Goal: Task Accomplishment & Management: Manage account settings

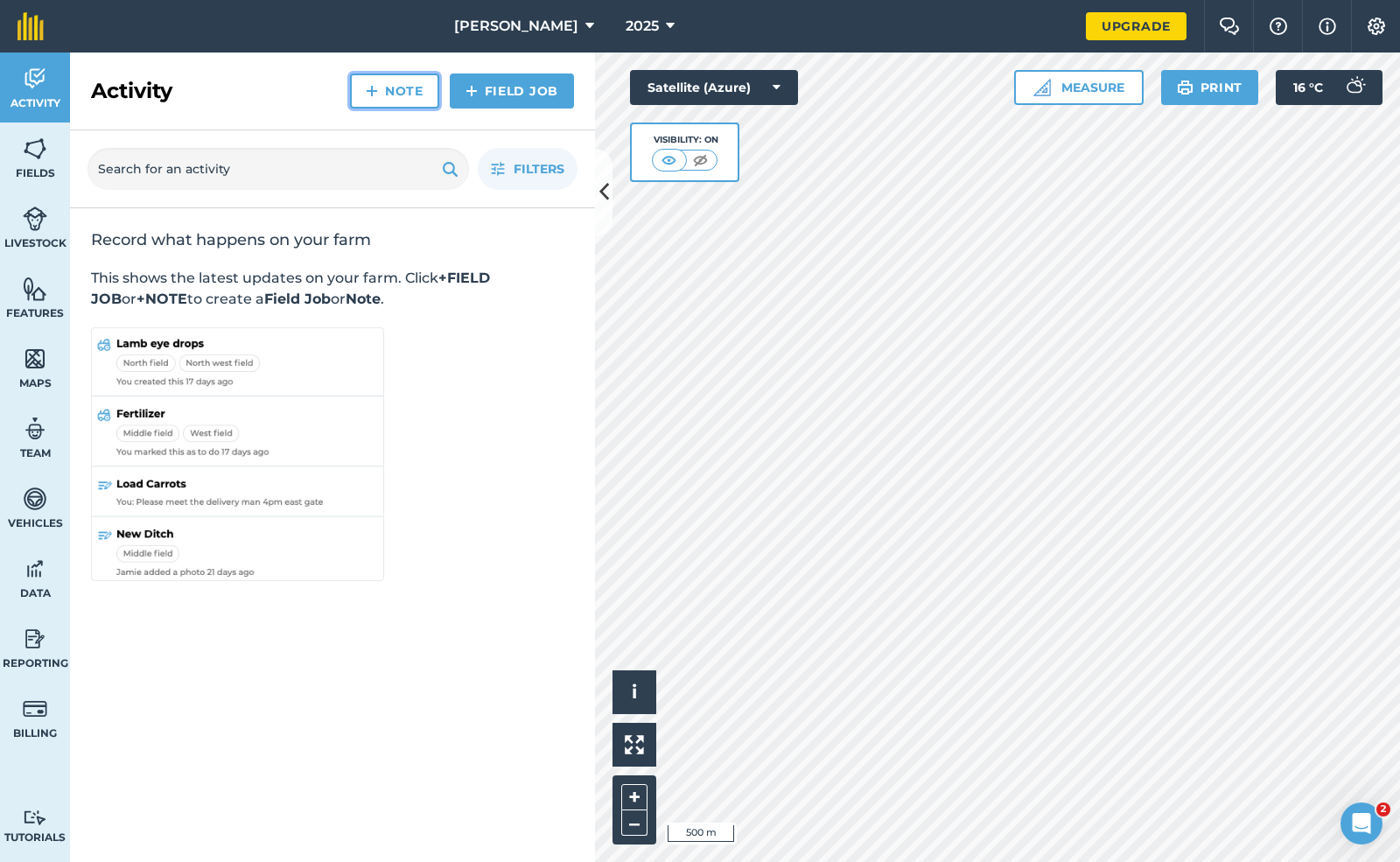
click at [395, 89] on link "Note" at bounding box center [395, 91] width 90 height 35
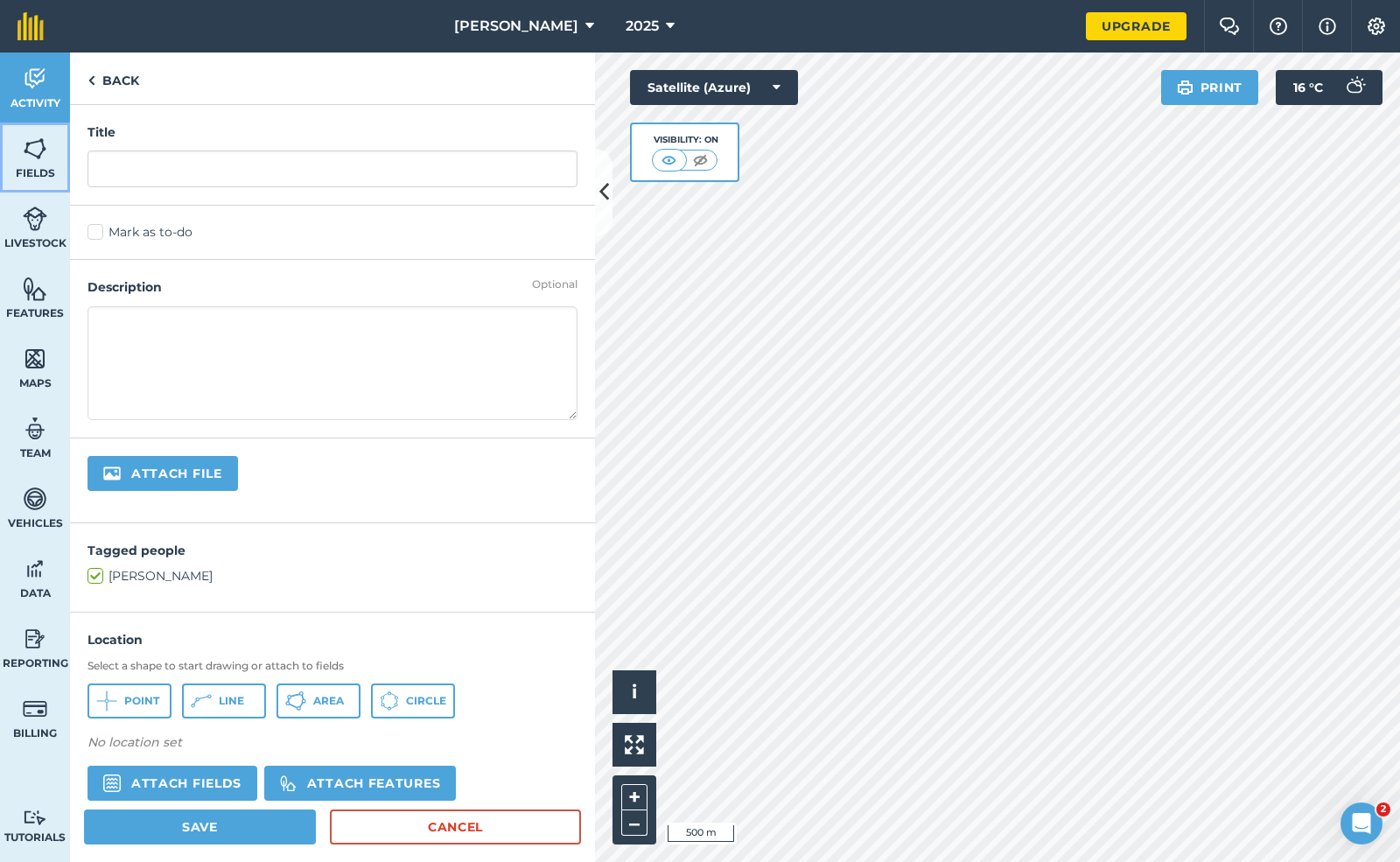
click at [28, 163] on link "Fields" at bounding box center [34, 157] width 70 height 70
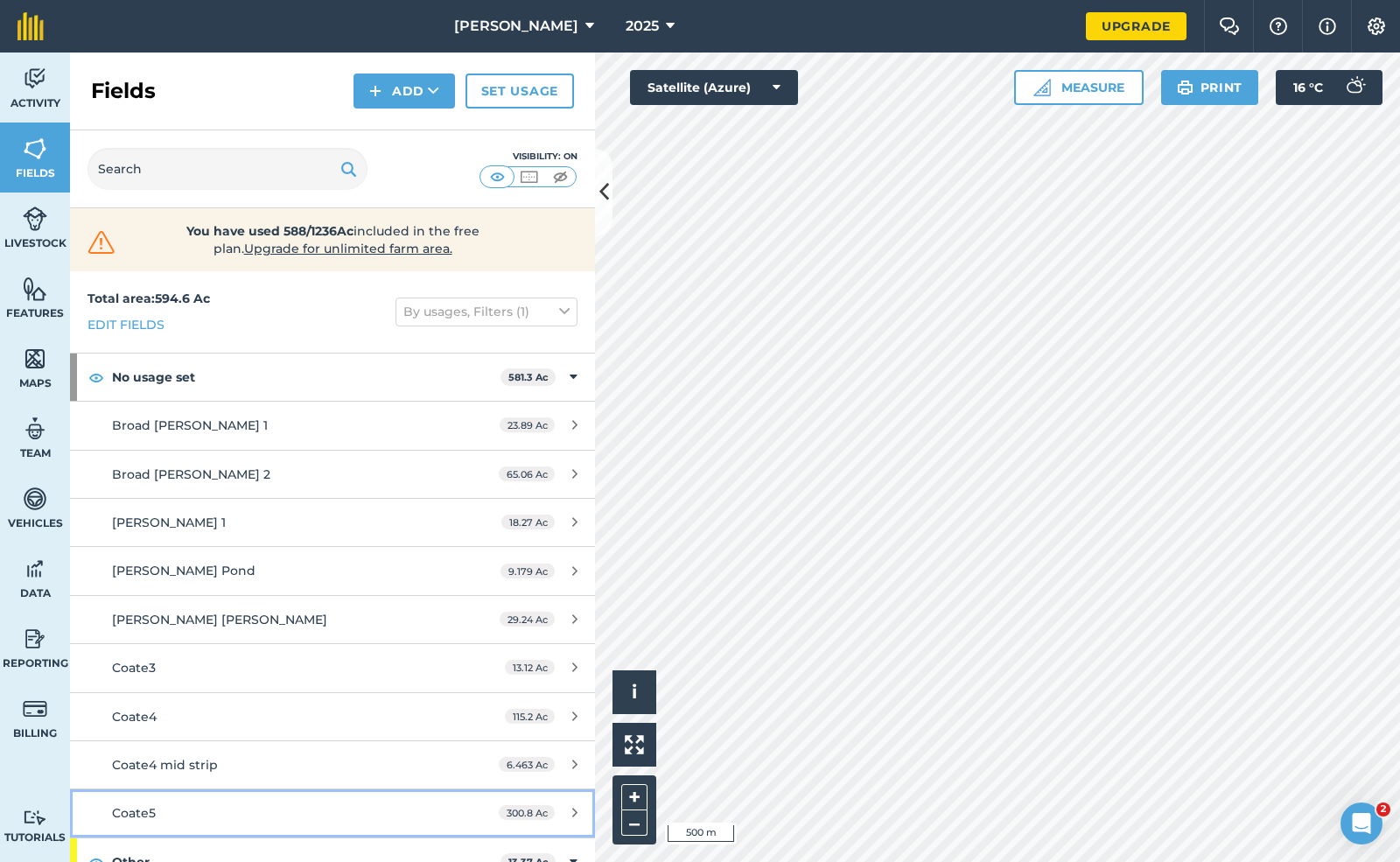
click at [197, 799] on link "Coate5 300.8 Ac" at bounding box center [332, 813] width 525 height 48
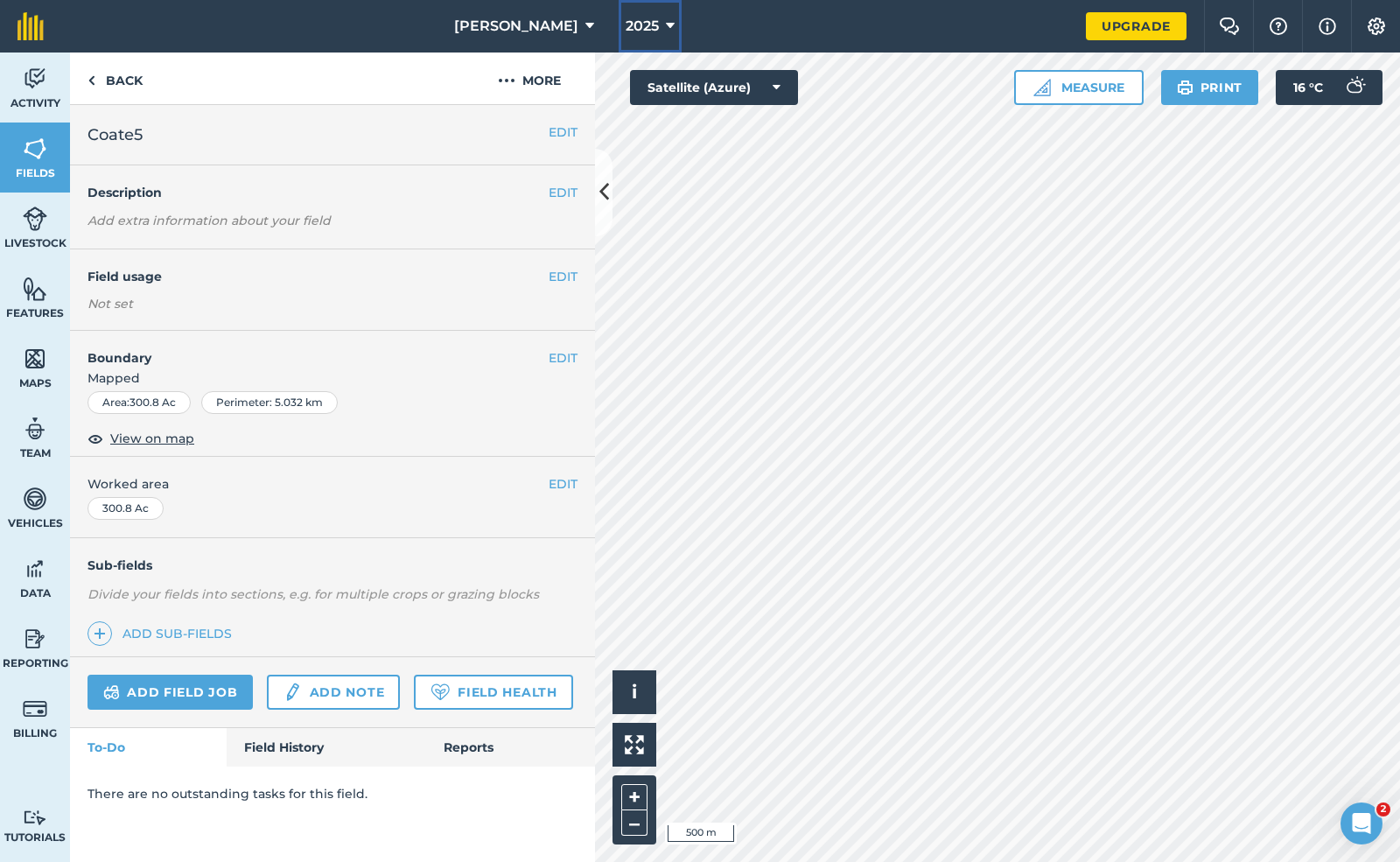
click at [625, 19] on span "2025" at bounding box center [641, 27] width 33 height 21
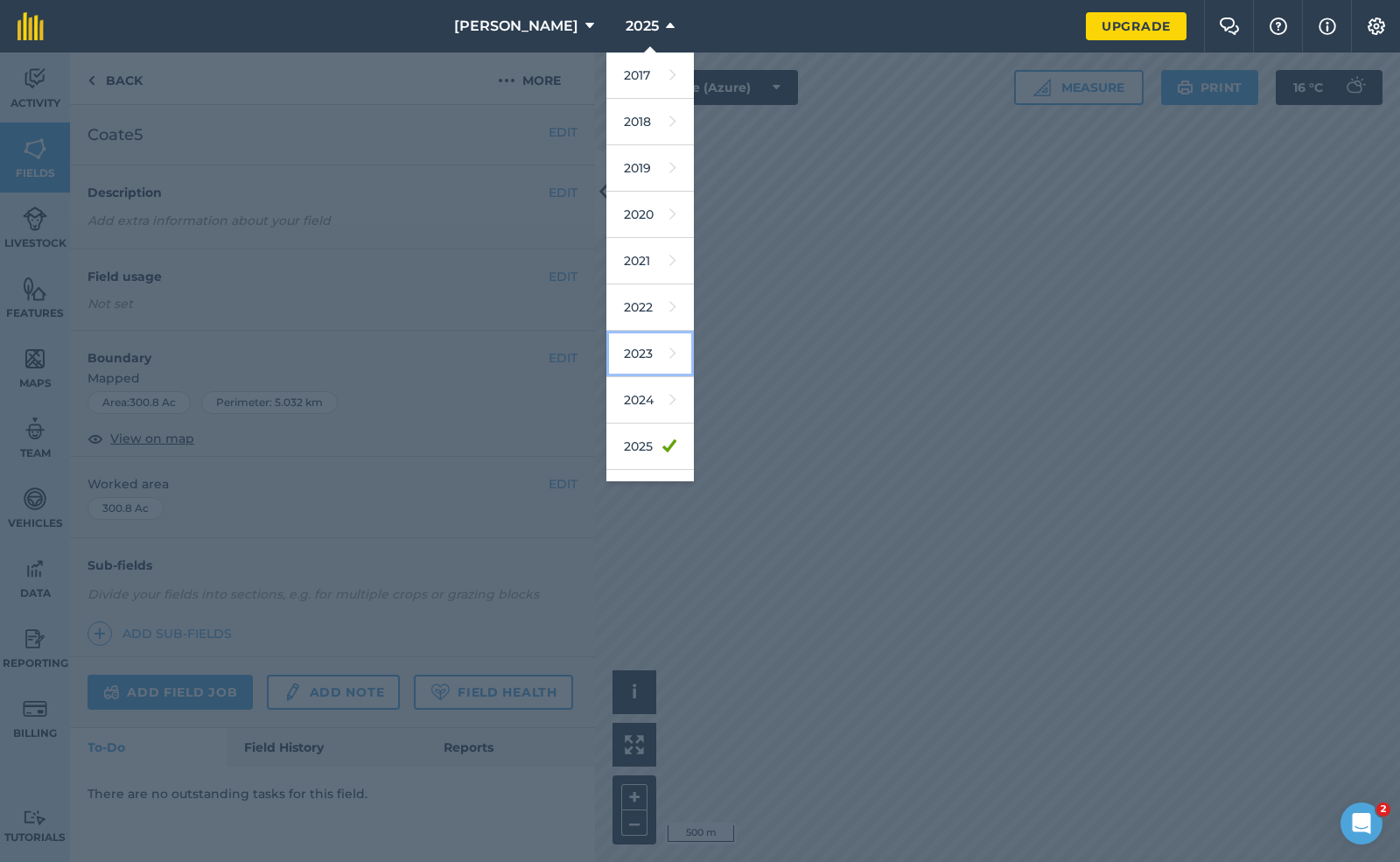
click at [606, 360] on link "2023" at bounding box center [650, 354] width 88 height 47
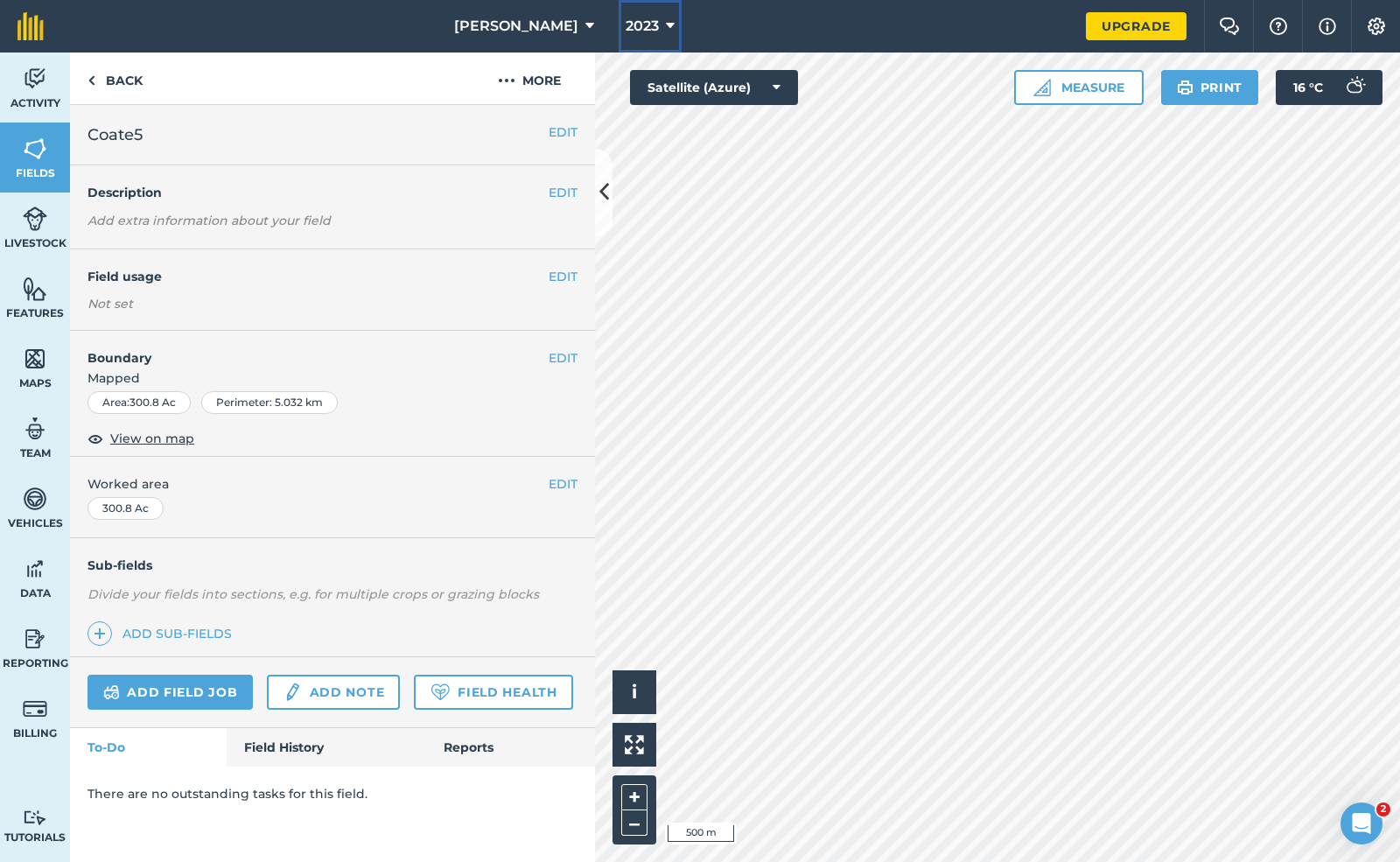
click at [625, 30] on span "2023" at bounding box center [641, 27] width 33 height 21
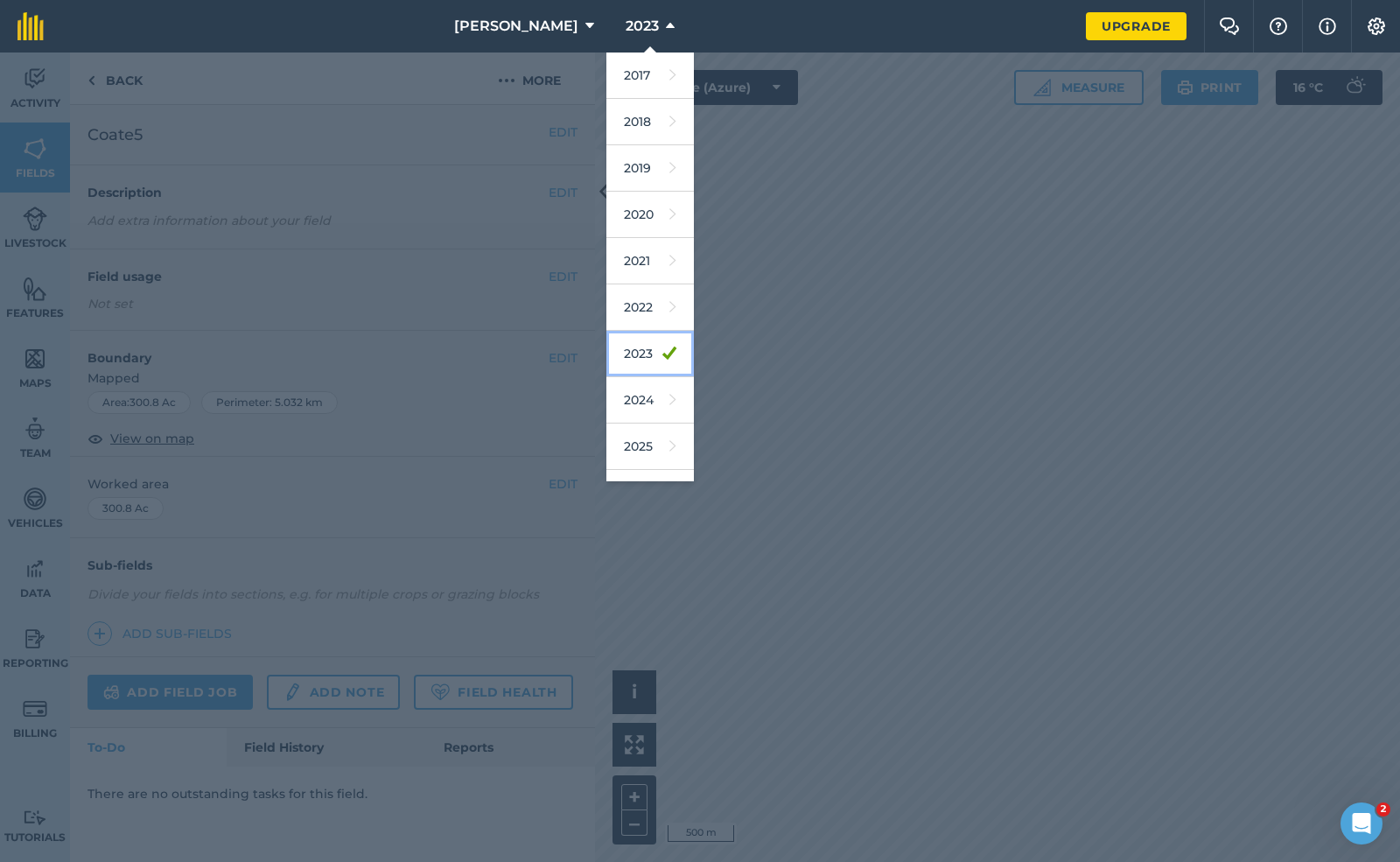
click at [606, 360] on link "2023" at bounding box center [650, 354] width 88 height 47
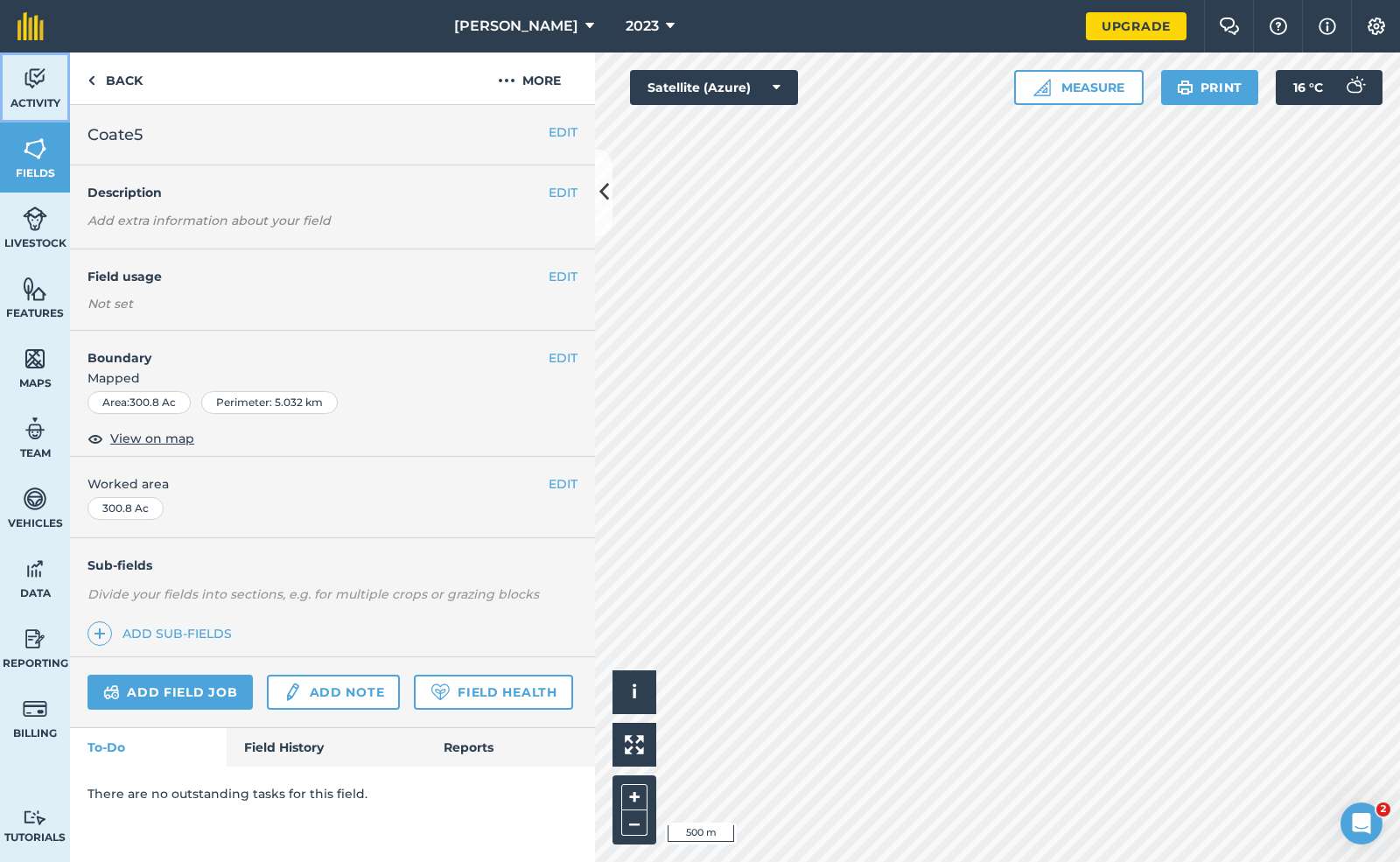
click at [43, 107] on span "Activity" at bounding box center [34, 103] width 70 height 14
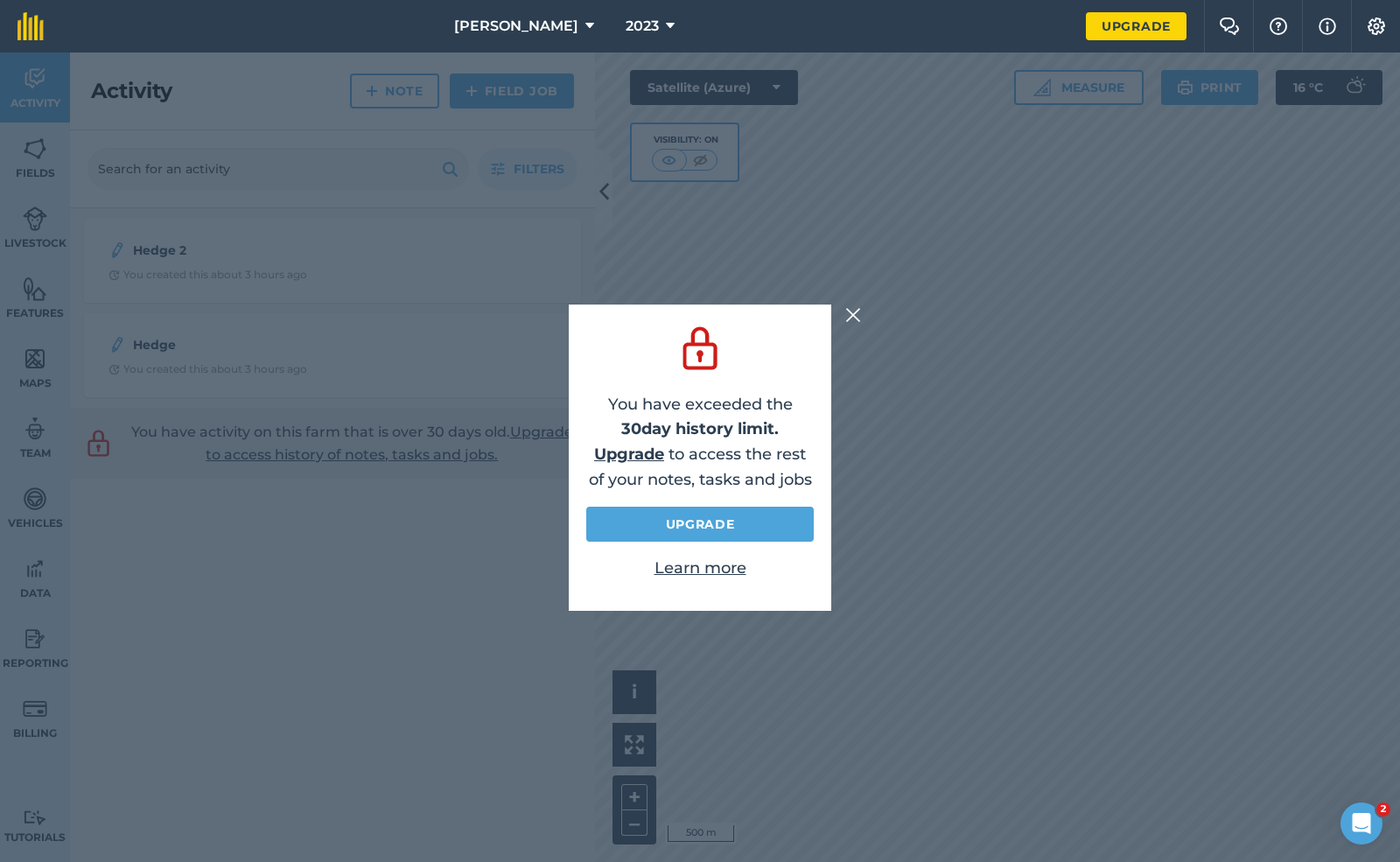
click at [854, 305] on img at bounding box center [853, 315] width 16 height 21
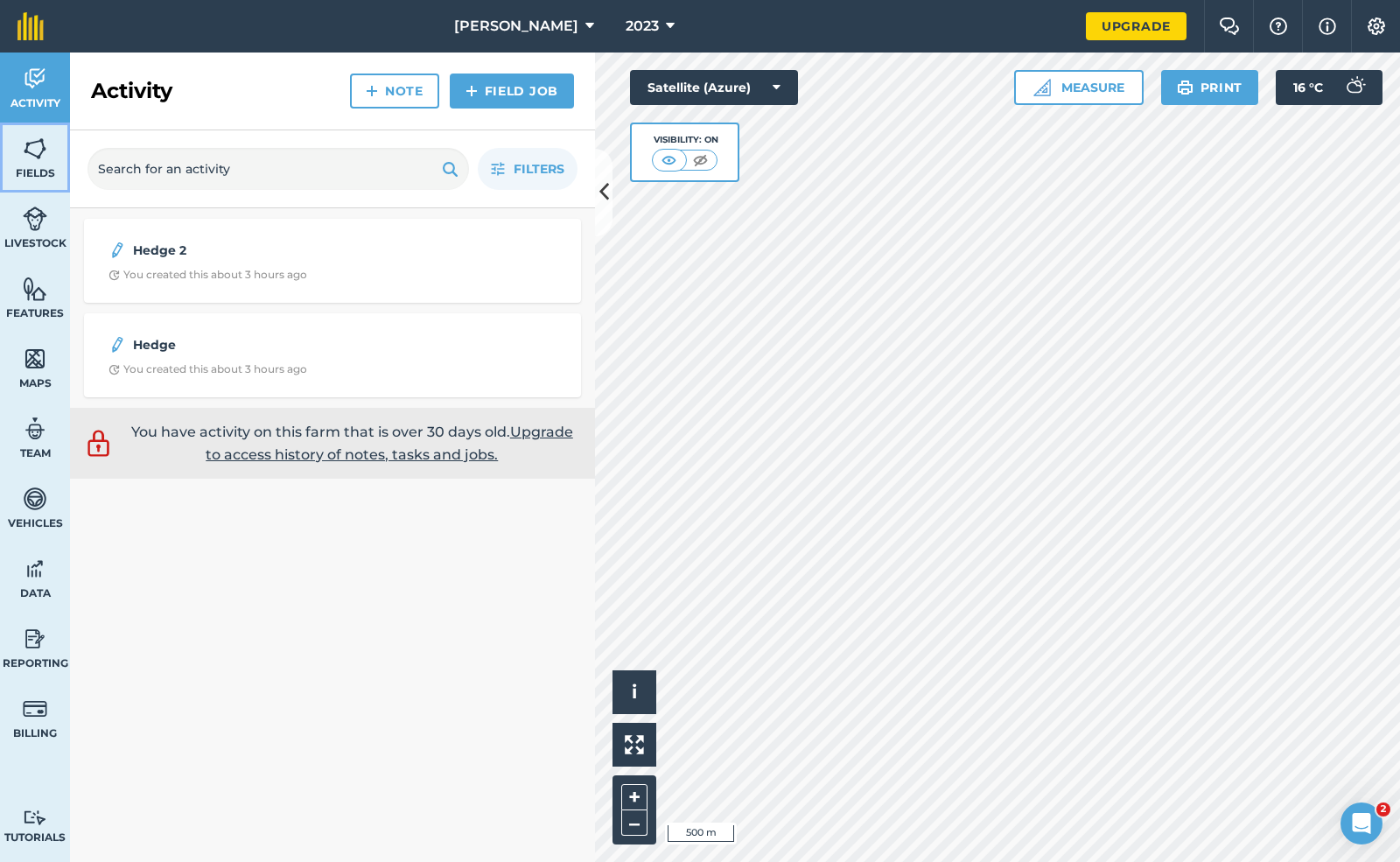
click at [30, 149] on img at bounding box center [35, 149] width 25 height 27
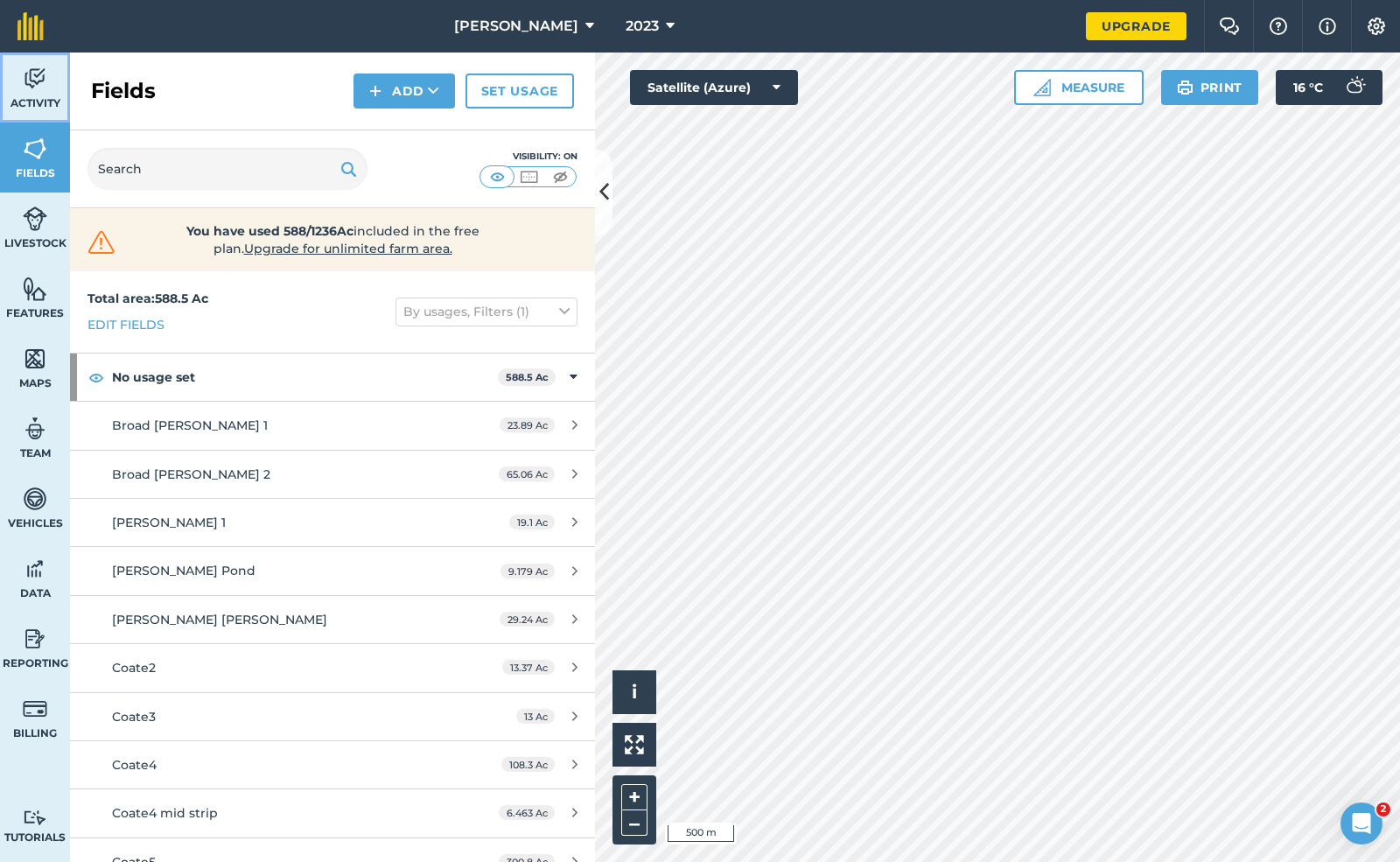
click at [37, 94] on link "Activity" at bounding box center [34, 87] width 70 height 70
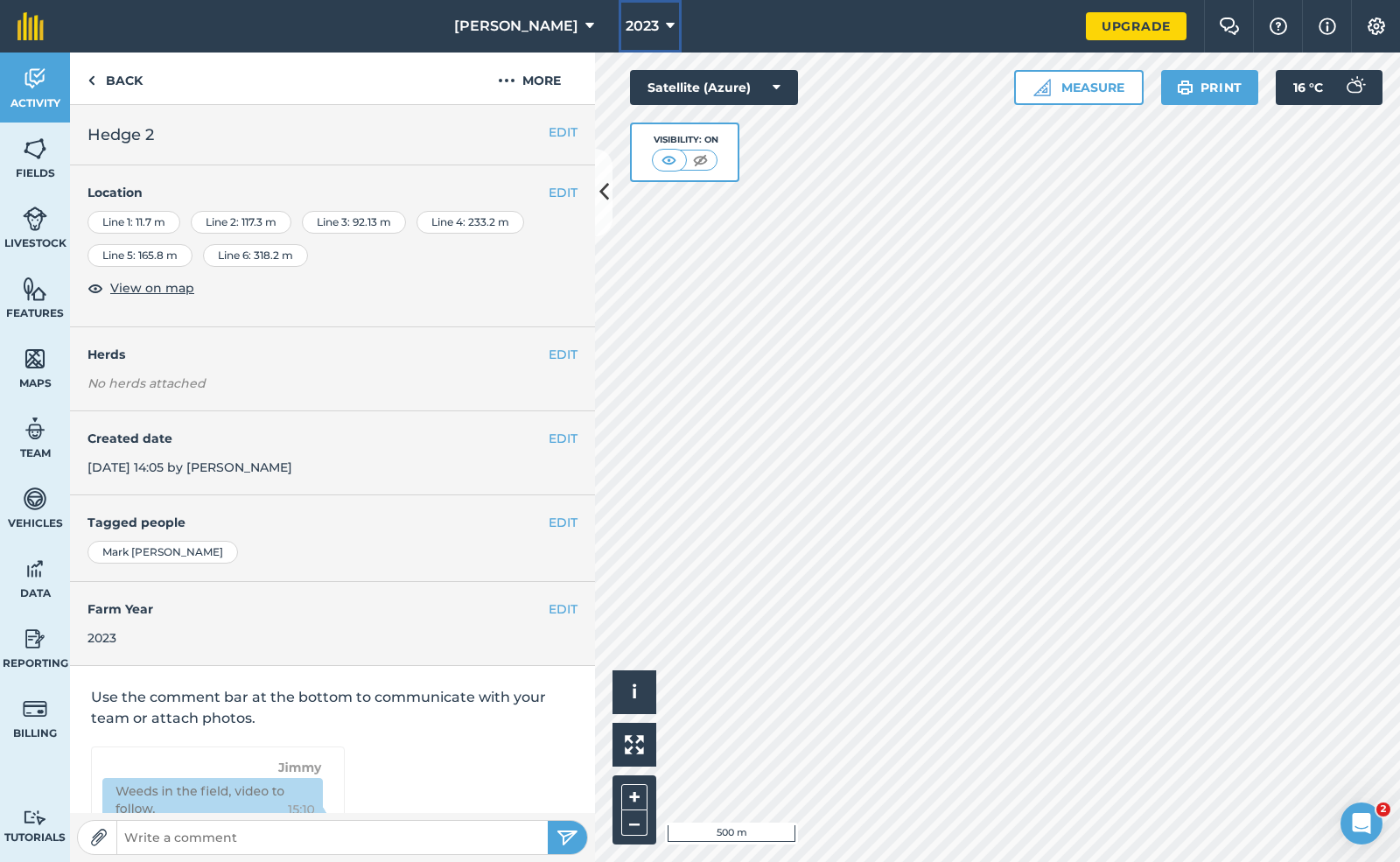
click at [625, 23] on span "2023" at bounding box center [641, 27] width 33 height 21
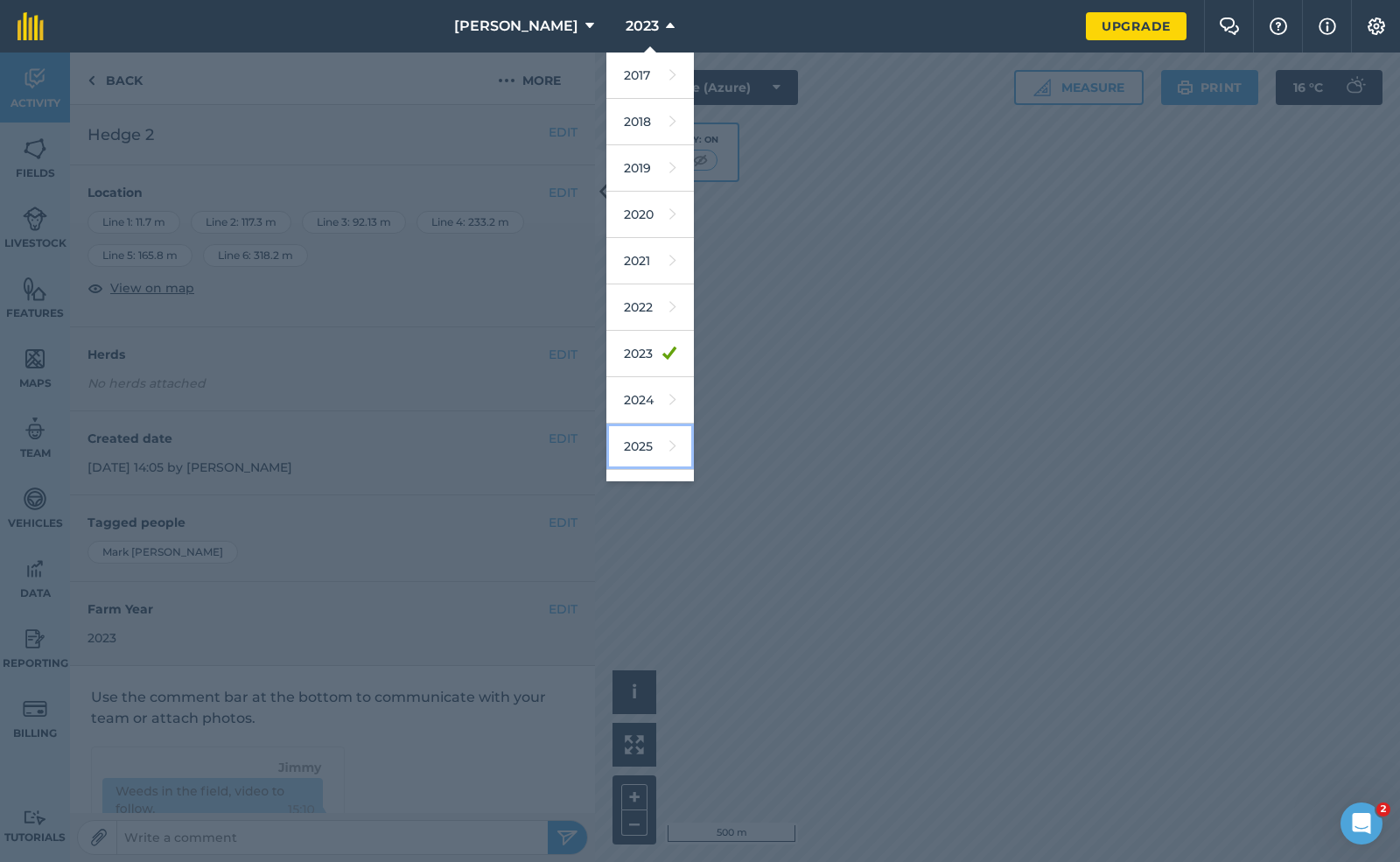
click at [611, 442] on link "2025" at bounding box center [650, 446] width 88 height 47
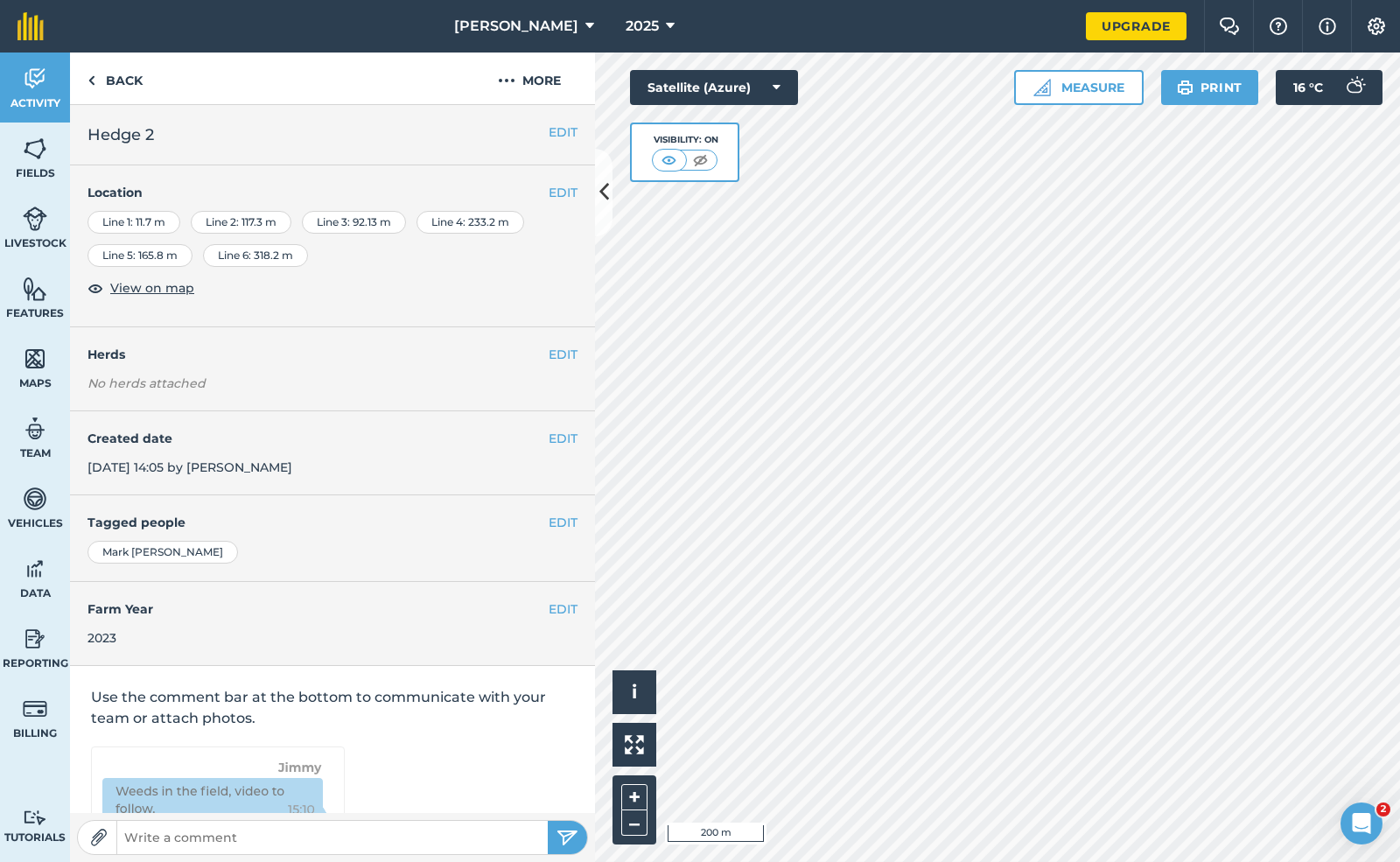
click at [129, 226] on div "Line 1 : 11.7 m" at bounding box center [133, 222] width 92 height 23
click at [246, 228] on div "Line 2 : 117.3 m" at bounding box center [241, 222] width 101 height 23
click at [112, 99] on link "Back" at bounding box center [114, 78] width 91 height 51
click at [82, 70] on link "Back" at bounding box center [114, 78] width 91 height 51
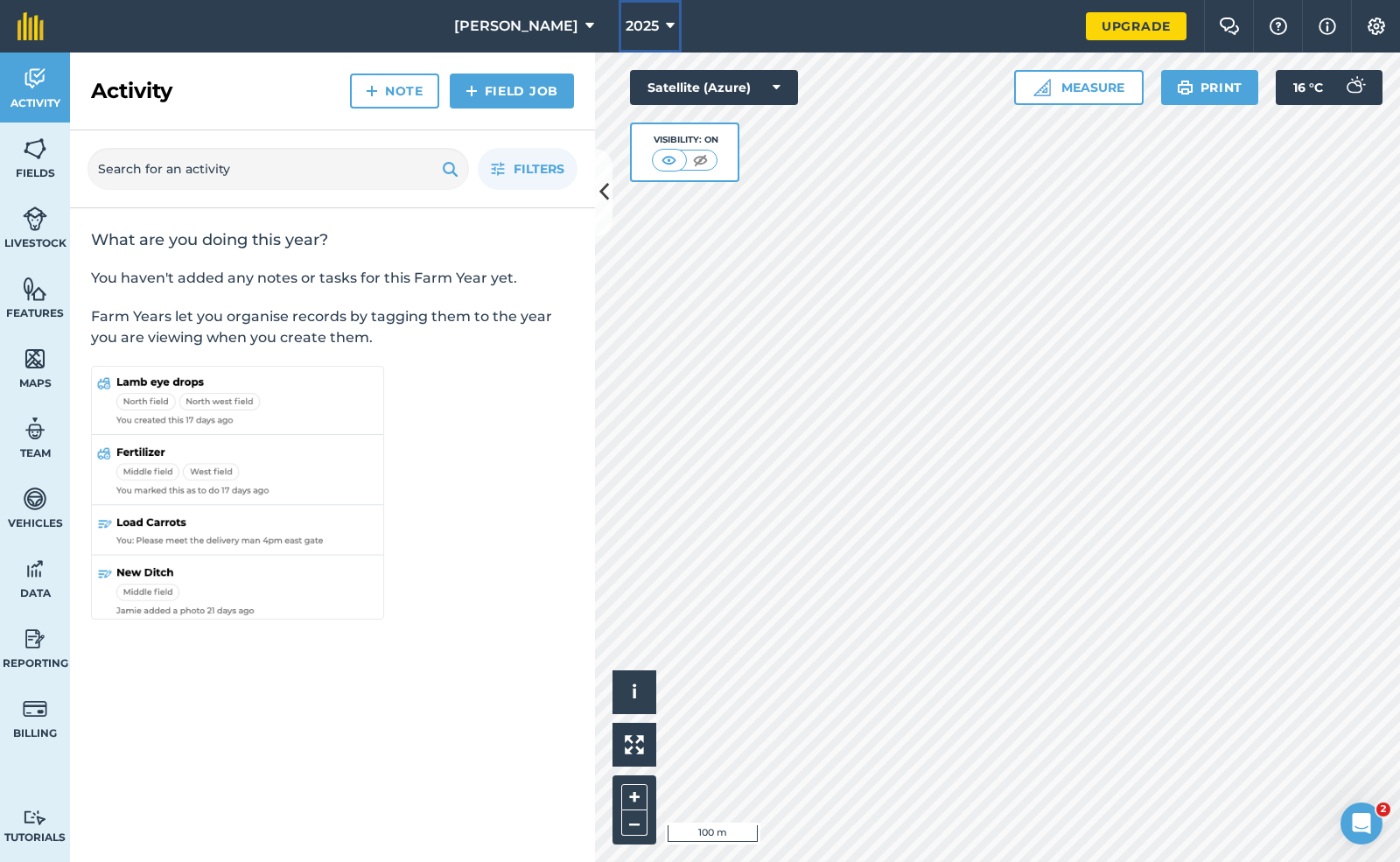
click at [619, 13] on button "2025" at bounding box center [650, 26] width 63 height 52
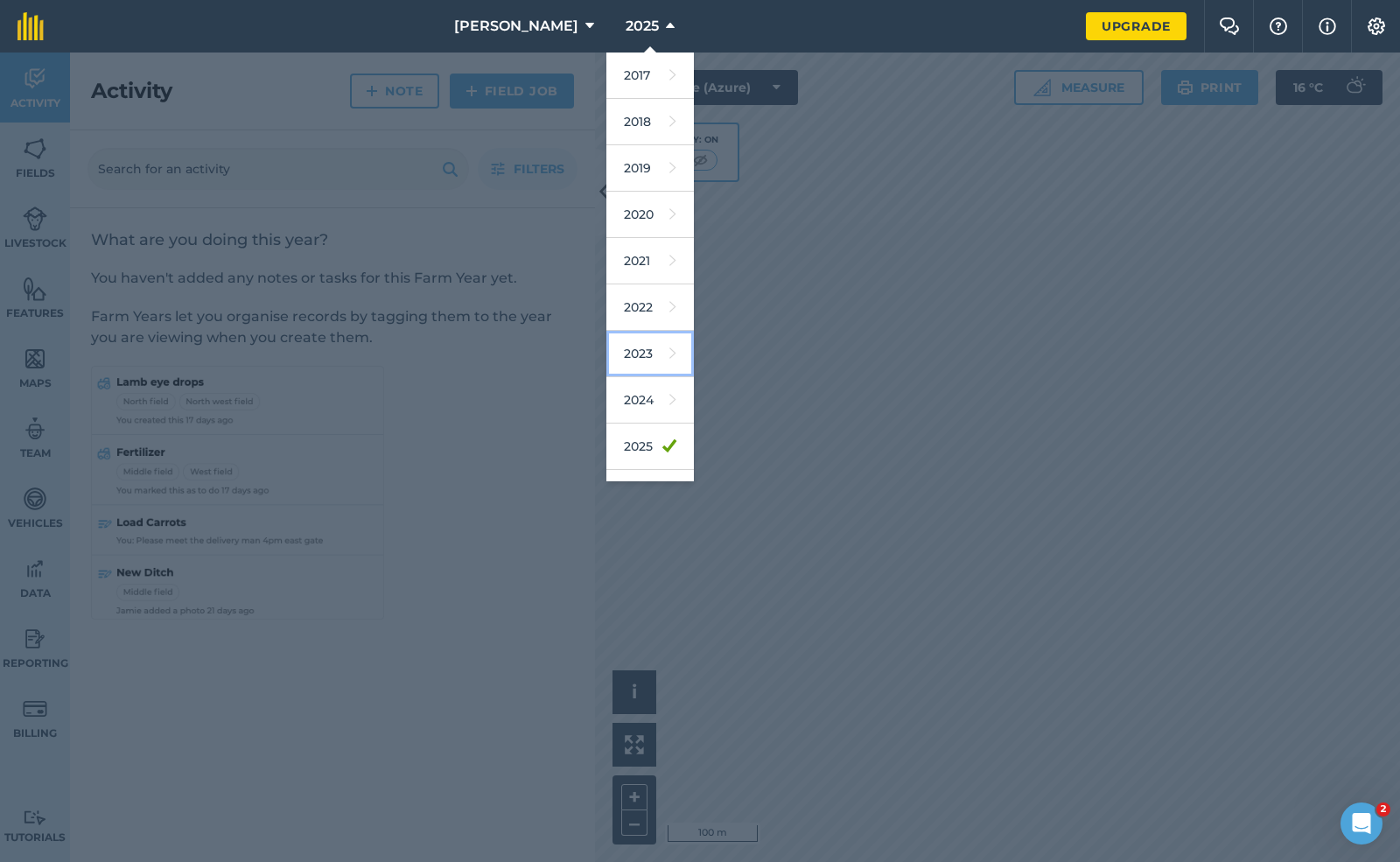
click at [606, 356] on link "2023" at bounding box center [650, 354] width 88 height 47
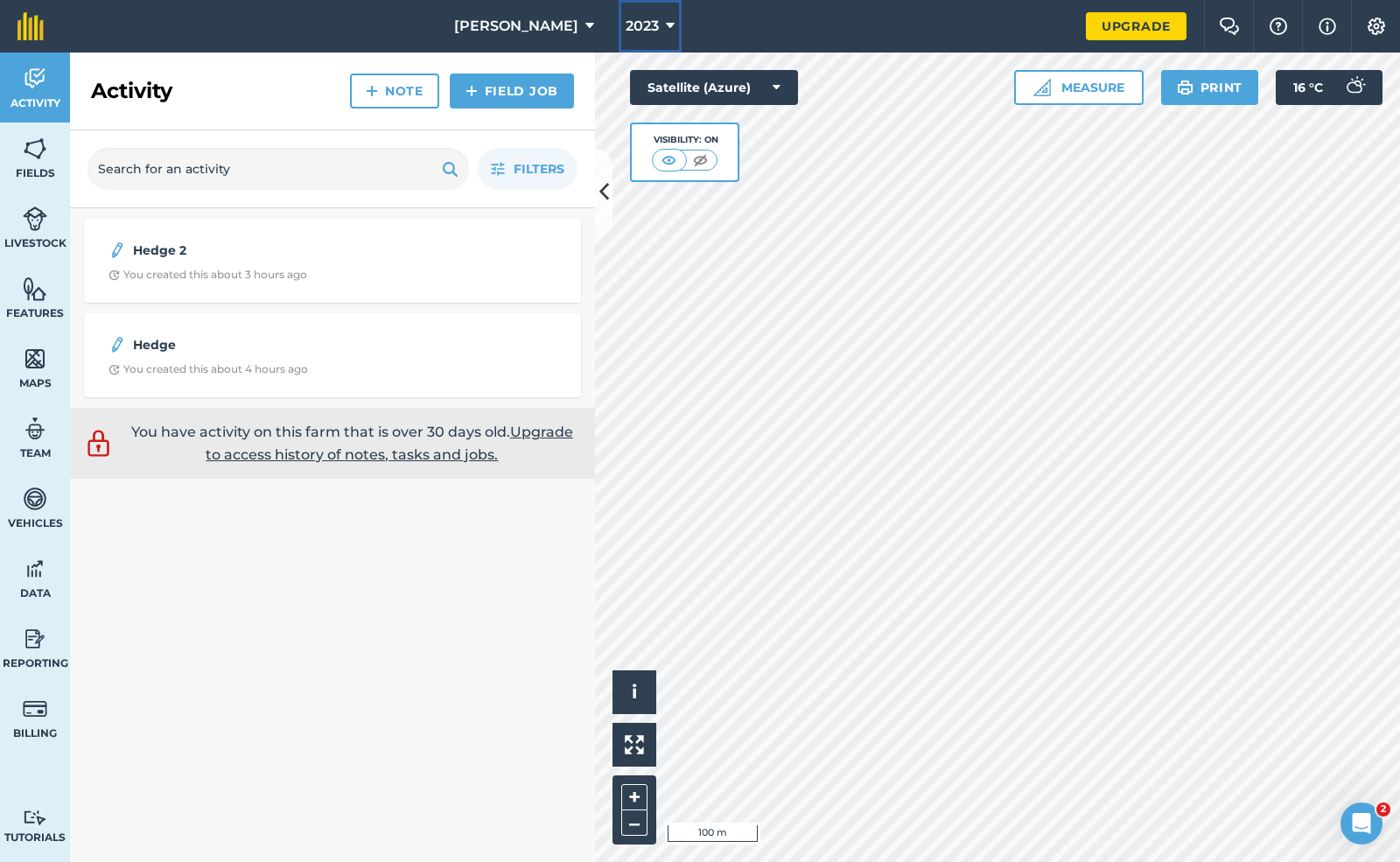
click at [625, 29] on span "2023" at bounding box center [641, 27] width 33 height 21
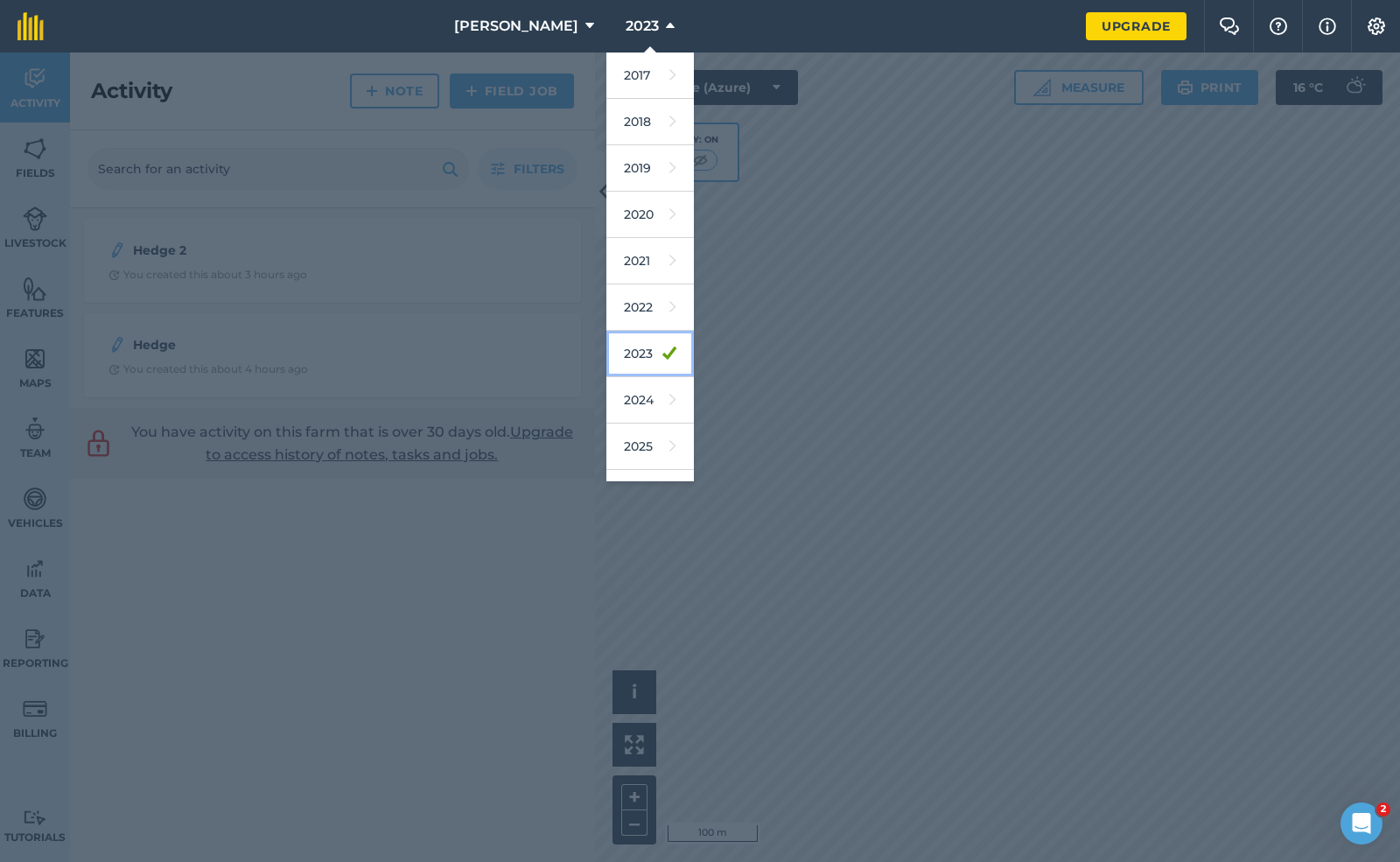
click at [606, 354] on link "2023" at bounding box center [650, 354] width 88 height 47
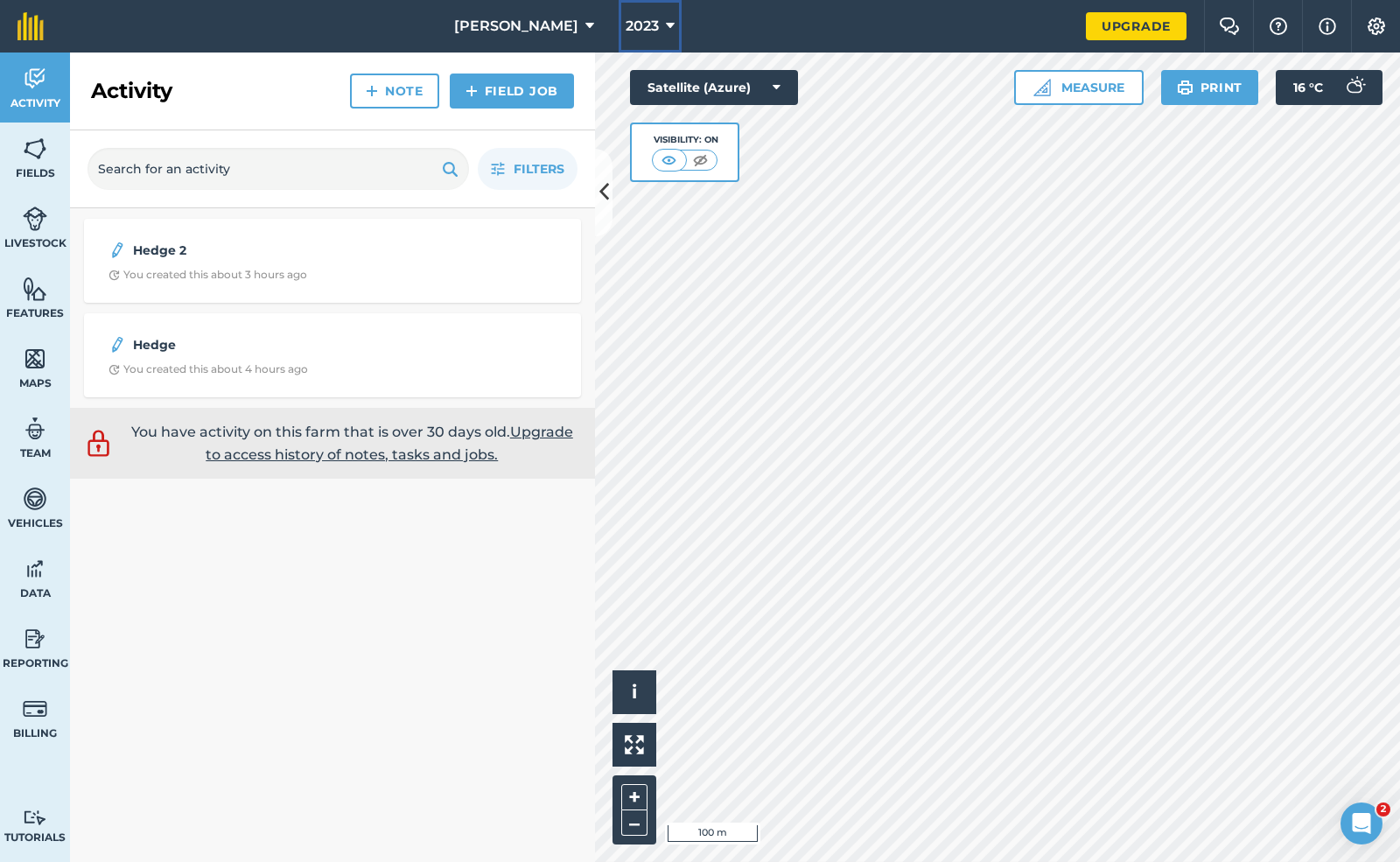
click at [619, 14] on button "2023" at bounding box center [650, 26] width 63 height 52
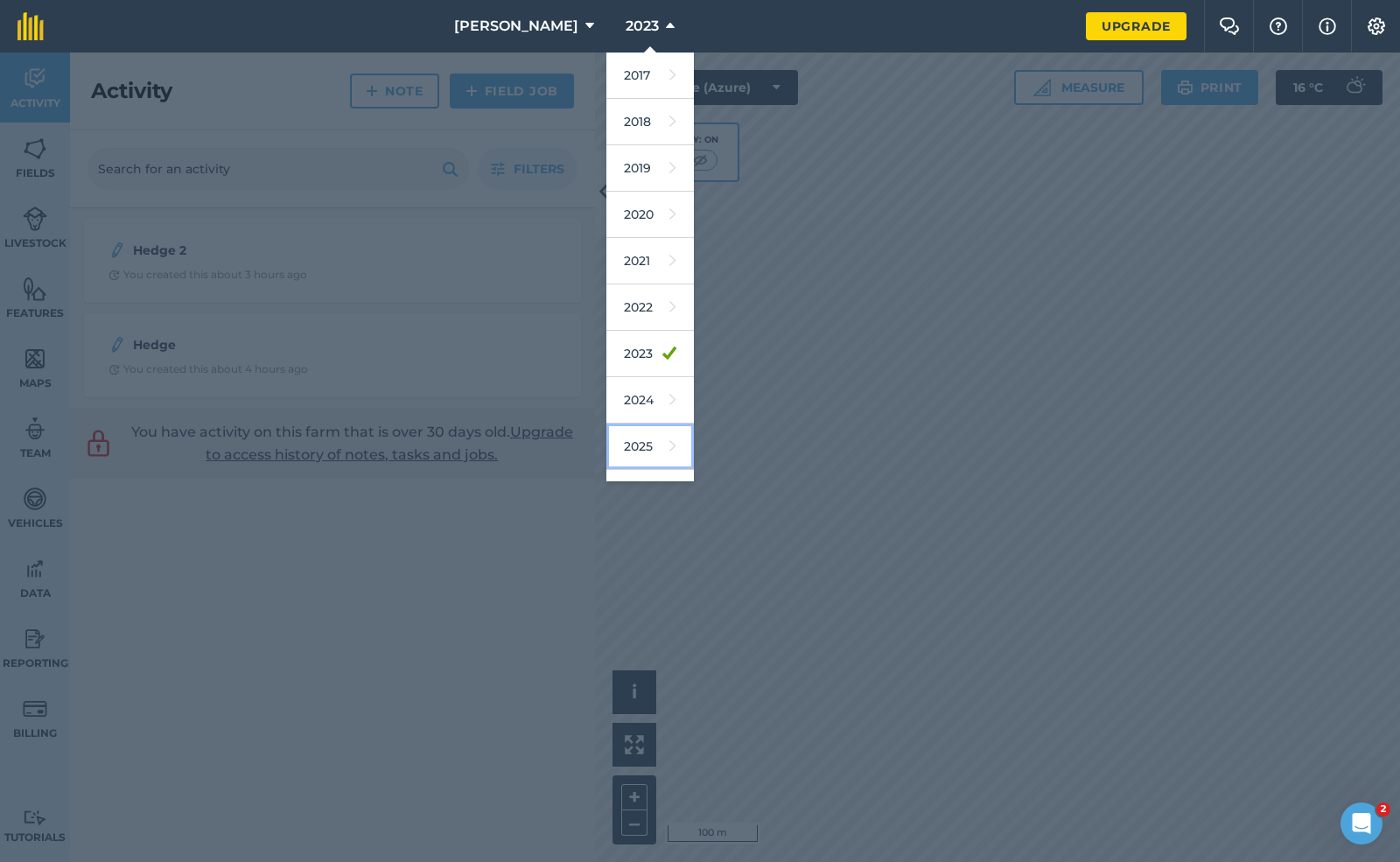
click at [606, 439] on link "2025" at bounding box center [650, 446] width 88 height 47
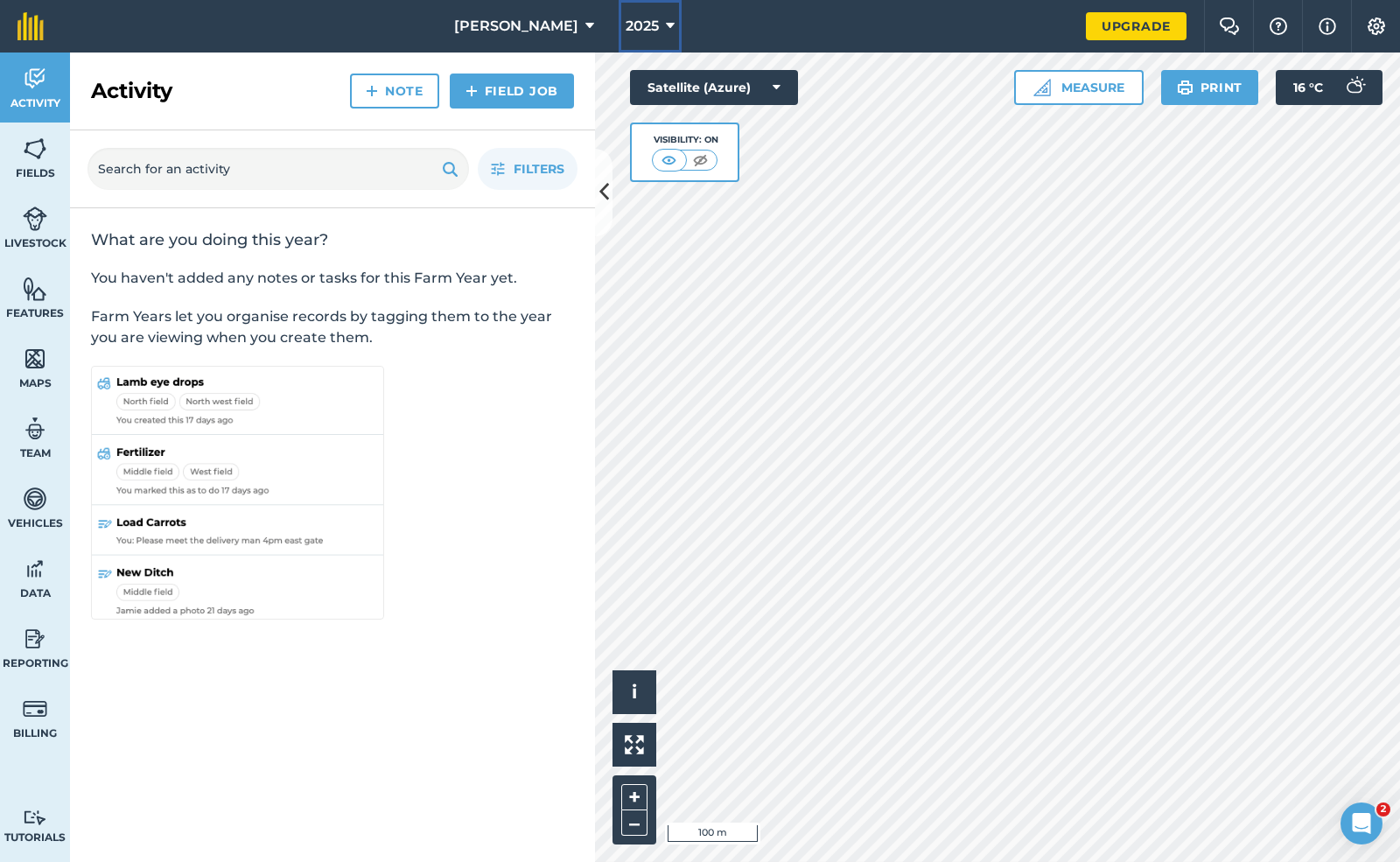
click at [666, 21] on icon at bounding box center [670, 27] width 9 height 21
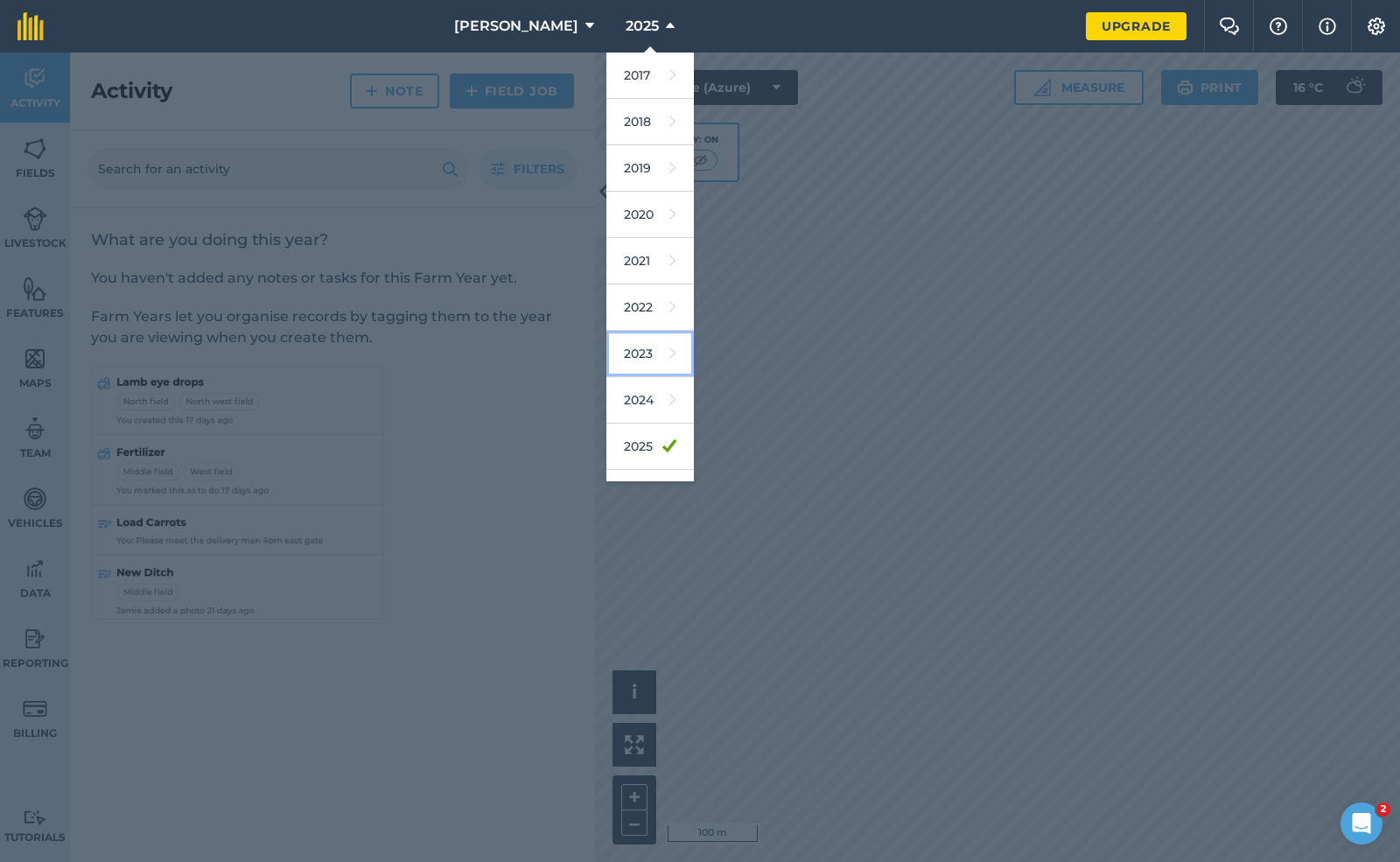
click at [606, 357] on link "2023" at bounding box center [650, 354] width 88 height 47
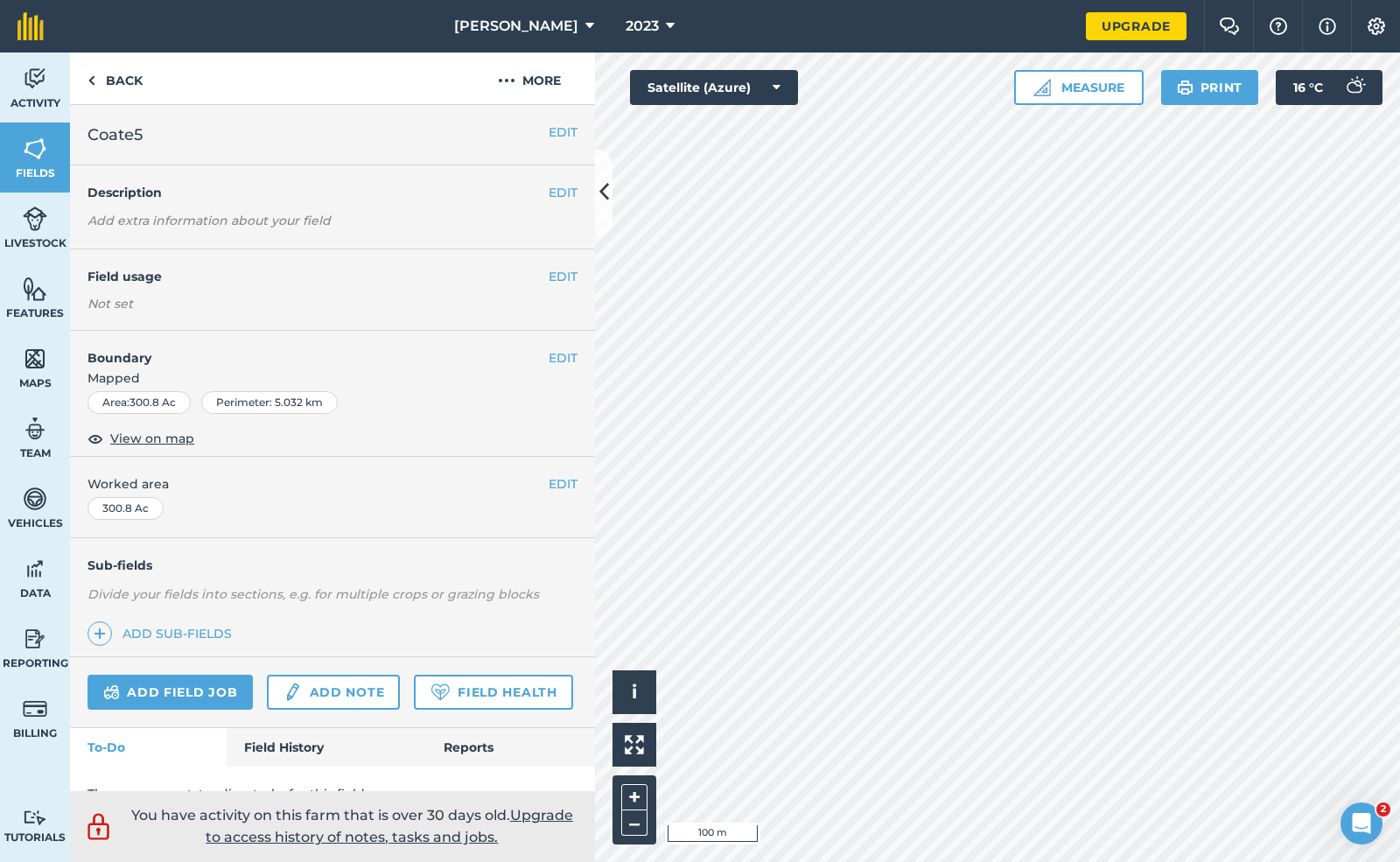
scroll to position [2, 0]
click at [666, 28] on icon at bounding box center [670, 27] width 9 height 21
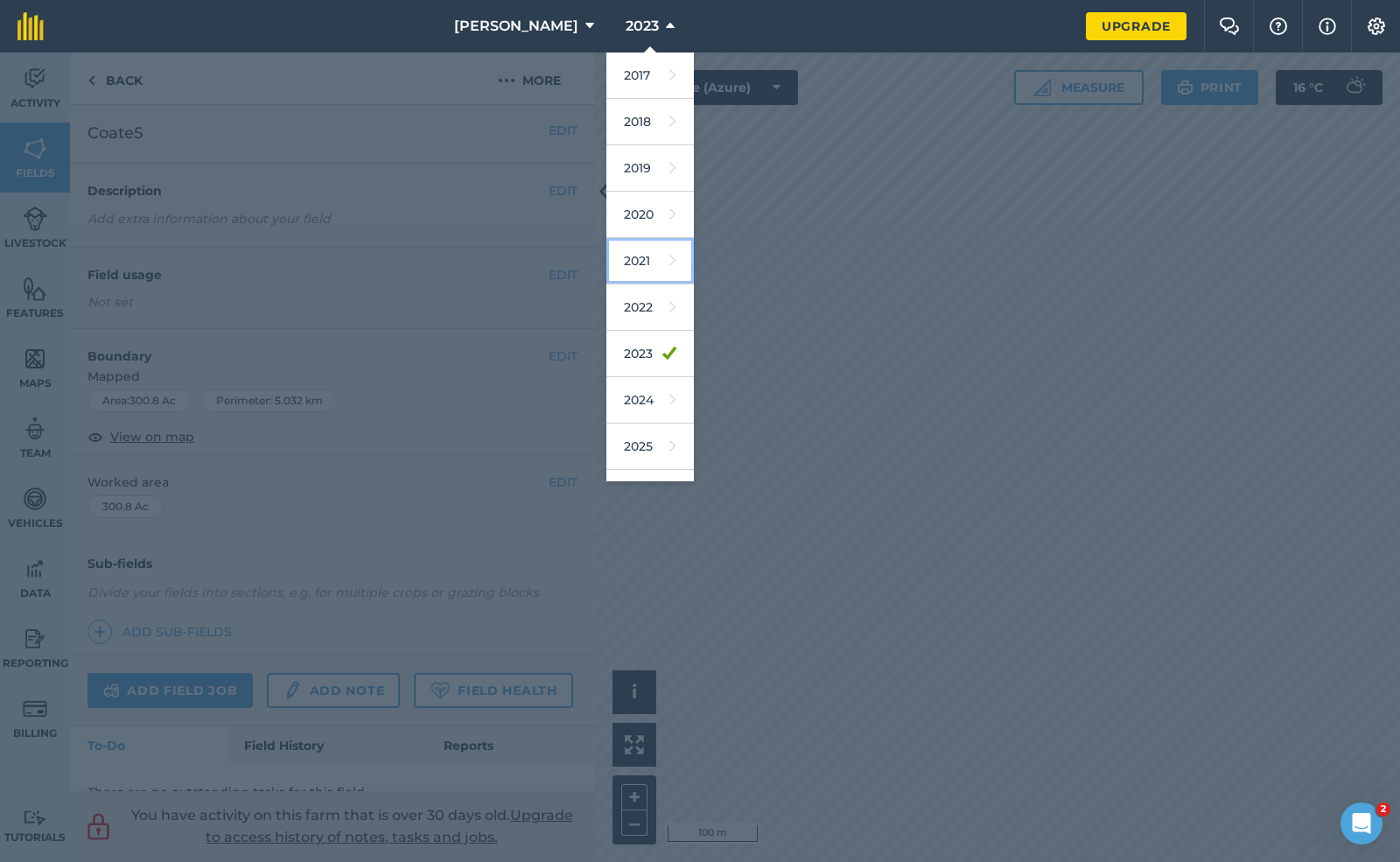
click at [606, 279] on link "2021" at bounding box center [650, 261] width 88 height 47
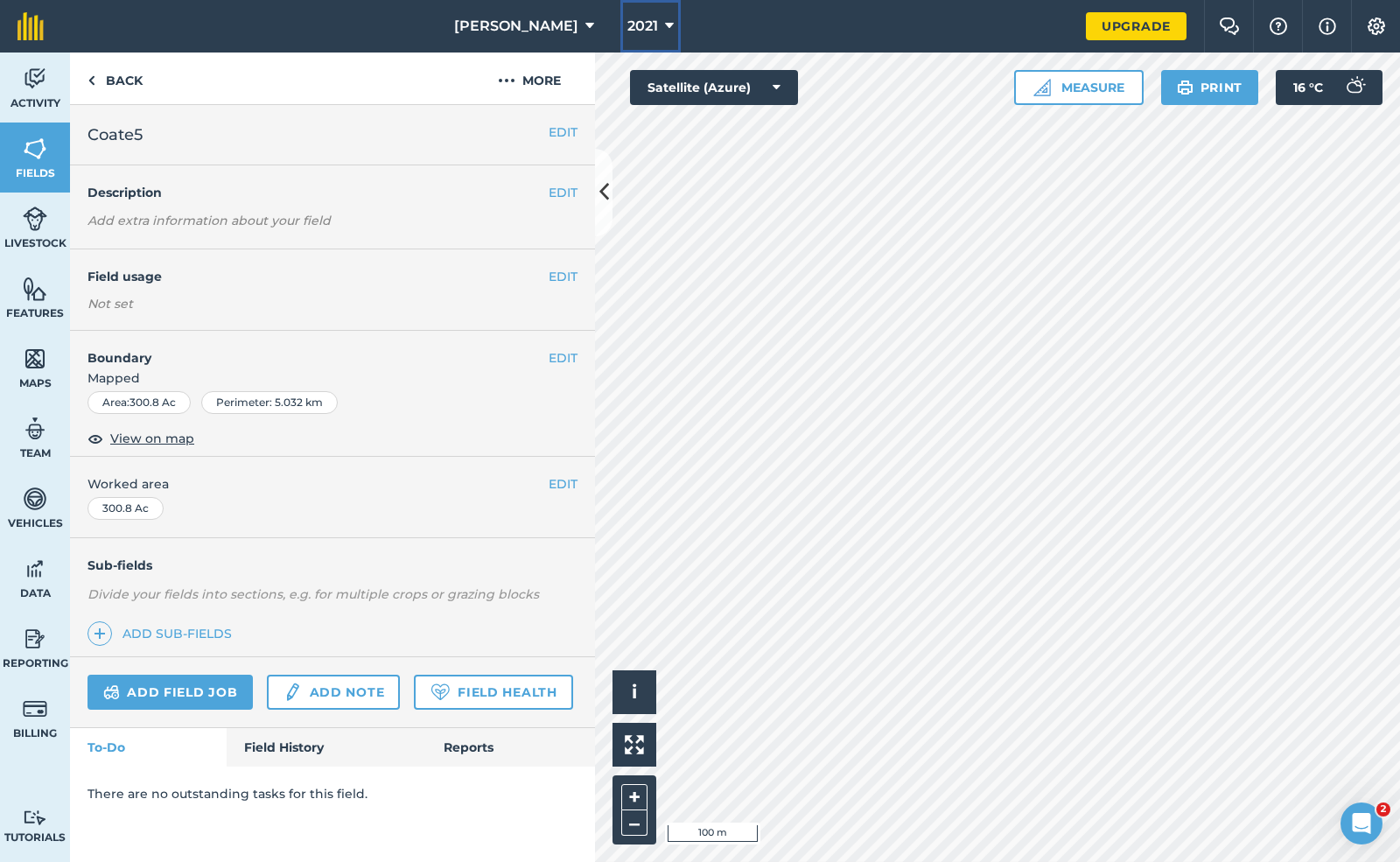
click at [627, 27] on span "2021" at bounding box center [642, 27] width 30 height 21
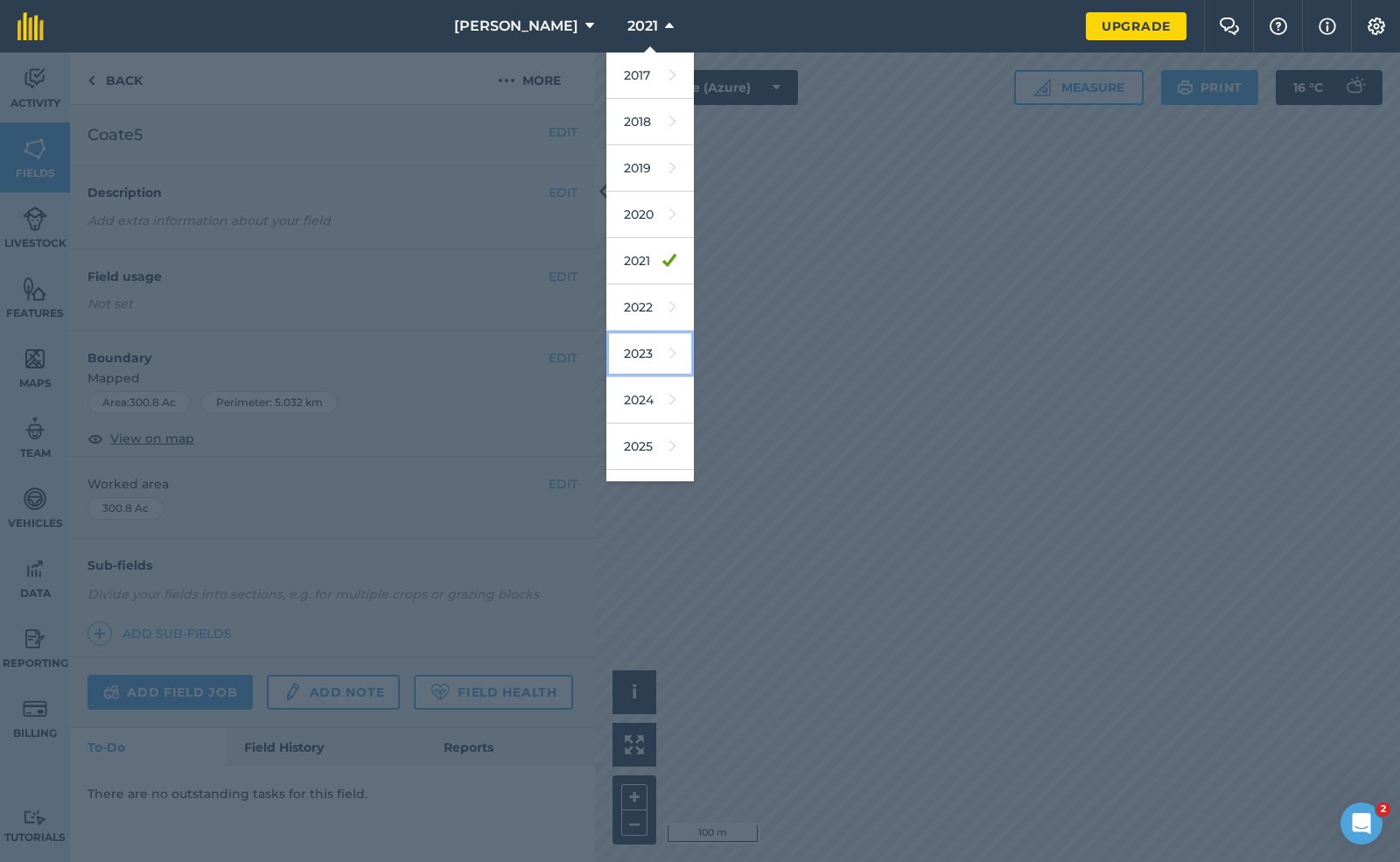
click at [606, 348] on link "2023" at bounding box center [650, 354] width 88 height 47
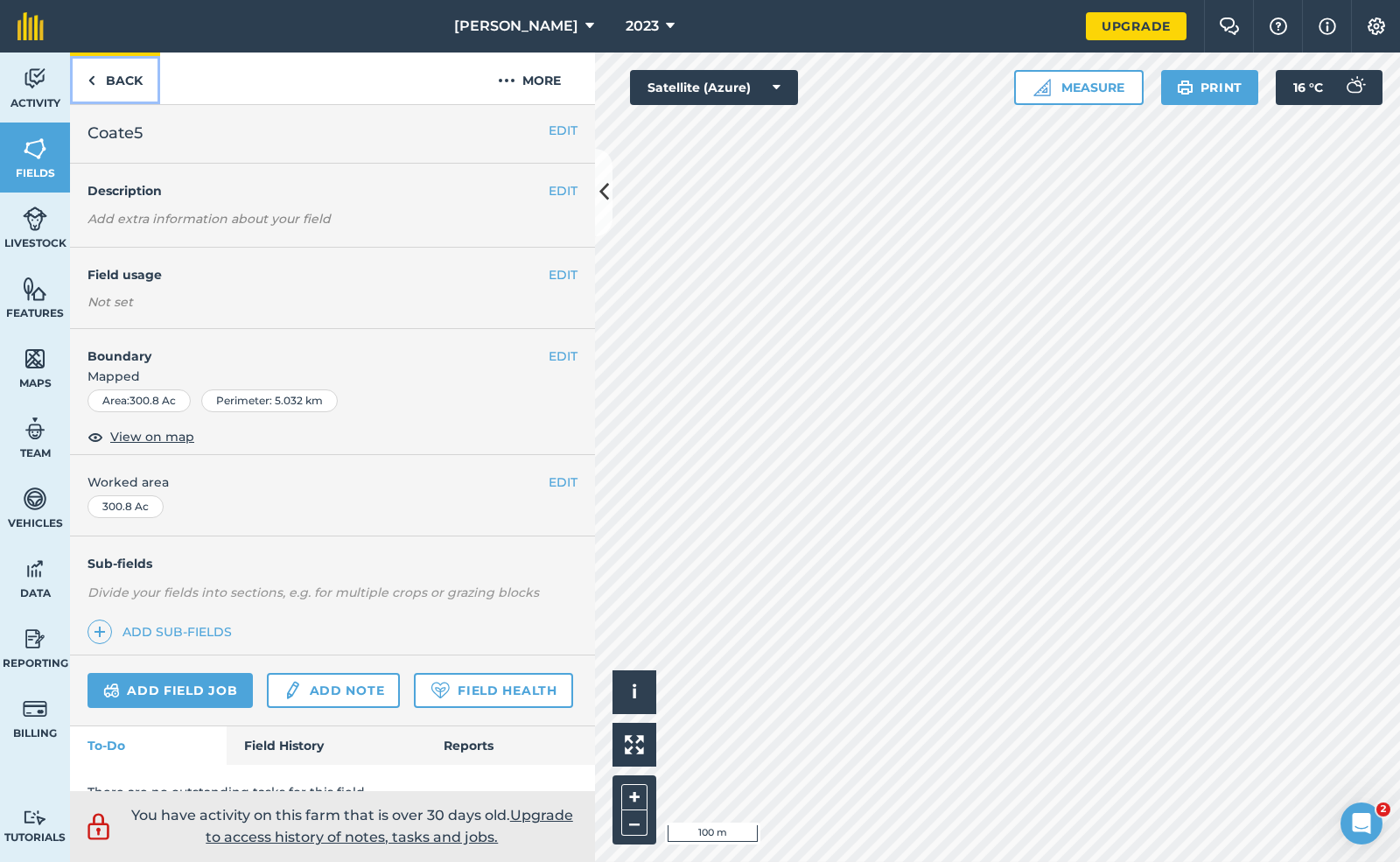
click at [117, 72] on link "Back" at bounding box center [114, 78] width 91 height 51
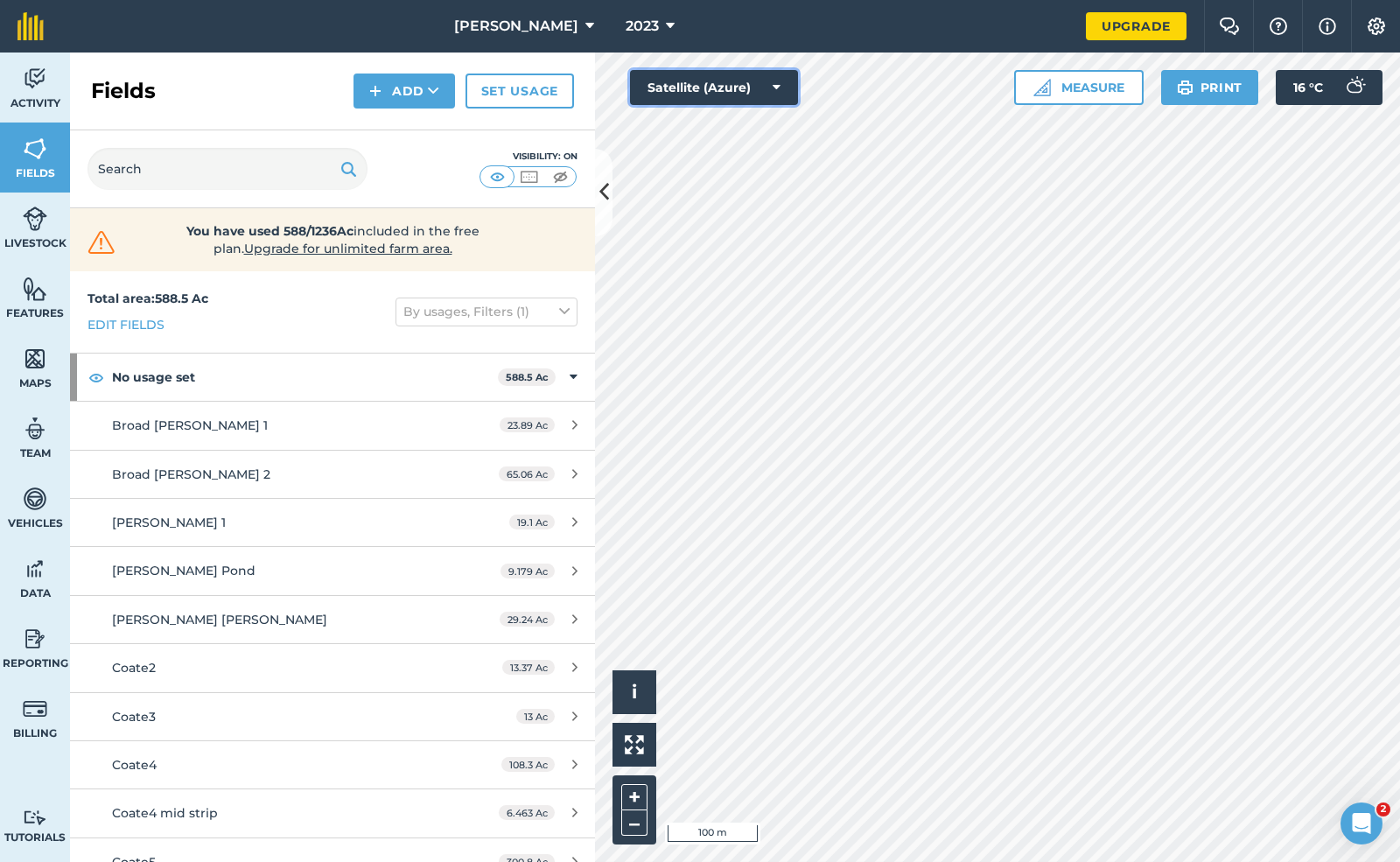
click at [734, 81] on button "Satellite (Azure)" at bounding box center [714, 87] width 168 height 35
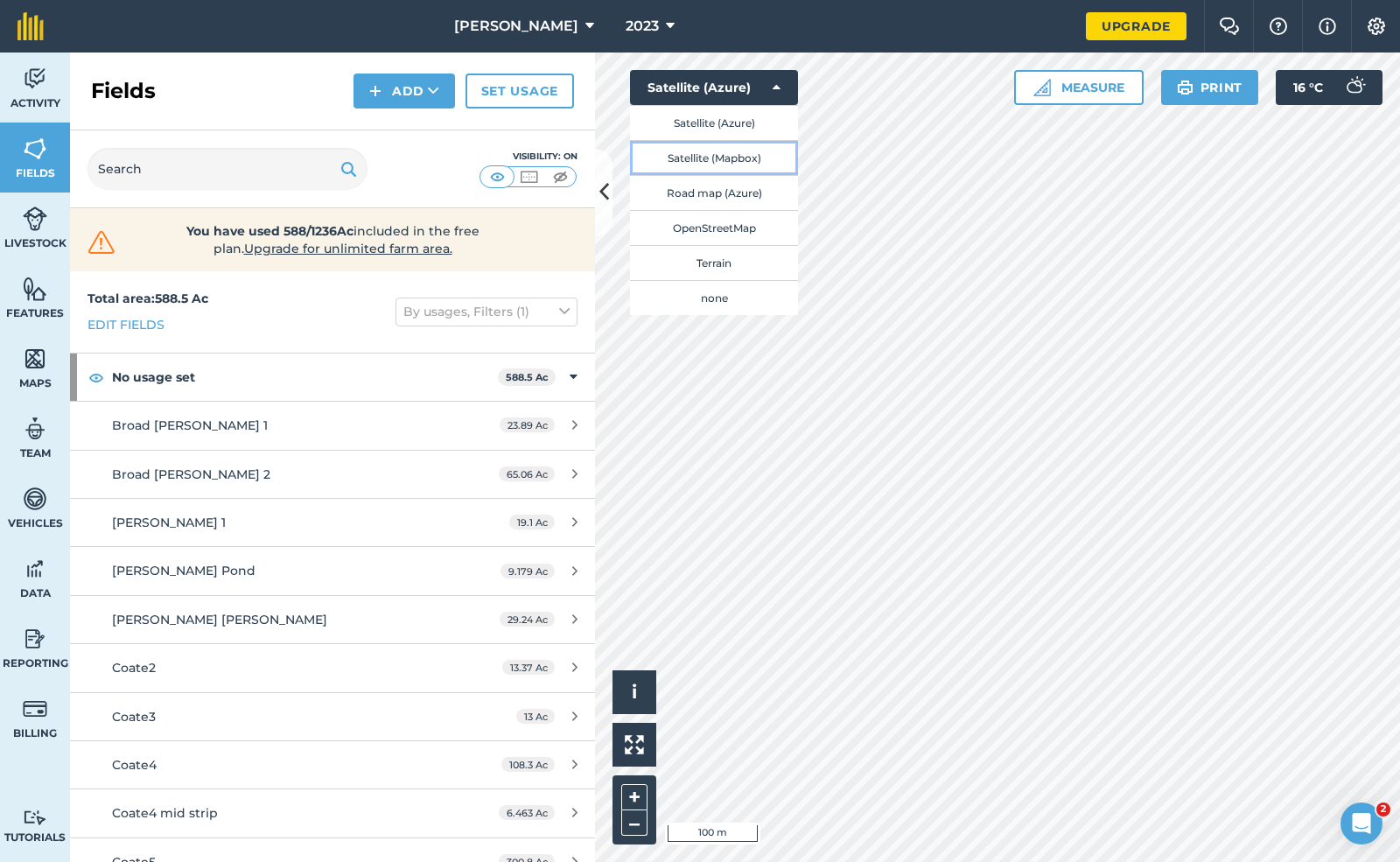
click at [743, 153] on button "Satellite (Mapbox)" at bounding box center [714, 157] width 168 height 35
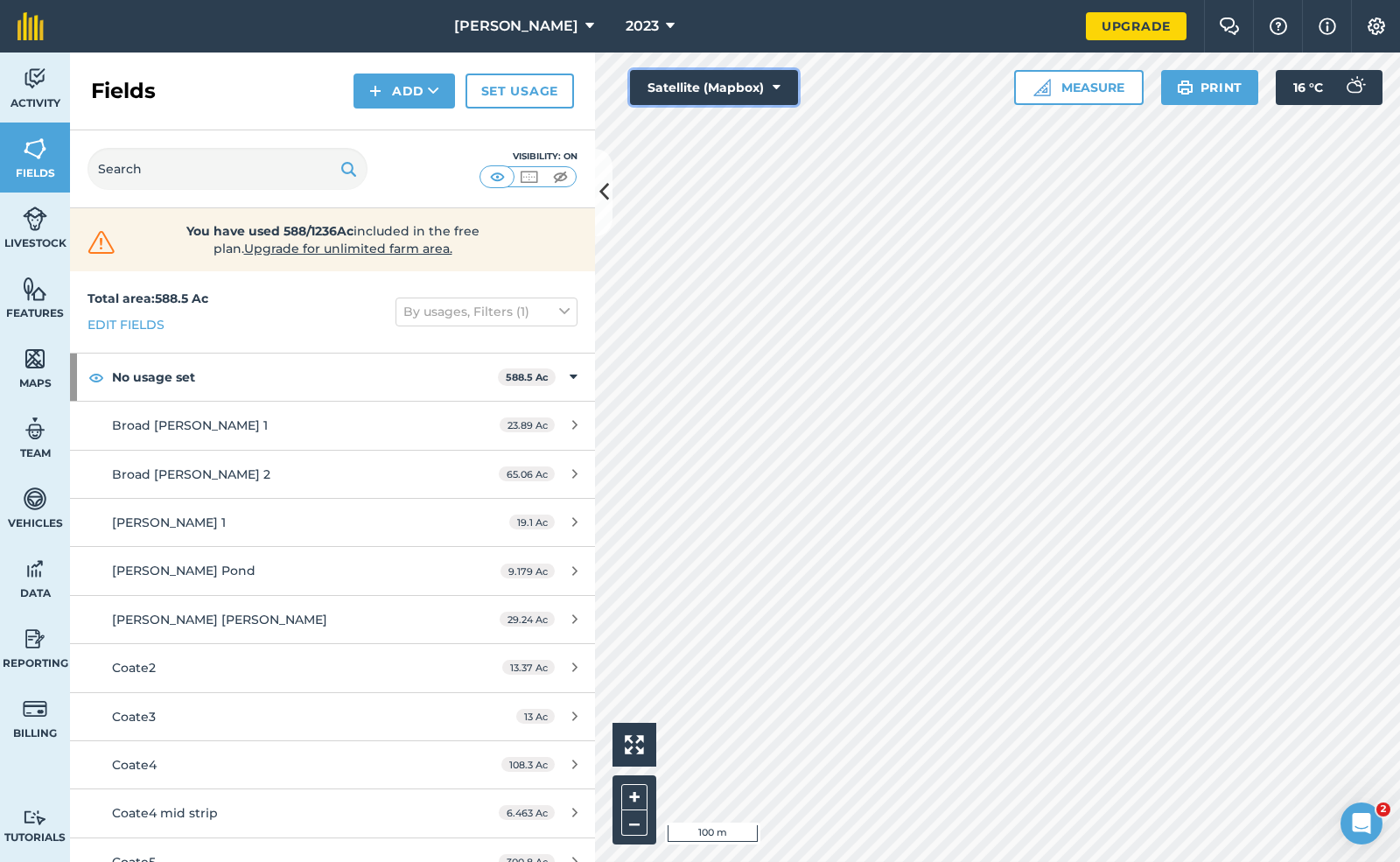
click at [735, 81] on button "Satellite (Mapbox)" at bounding box center [714, 87] width 168 height 35
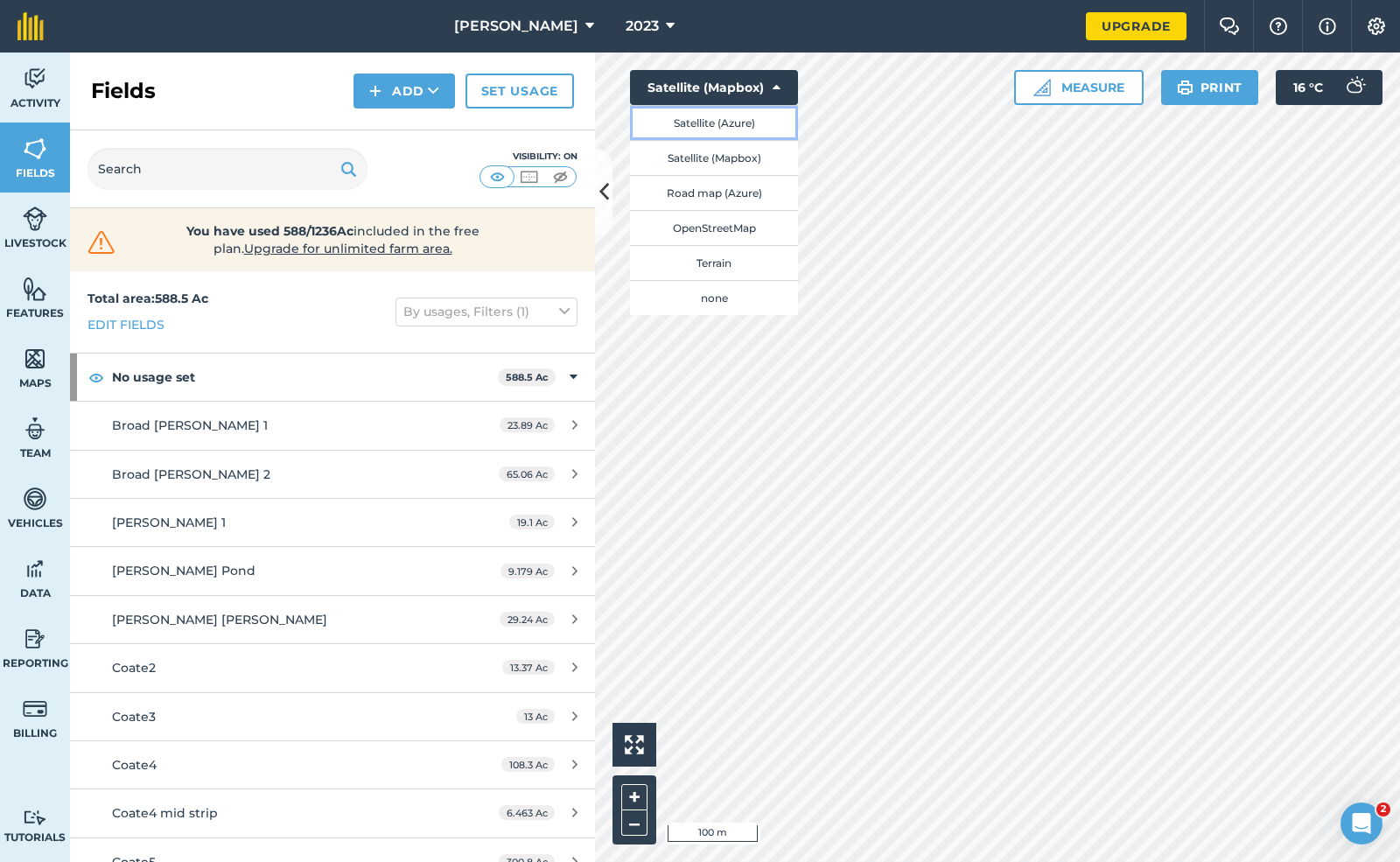
click at [730, 123] on button "Satellite (Azure)" at bounding box center [714, 122] width 168 height 35
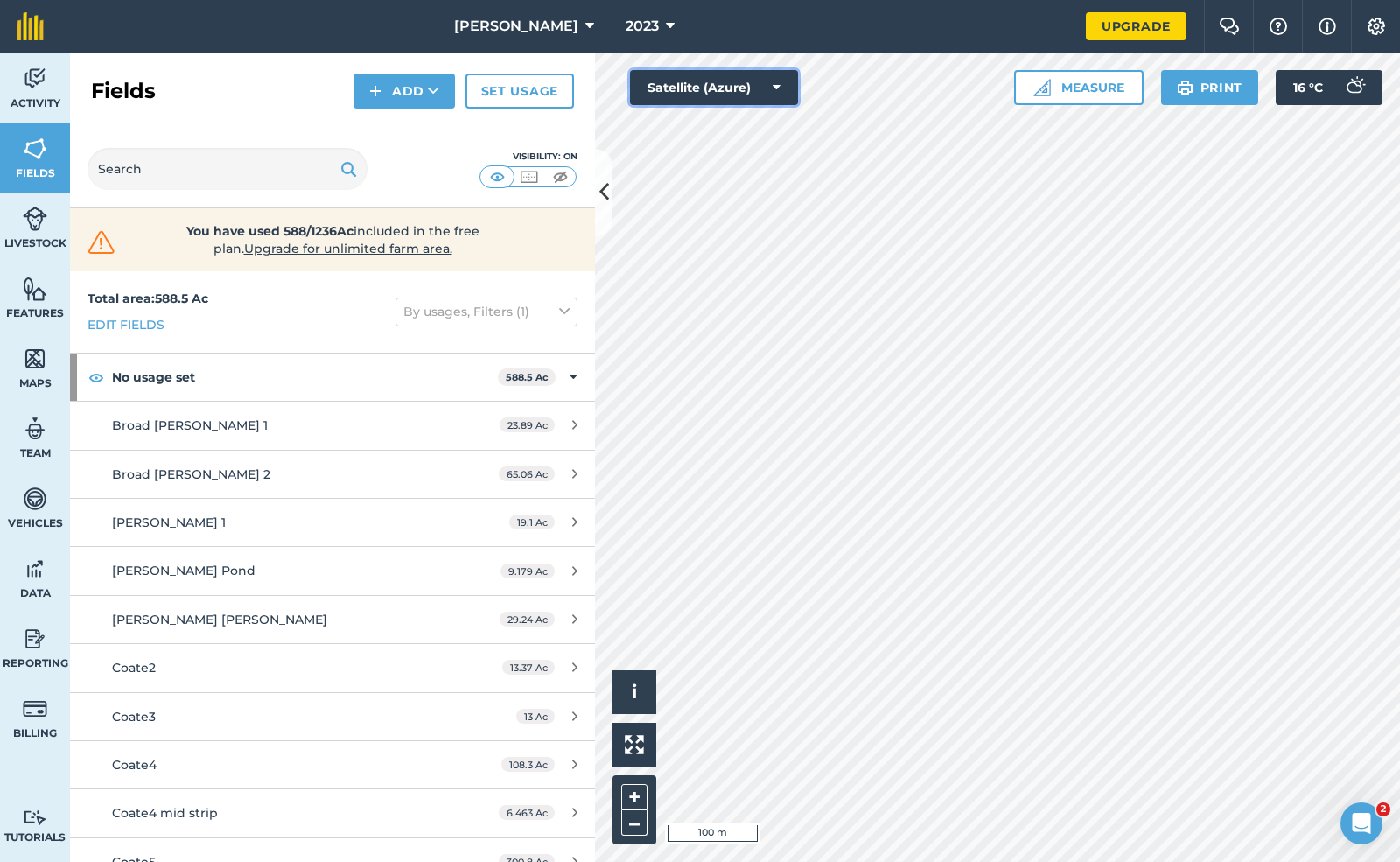
click at [729, 91] on button "Satellite (Azure)" at bounding box center [714, 87] width 168 height 35
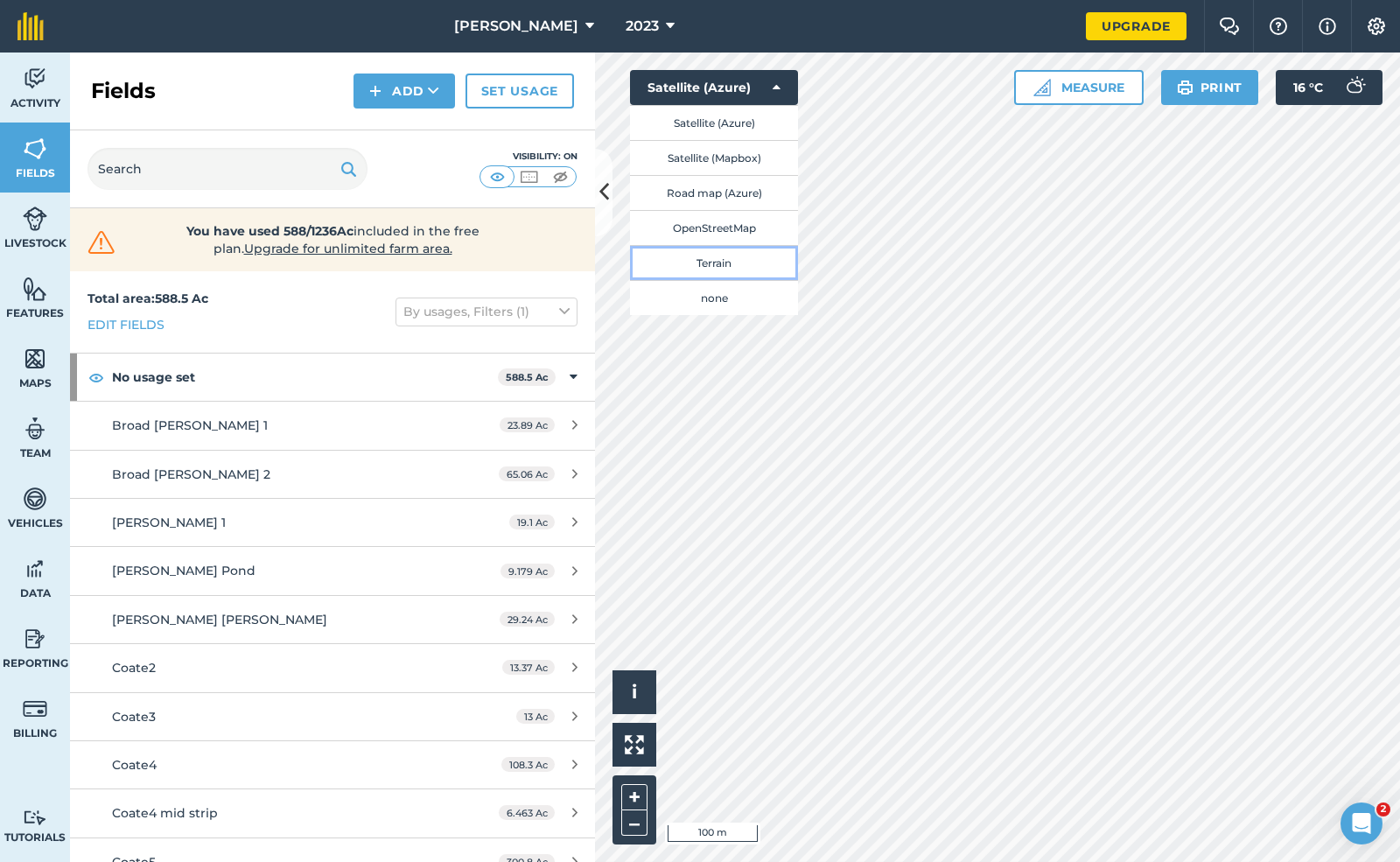
click at [741, 260] on button "Terrain" at bounding box center [714, 262] width 168 height 35
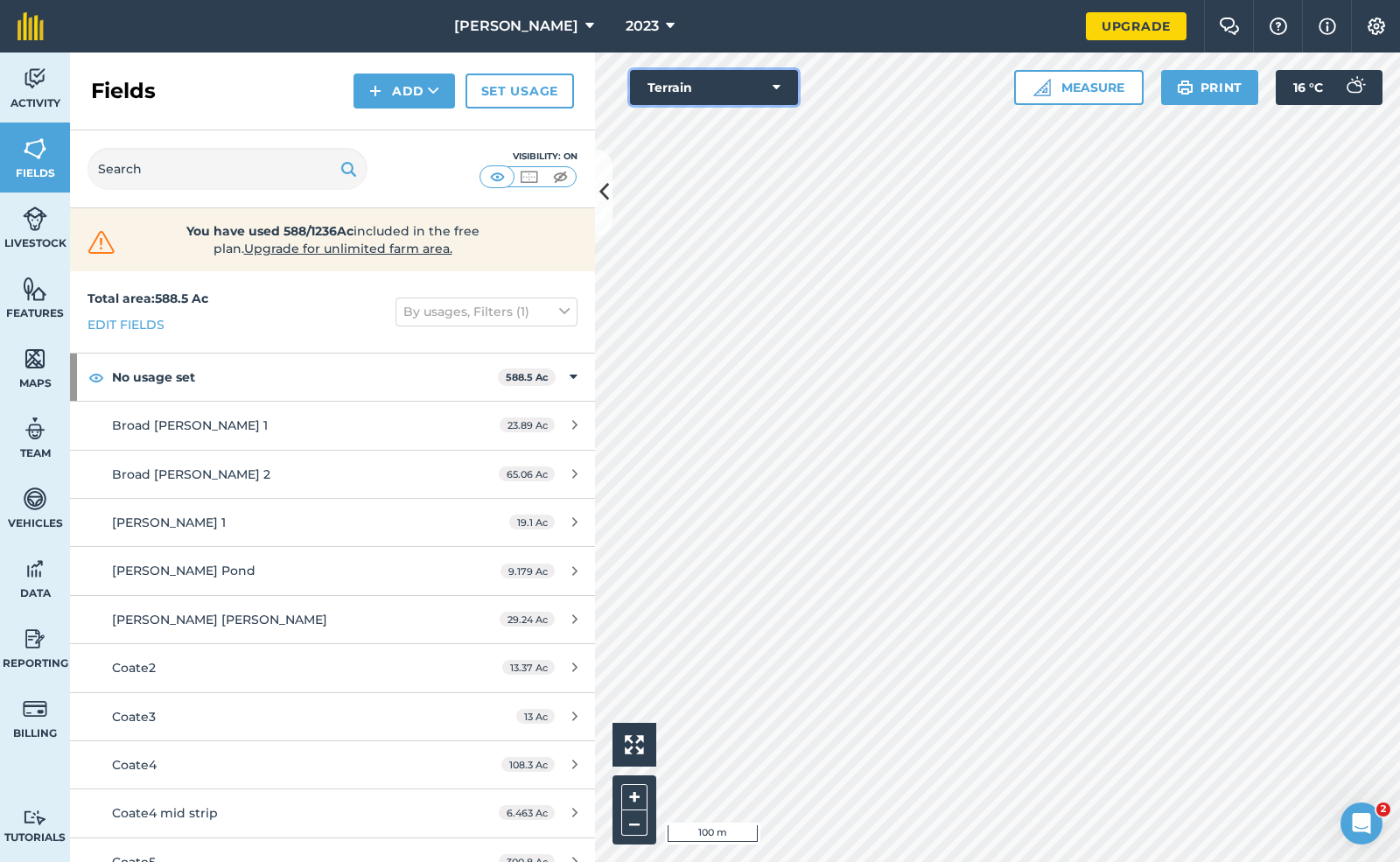
click at [735, 80] on button "Terrain" at bounding box center [714, 87] width 168 height 35
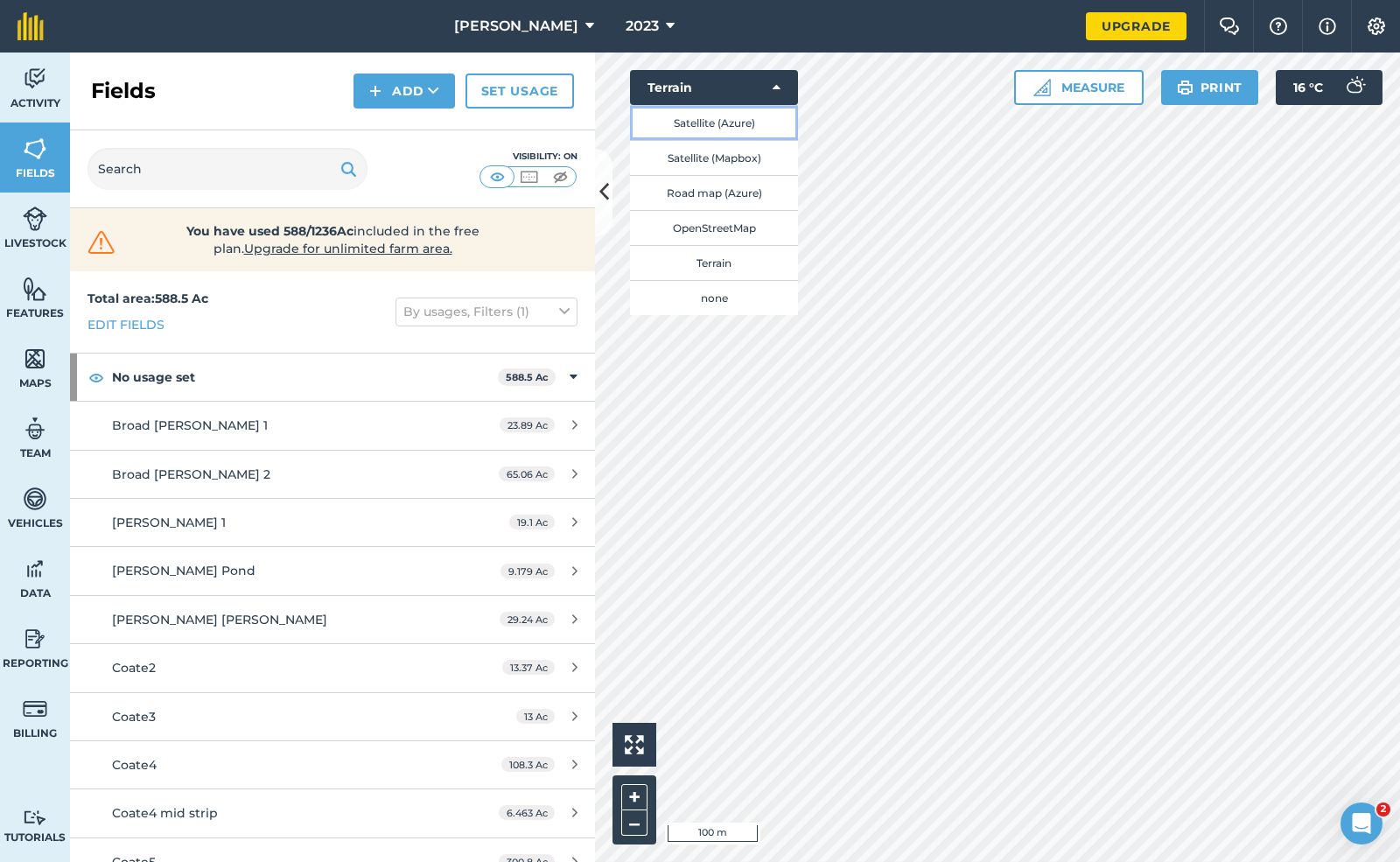
click at [735, 130] on button "Satellite (Azure)" at bounding box center [714, 122] width 168 height 35
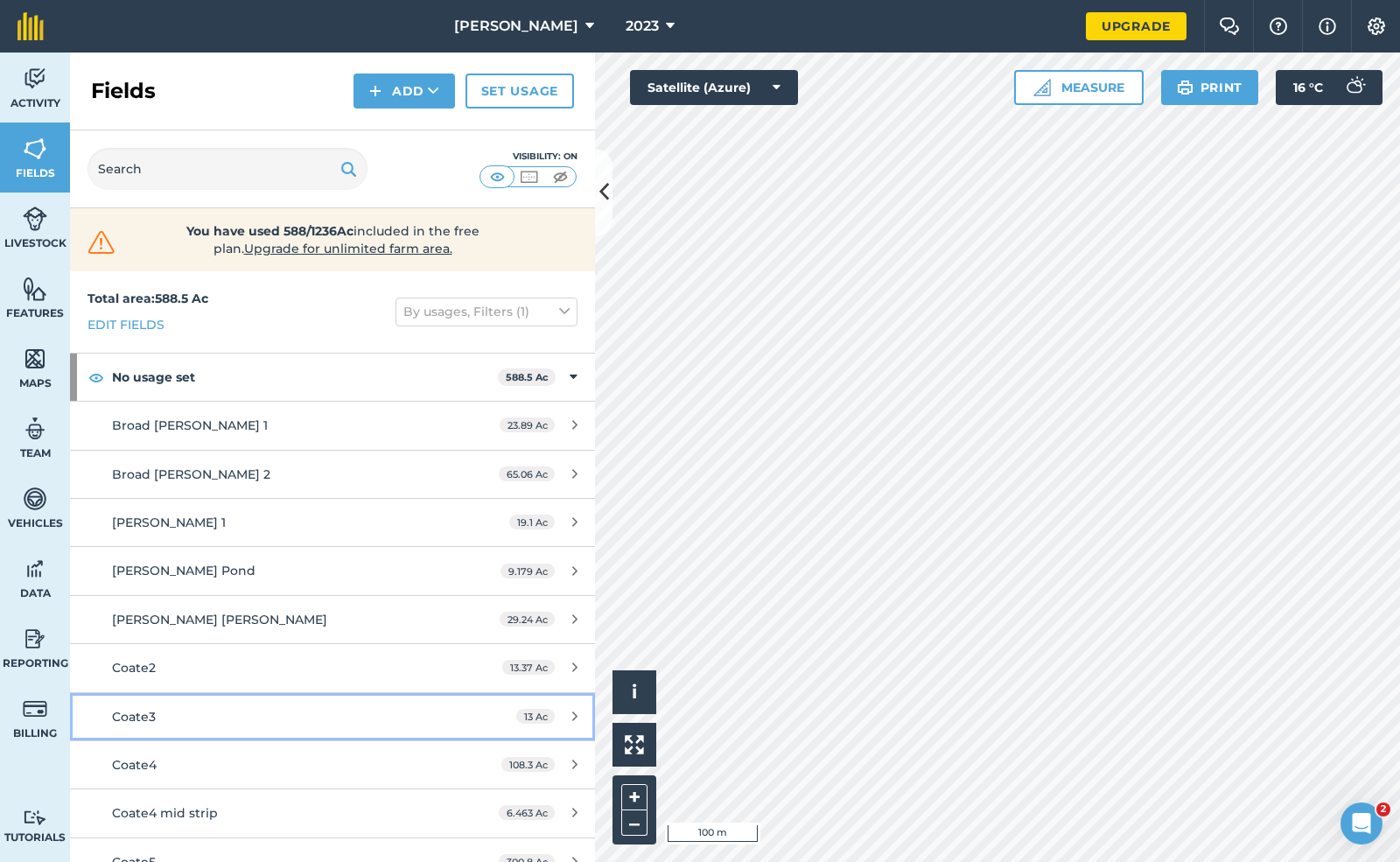
click at [390, 702] on link "Coate3 13 Ac" at bounding box center [332, 717] width 525 height 48
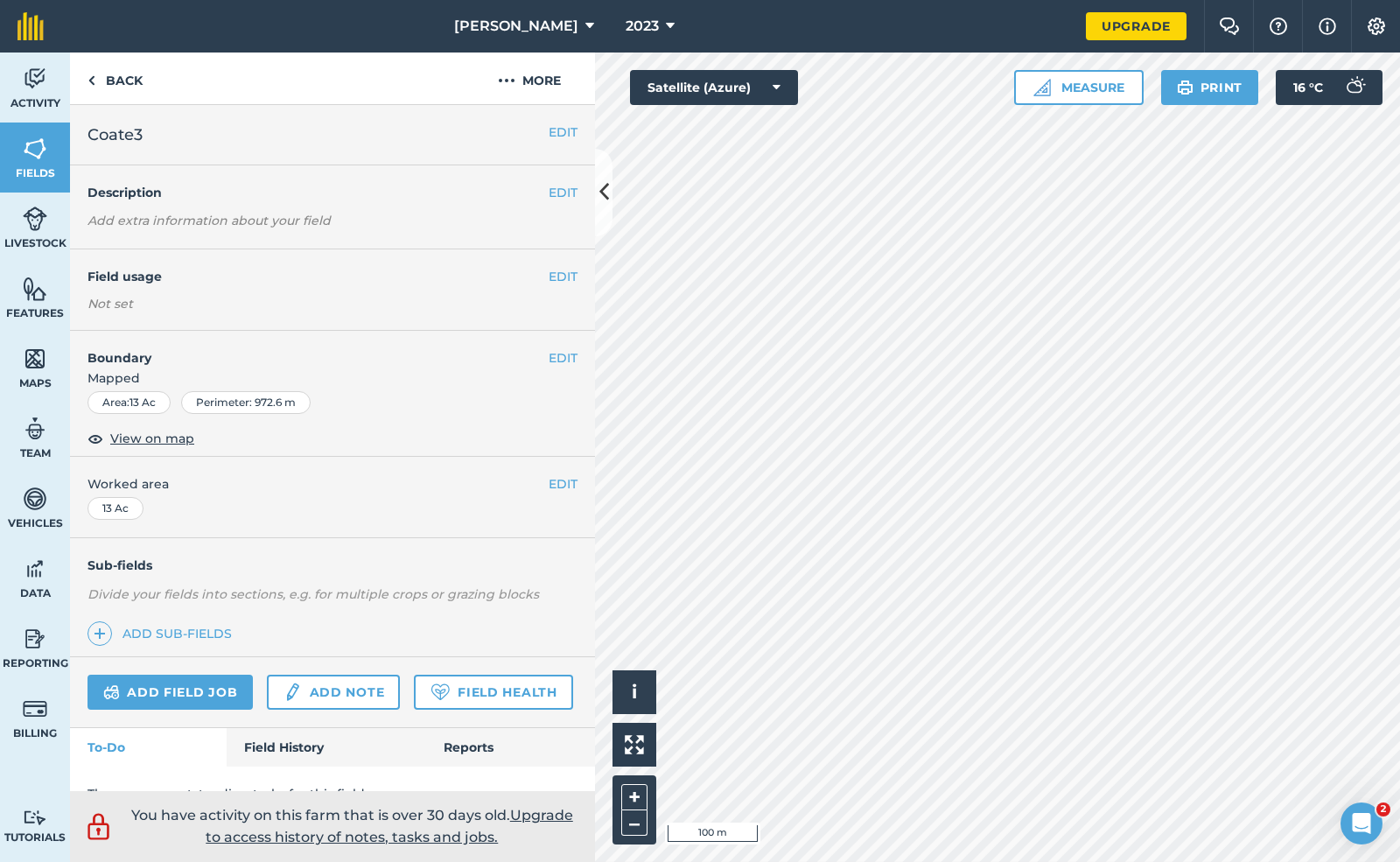
scroll to position [4, 0]
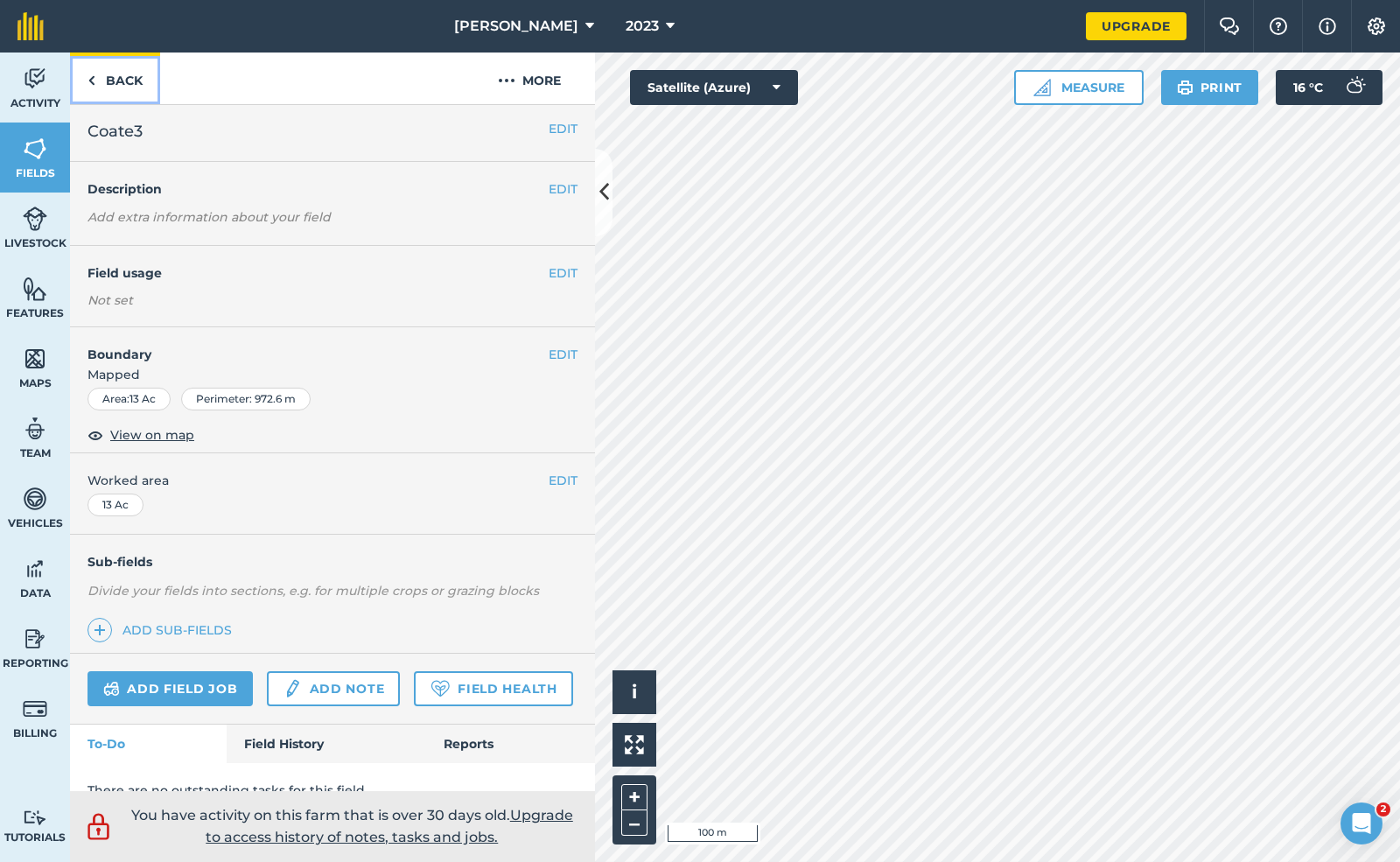
click at [112, 69] on link "Back" at bounding box center [114, 78] width 91 height 51
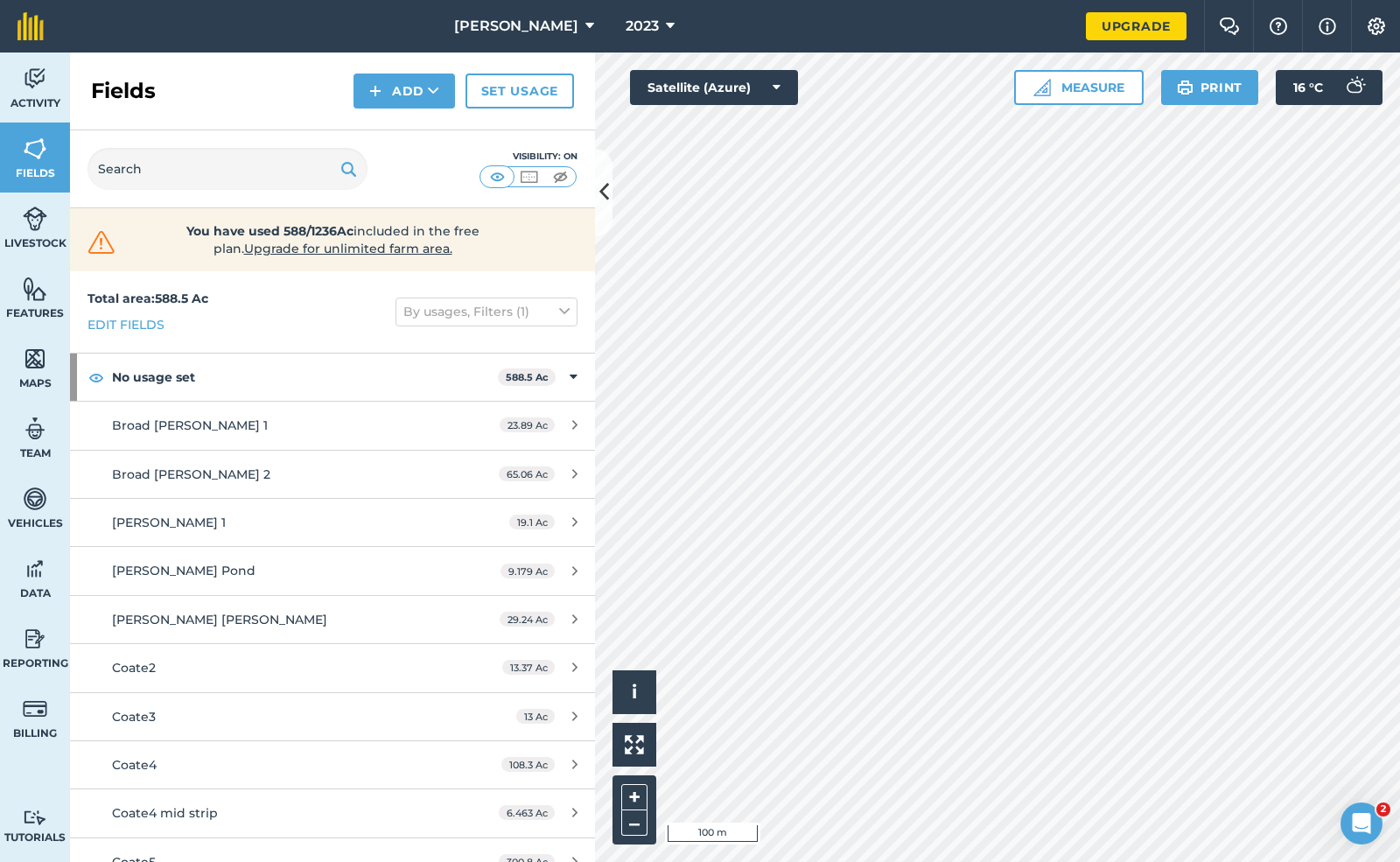
scroll to position [19, 0]
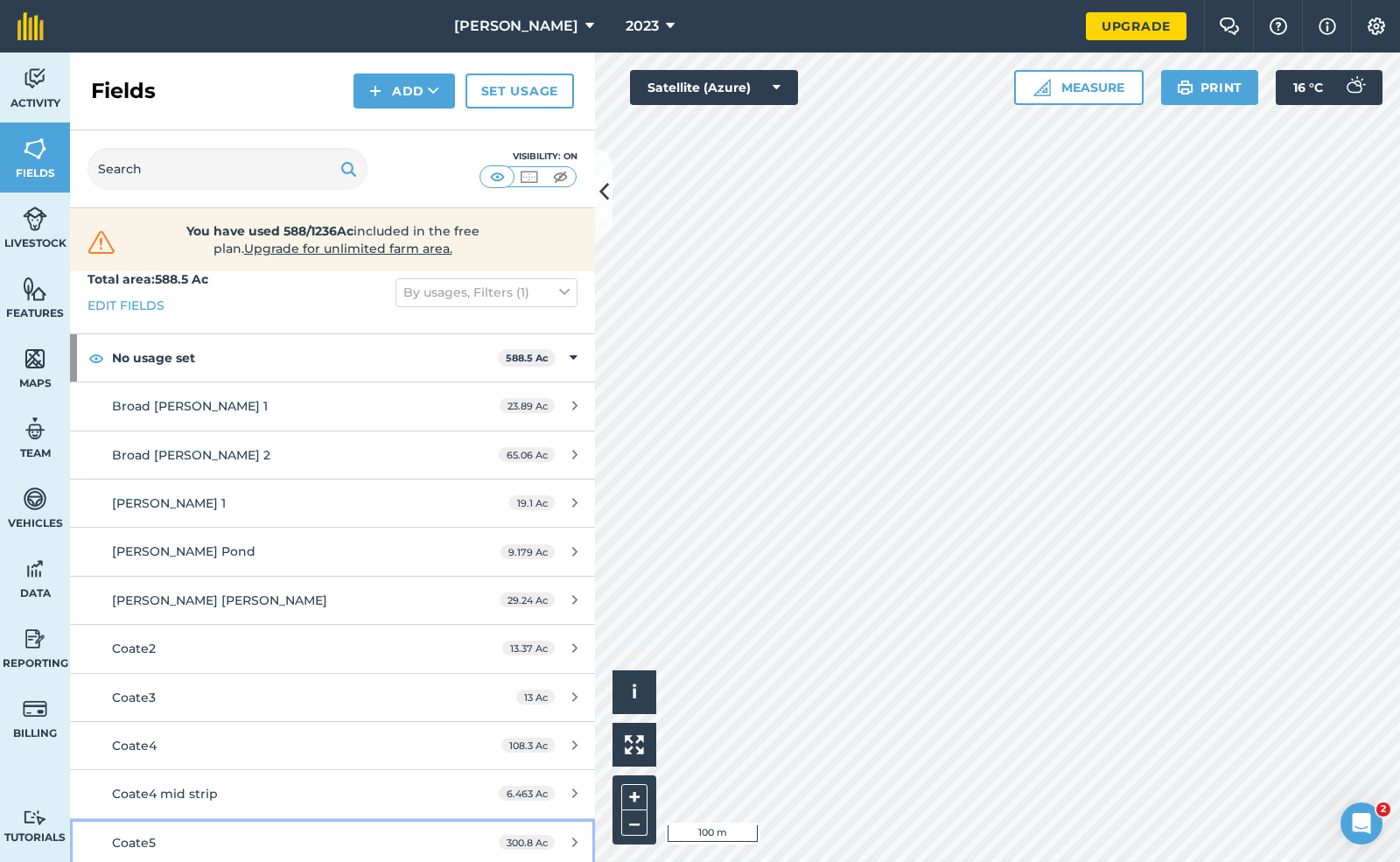
click at [389, 833] on div "Coate5" at bounding box center [275, 843] width 329 height 19
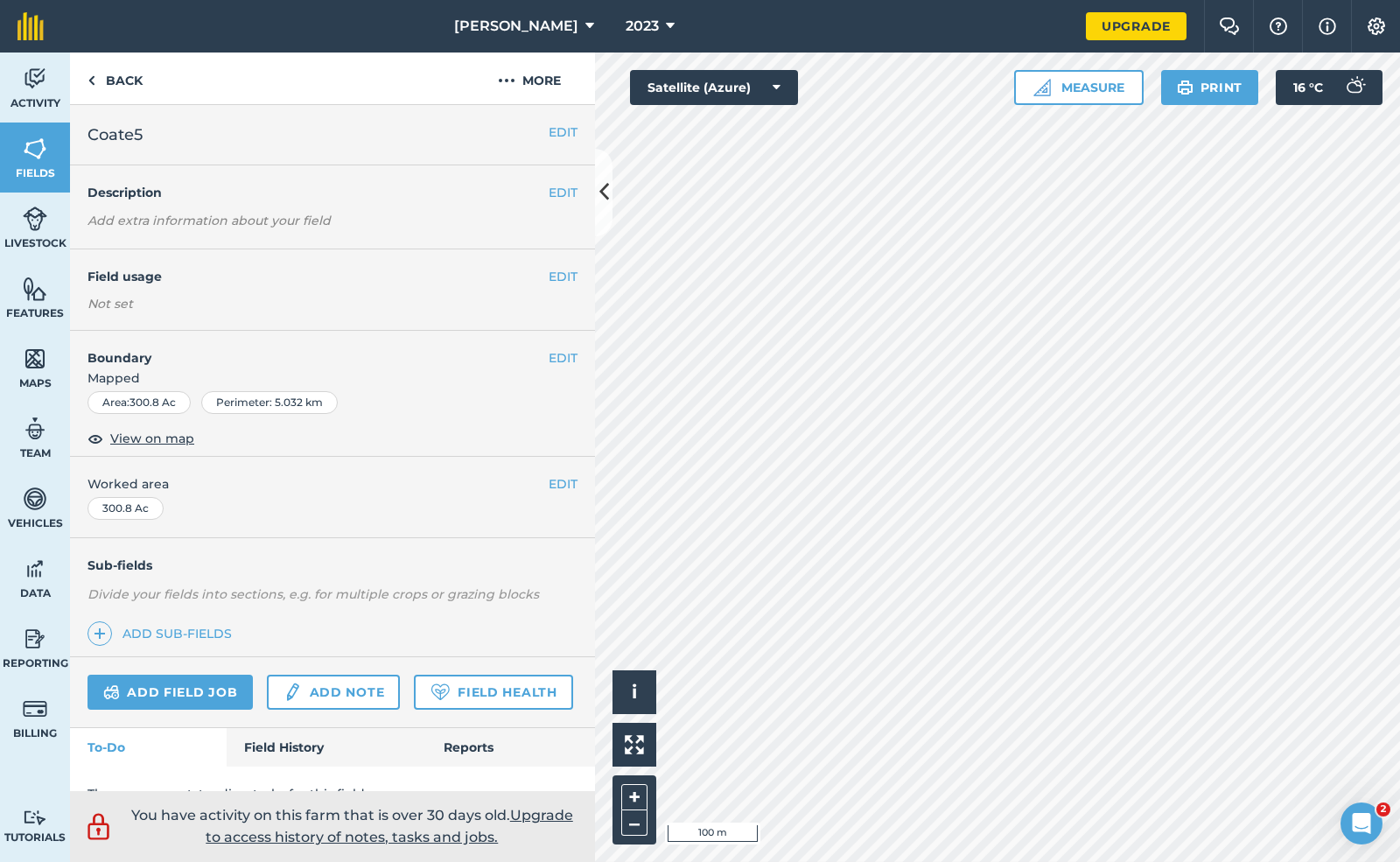
scroll to position [75, 0]
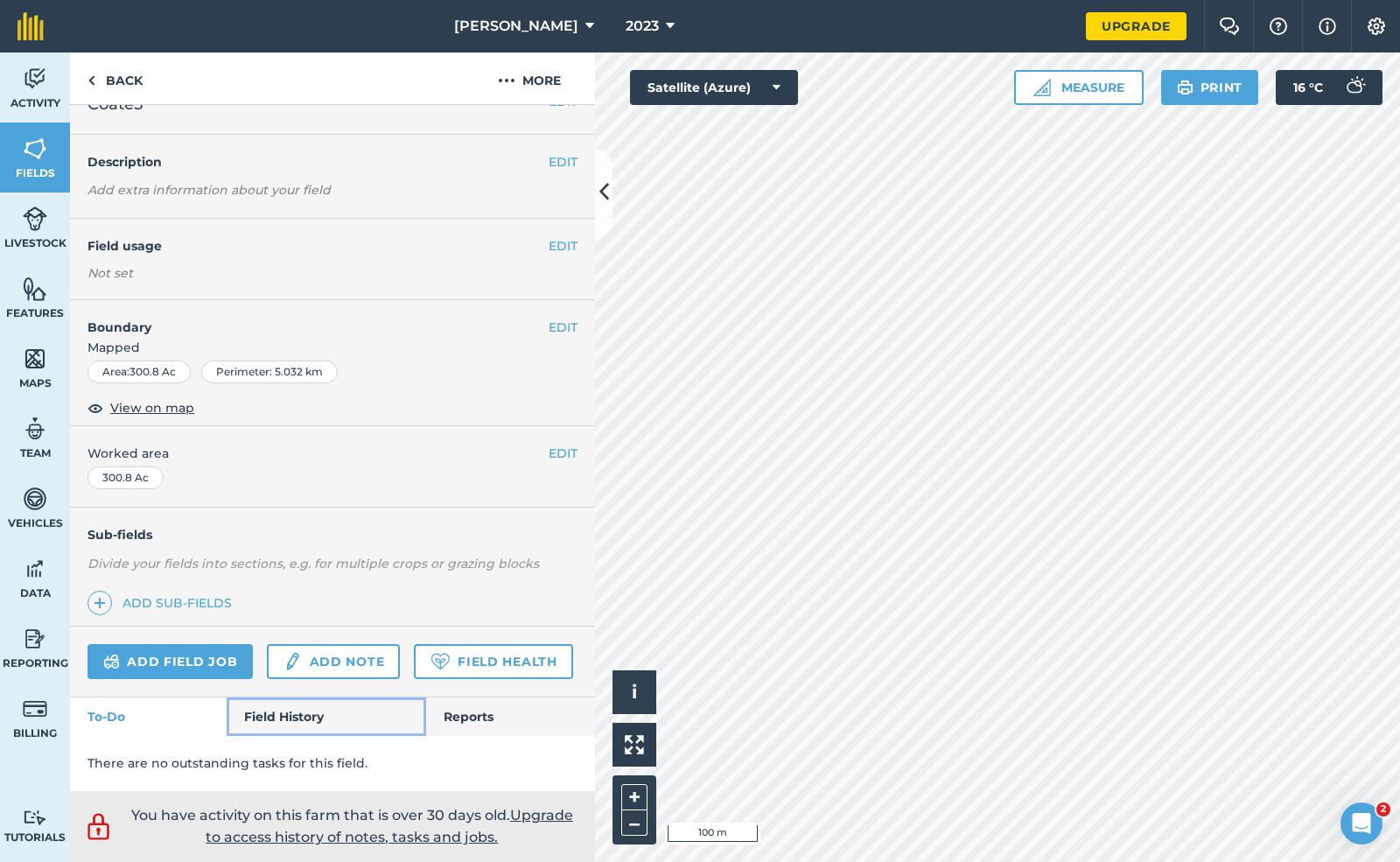
click at [265, 723] on link "Field History" at bounding box center [326, 717] width 198 height 38
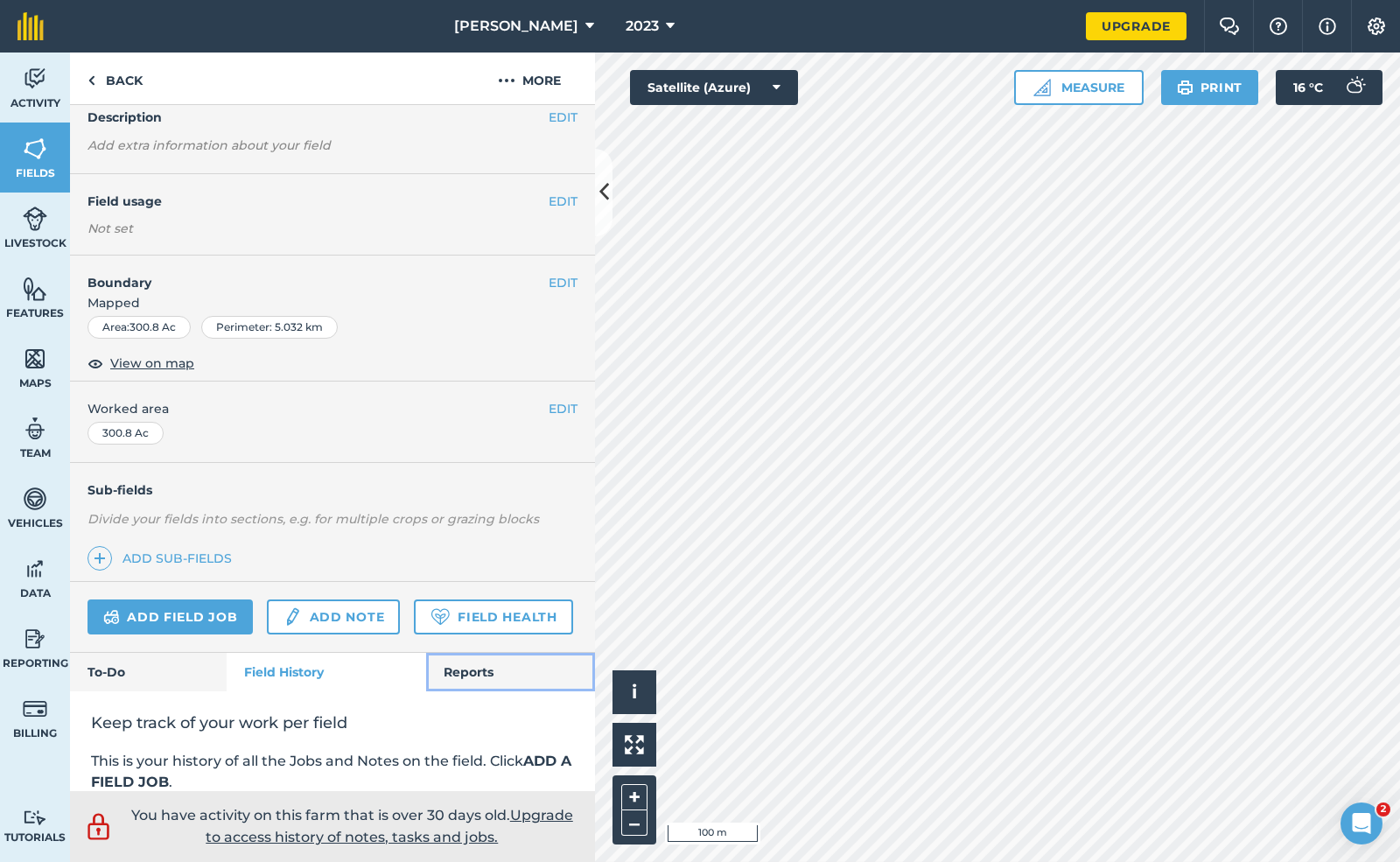
click at [457, 691] on link "Reports" at bounding box center [510, 672] width 169 height 38
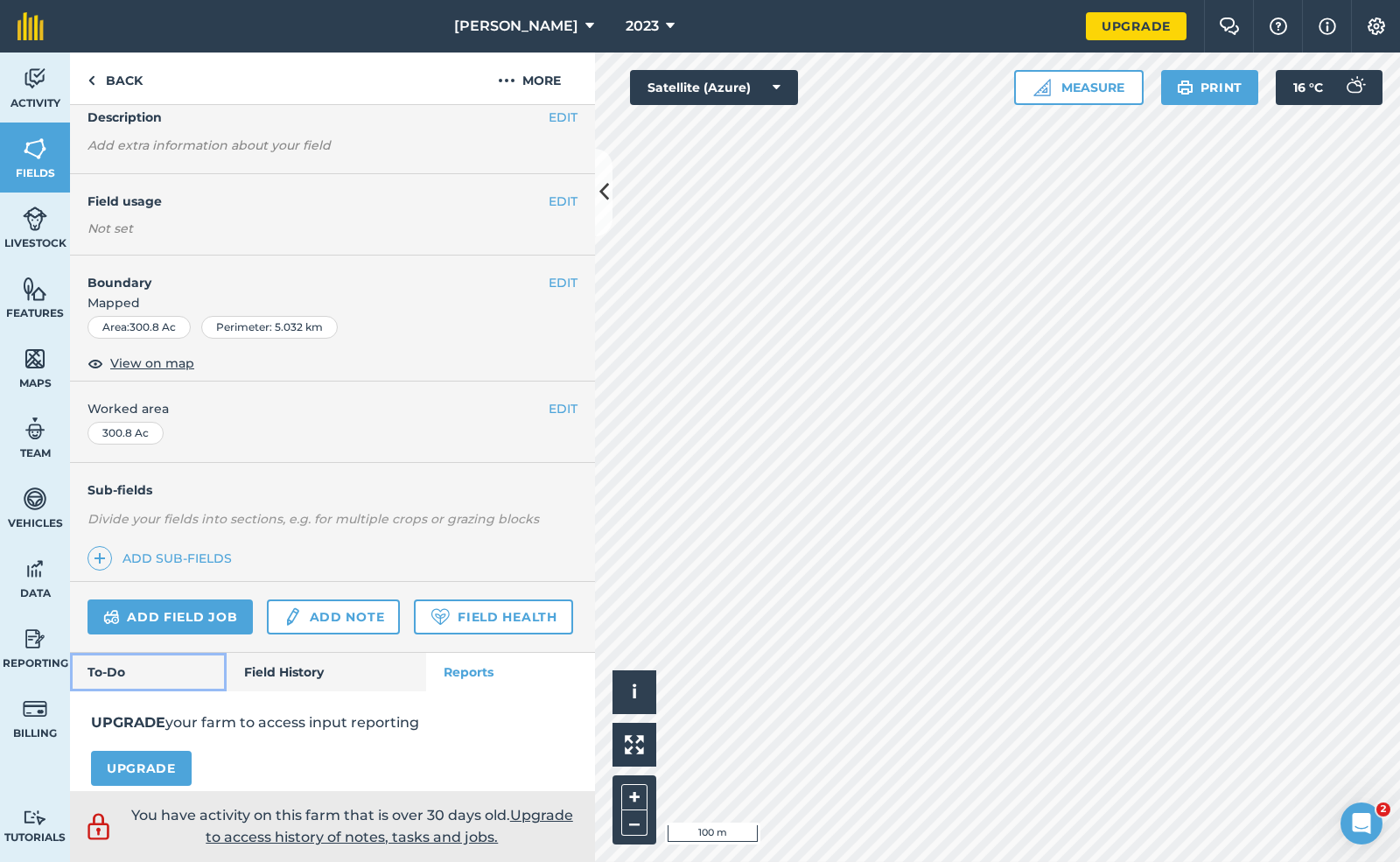
click at [109, 691] on link "To-Do" at bounding box center [148, 672] width 156 height 38
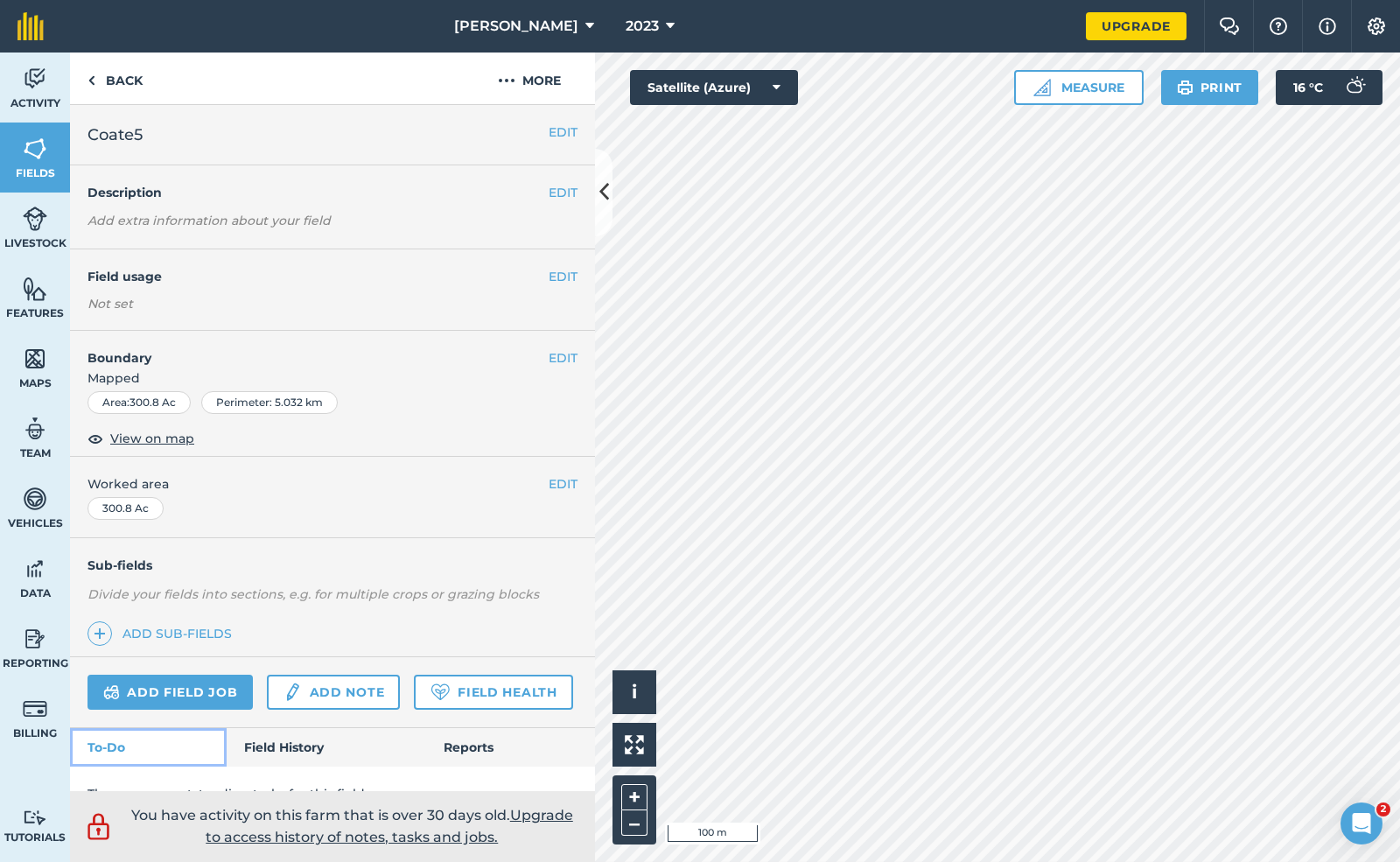
scroll to position [2, 0]
click at [634, 679] on button "i" at bounding box center [635, 692] width 44 height 44
click at [634, 679] on button "›" at bounding box center [635, 692] width 44 height 44
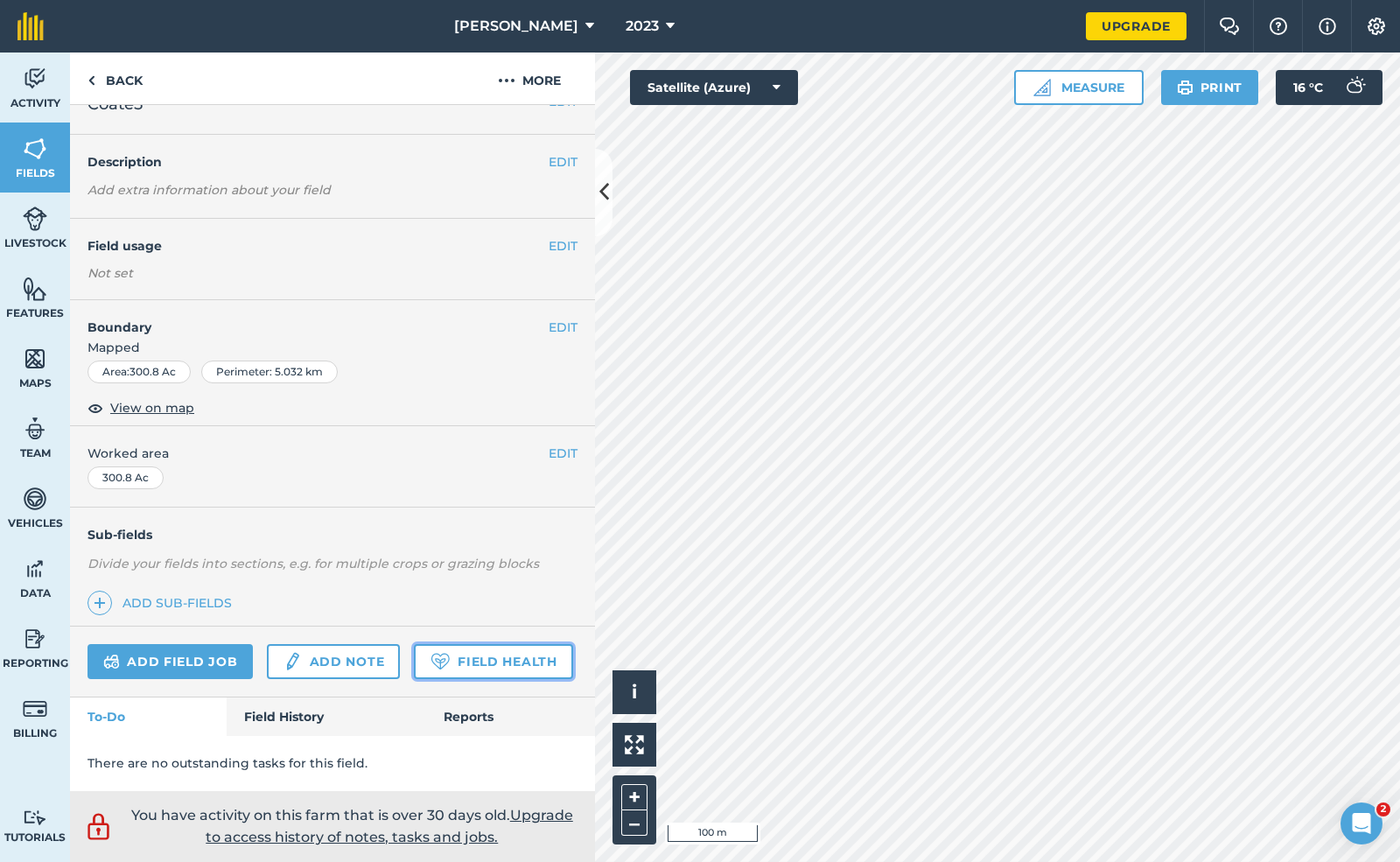
click at [414, 667] on link "Field Health" at bounding box center [493, 662] width 158 height 35
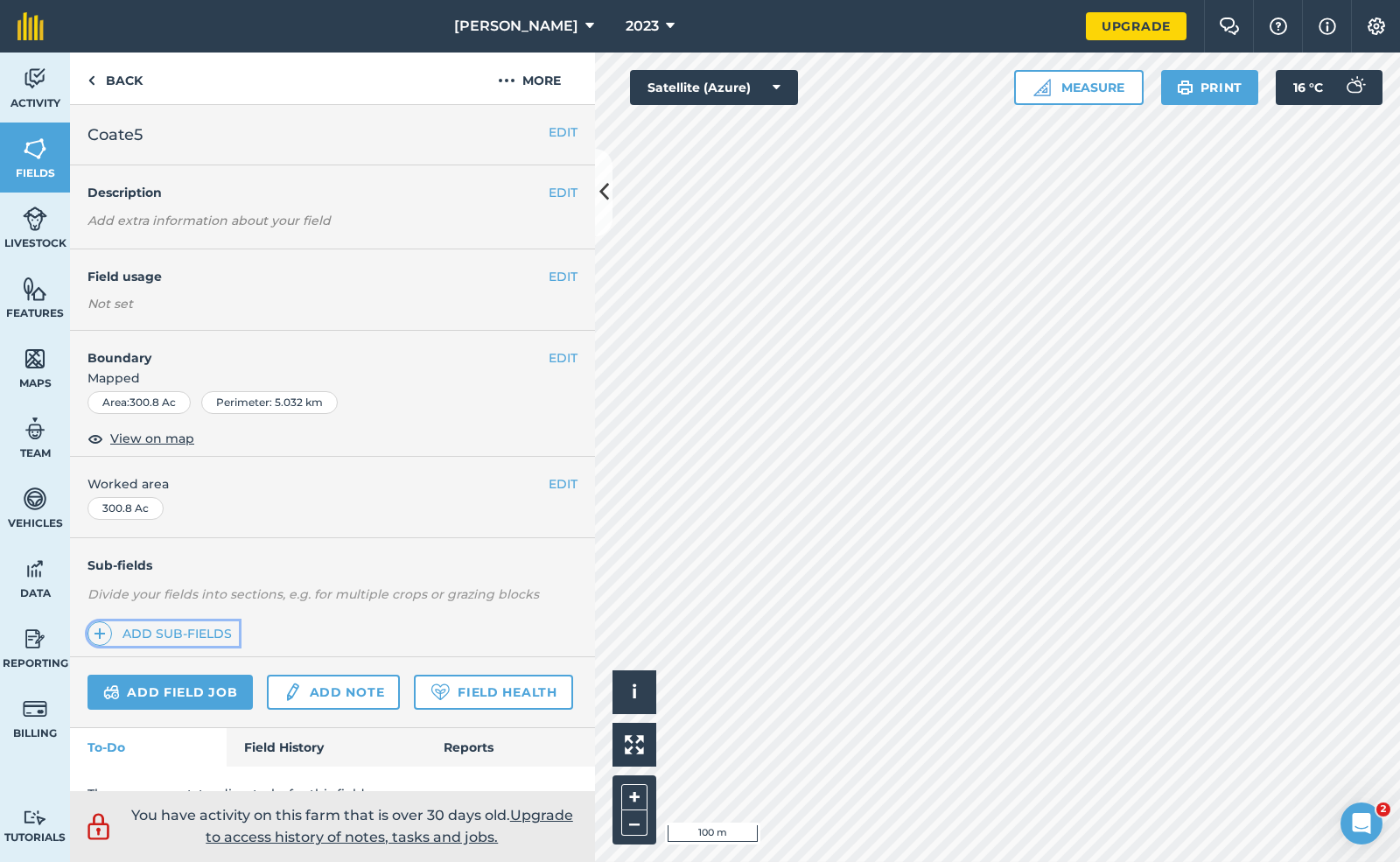
click at [94, 629] on img at bounding box center [99, 634] width 12 height 21
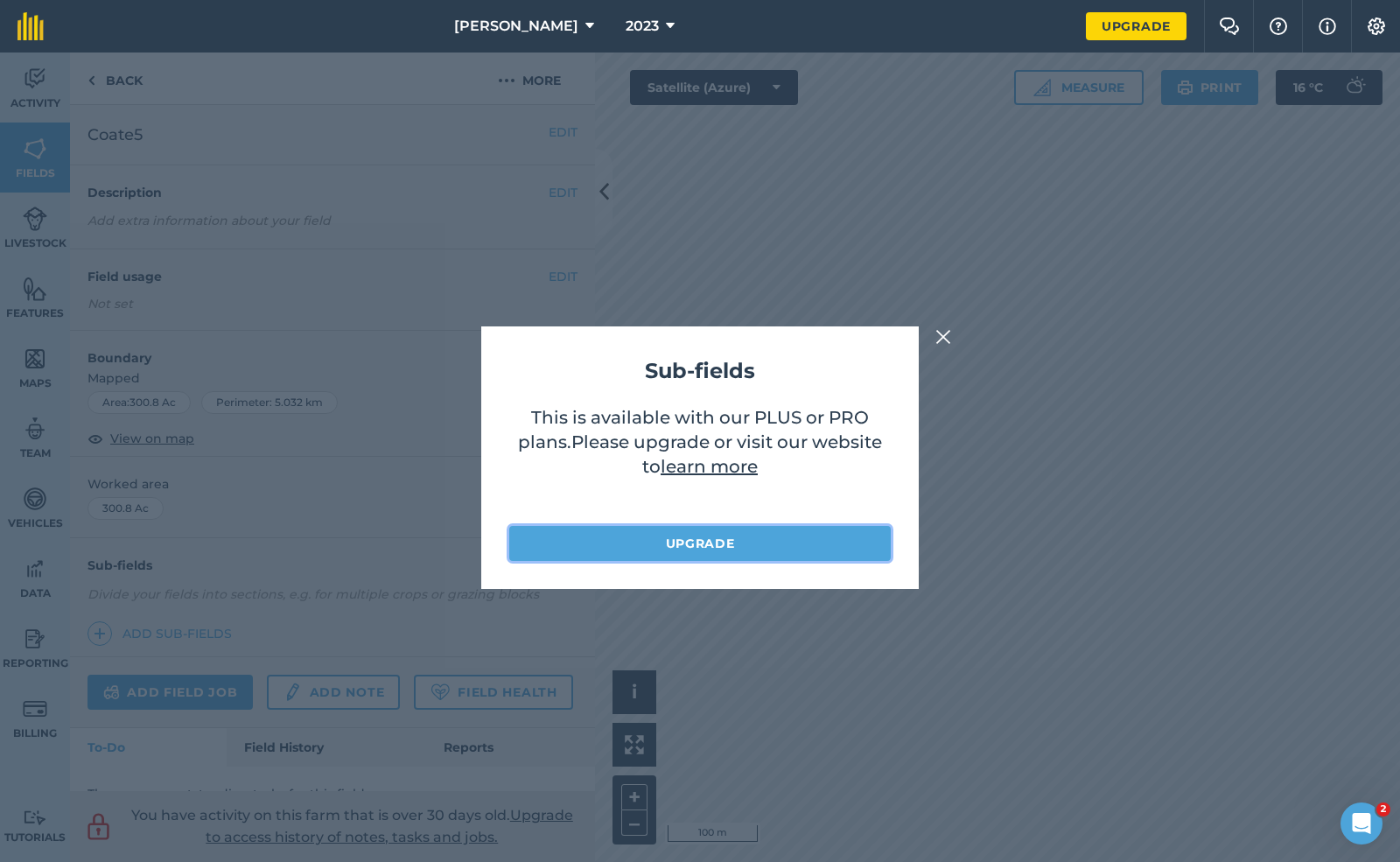
click at [722, 534] on link "Upgrade" at bounding box center [700, 544] width 381 height 35
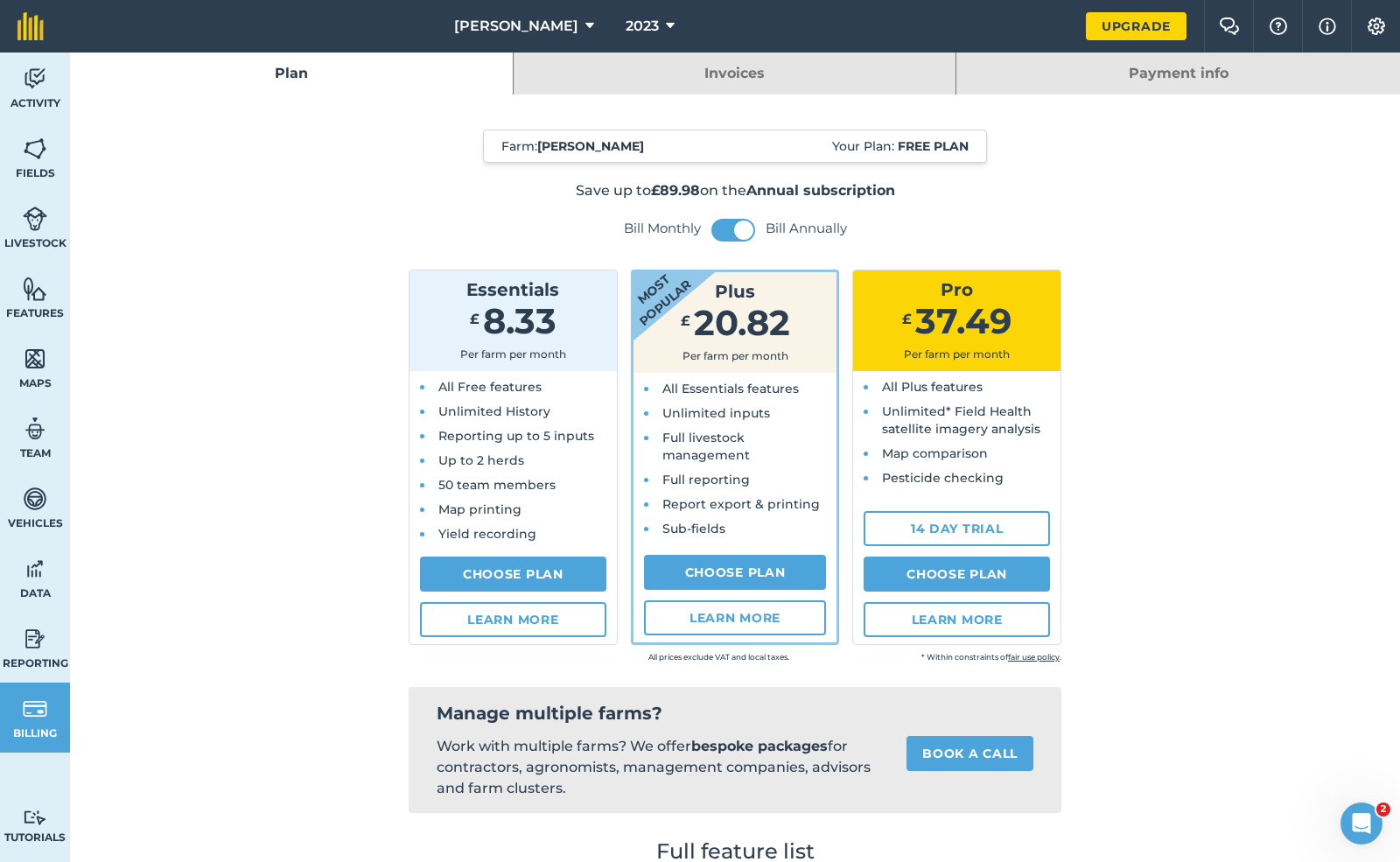
click at [45, 658] on span "Reporting" at bounding box center [34, 663] width 70 height 14
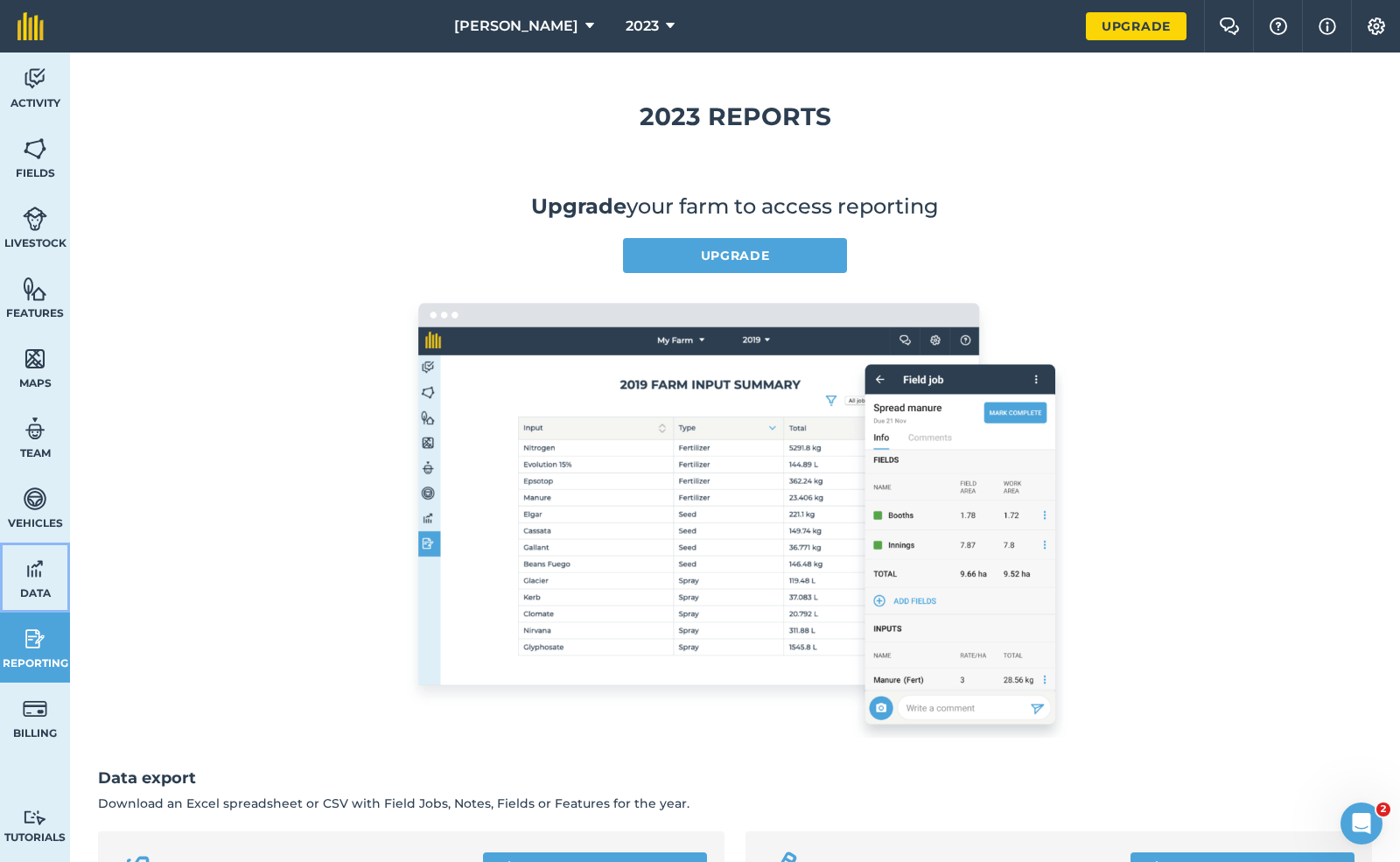
click at [18, 576] on link "Data" at bounding box center [34, 577] width 70 height 70
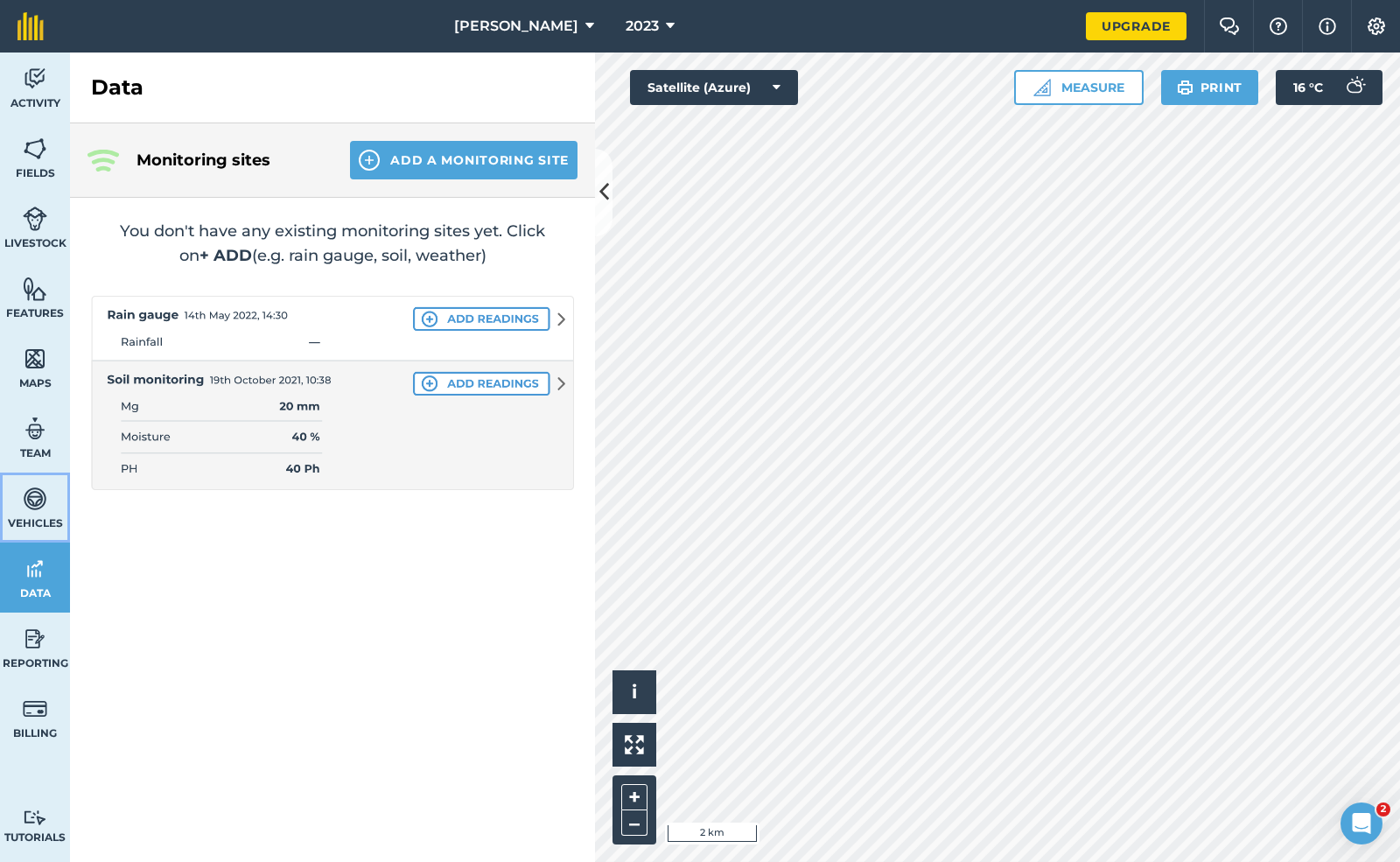
click at [15, 518] on span "Vehicles" at bounding box center [34, 523] width 70 height 14
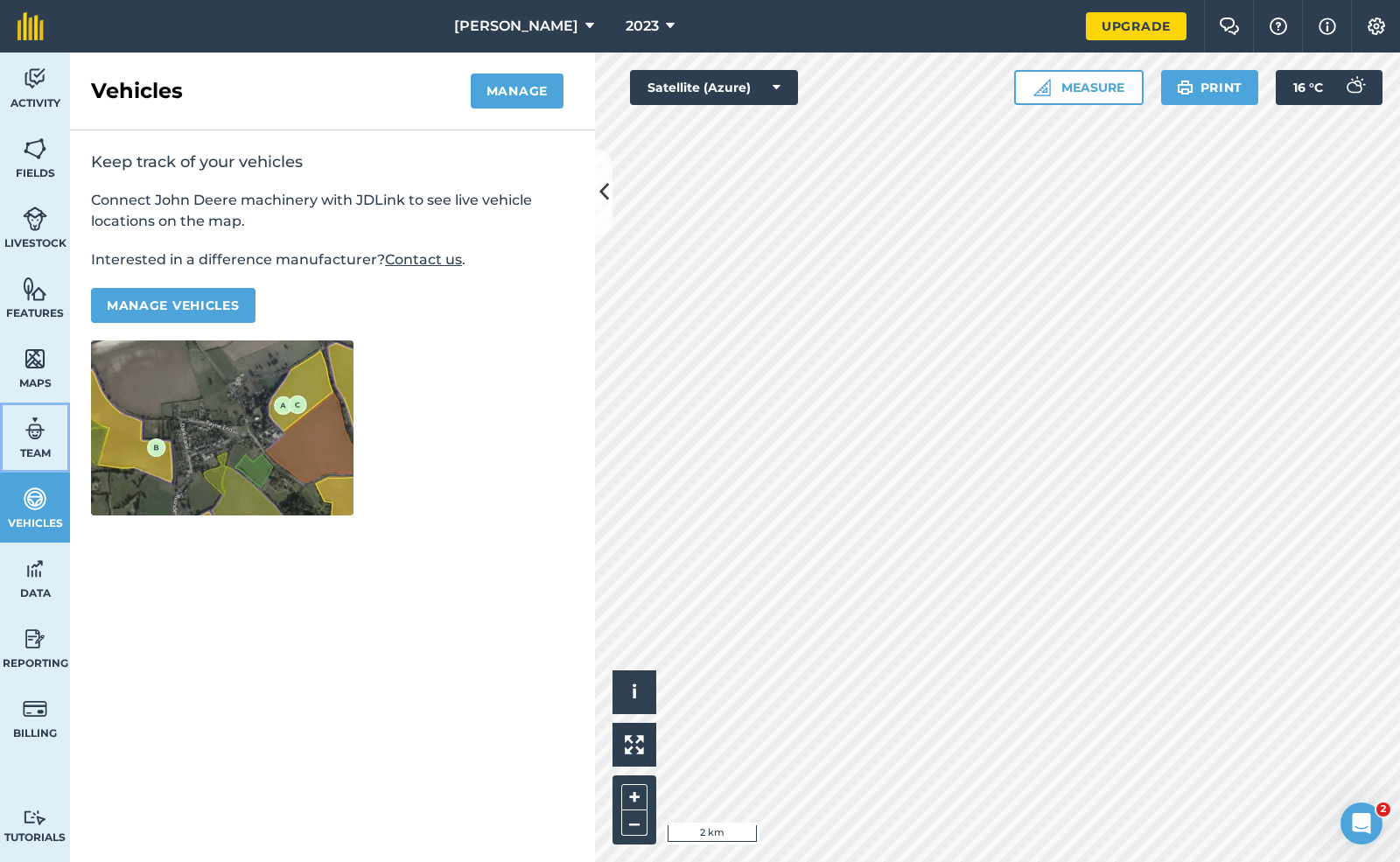
click at [40, 425] on img at bounding box center [35, 429] width 25 height 27
select select "MEMBER"
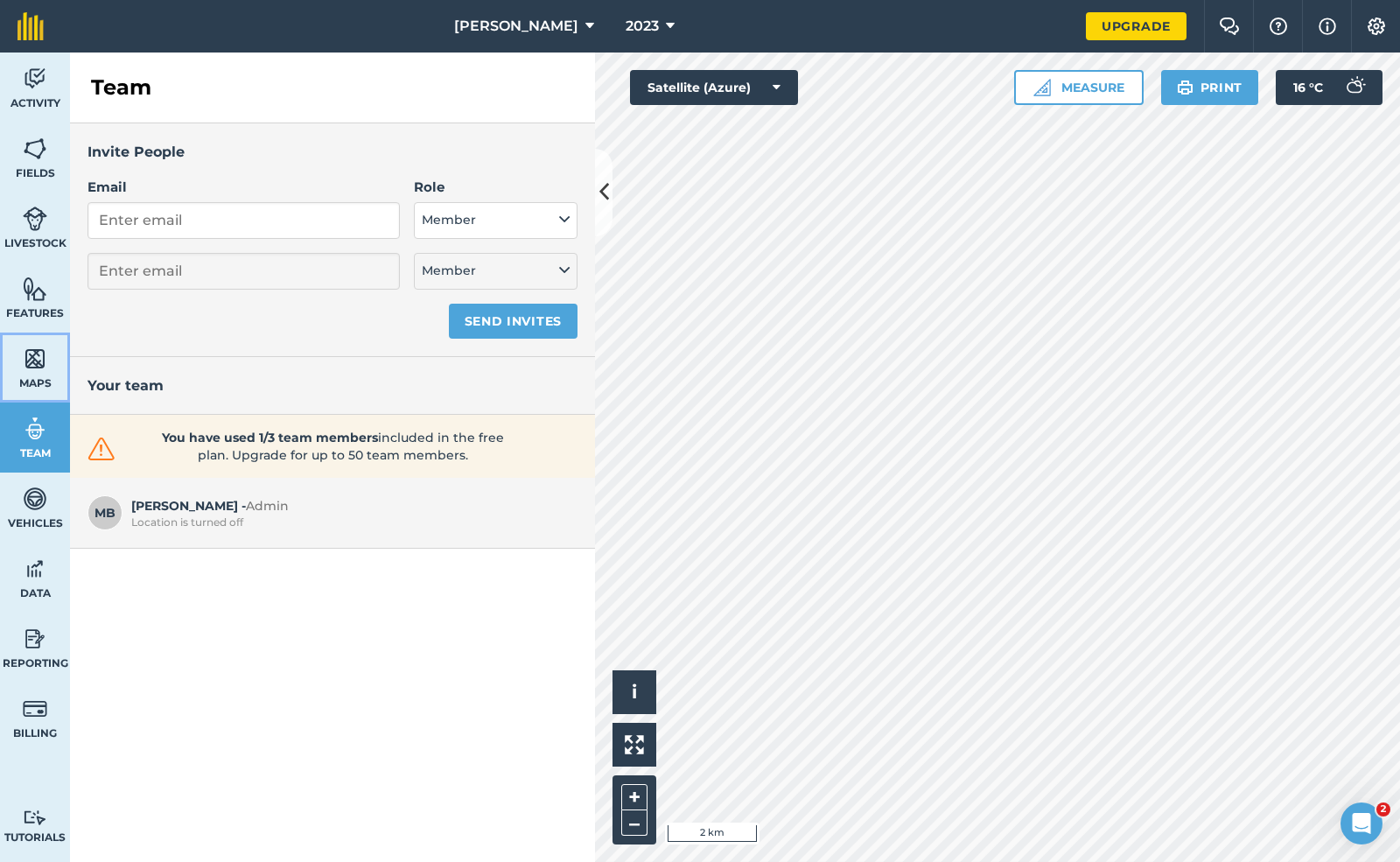
click at [48, 389] on span "Maps" at bounding box center [34, 383] width 70 height 14
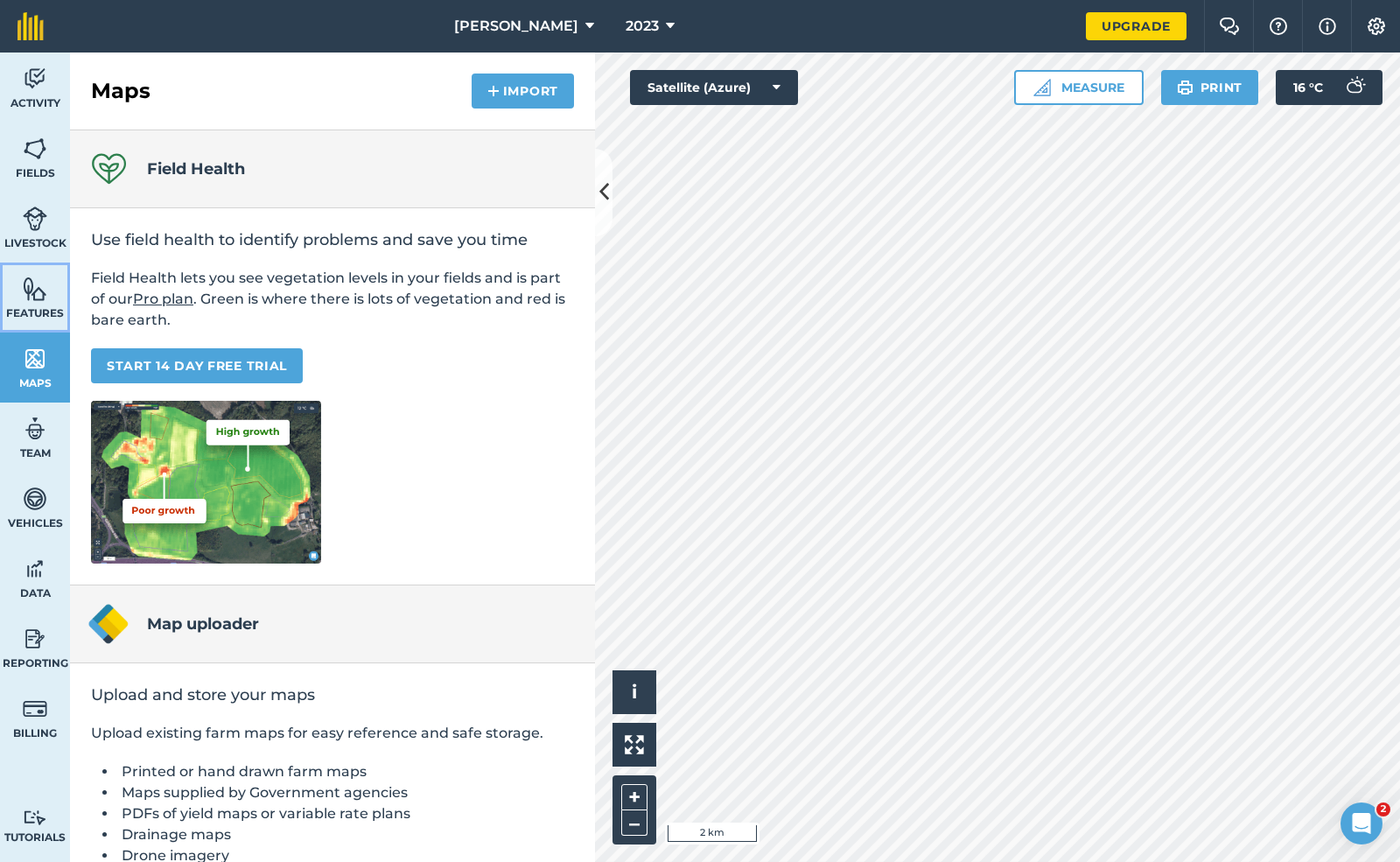
click at [37, 303] on link "Features" at bounding box center [34, 297] width 70 height 70
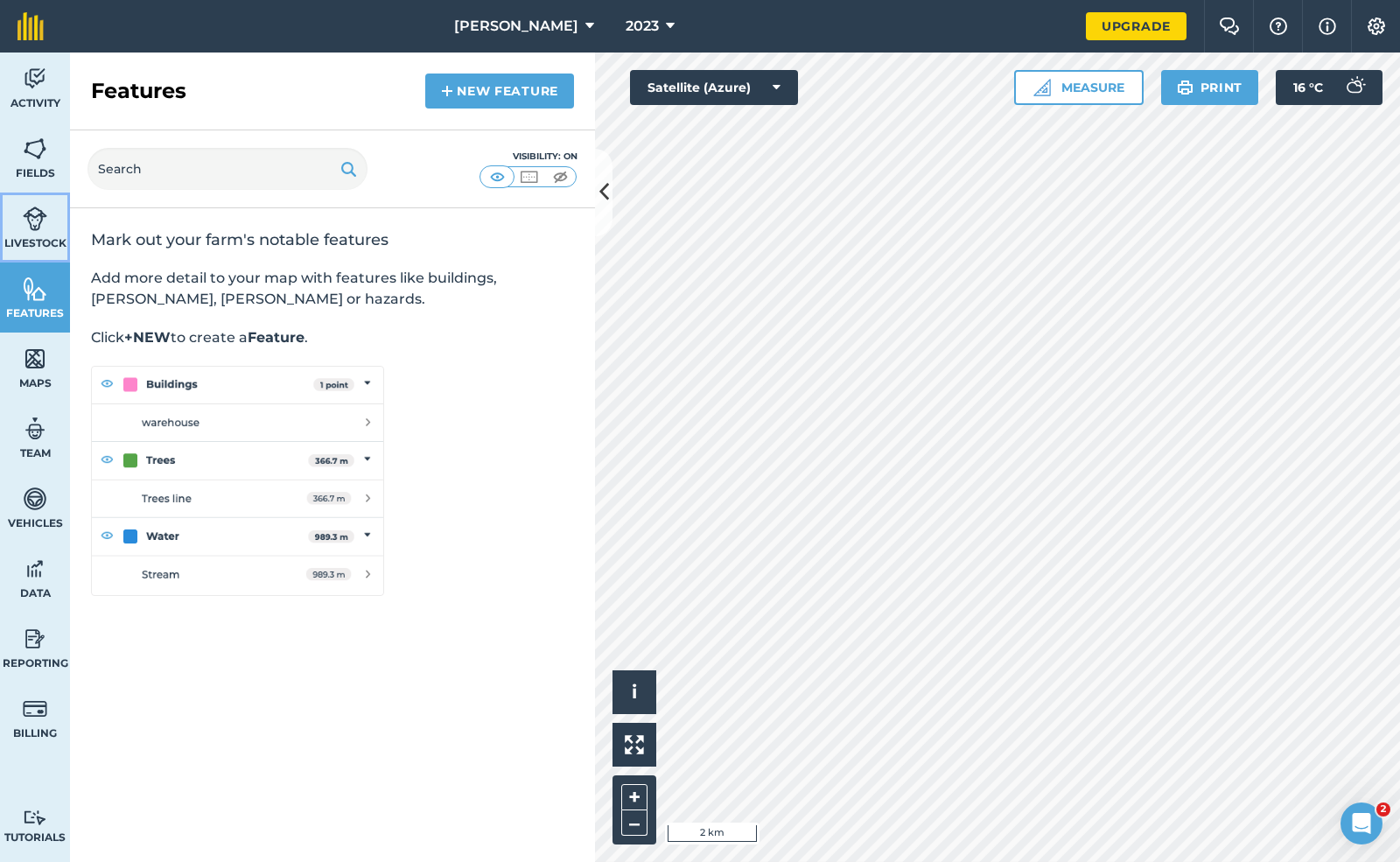
click at [30, 240] on span "Livestock" at bounding box center [34, 243] width 70 height 14
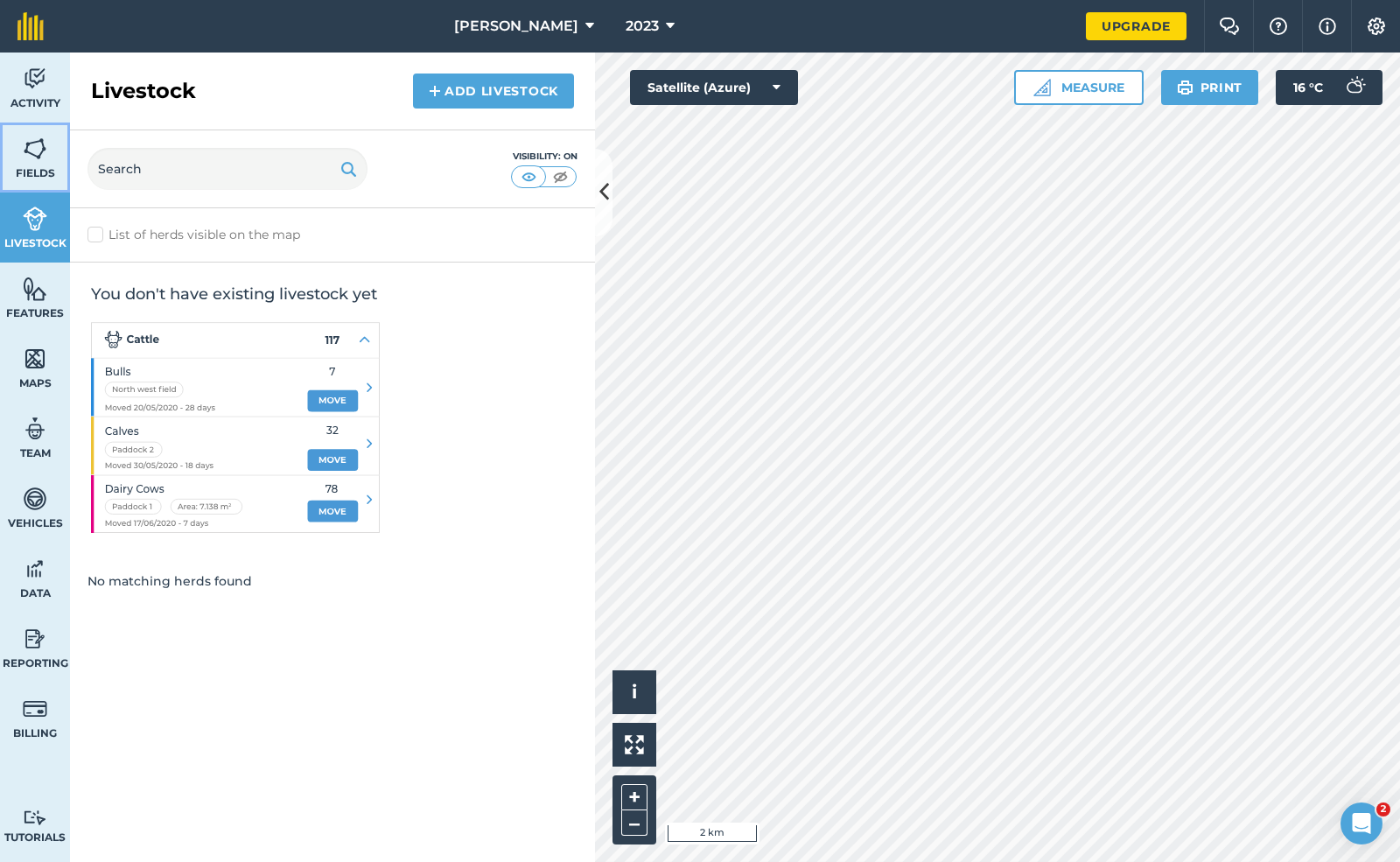
click at [37, 157] on img at bounding box center [35, 149] width 25 height 27
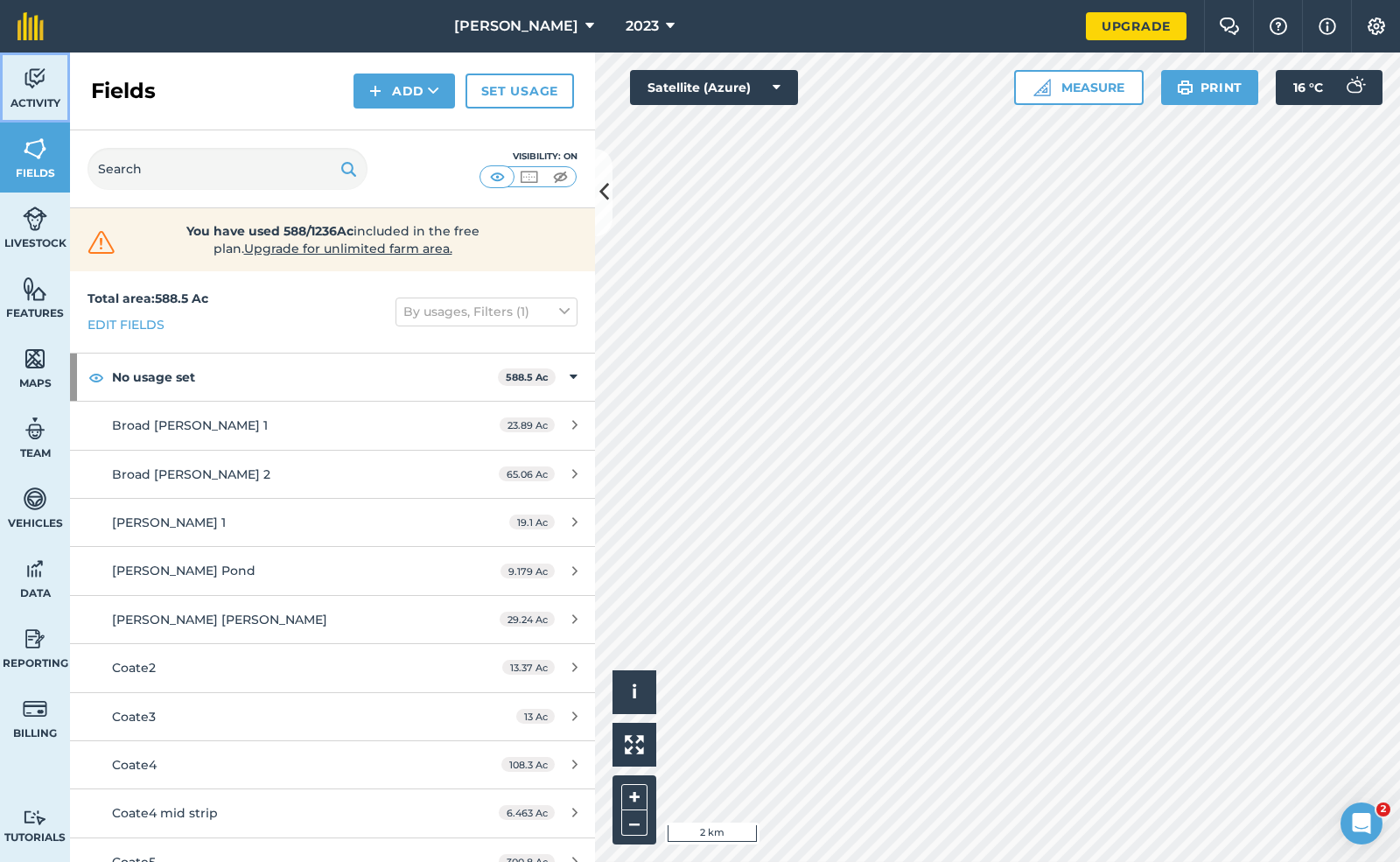
click at [34, 111] on link "Activity" at bounding box center [34, 87] width 70 height 70
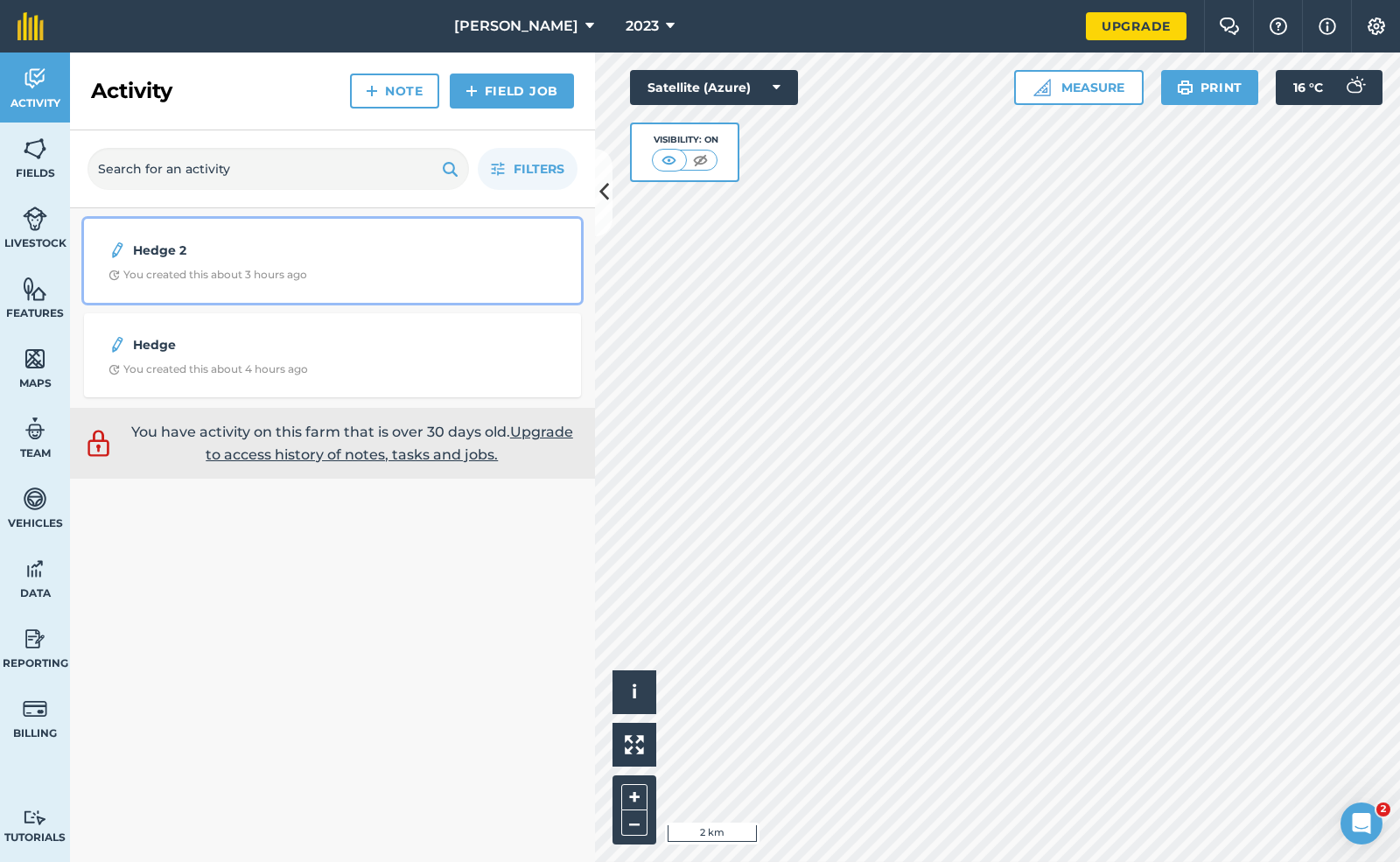
click at [202, 251] on strong "Hedge 2" at bounding box center [272, 250] width 277 height 19
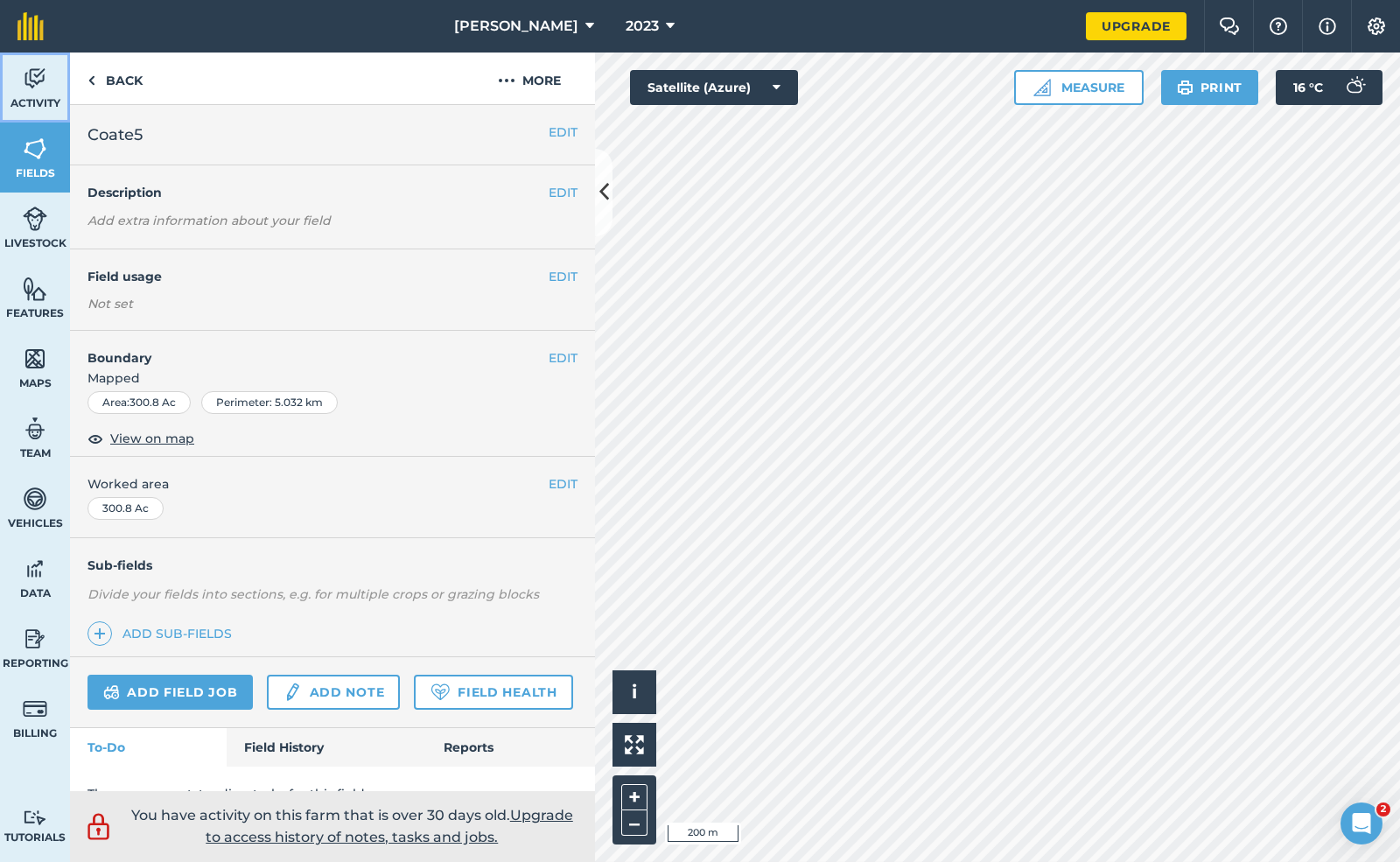
click at [33, 96] on span "Activity" at bounding box center [34, 103] width 70 height 14
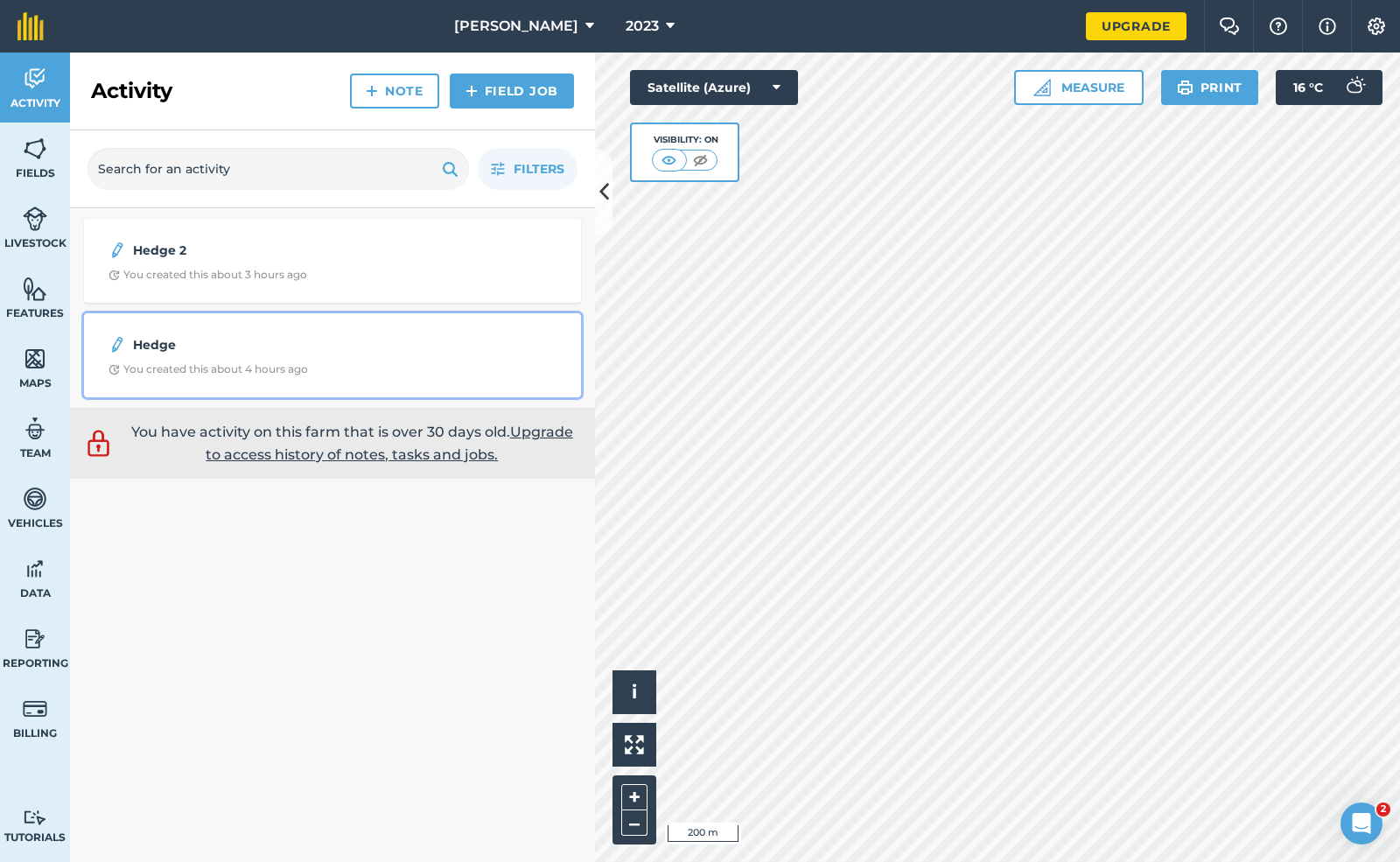
click at [175, 347] on strong "Hedge" at bounding box center [272, 345] width 277 height 19
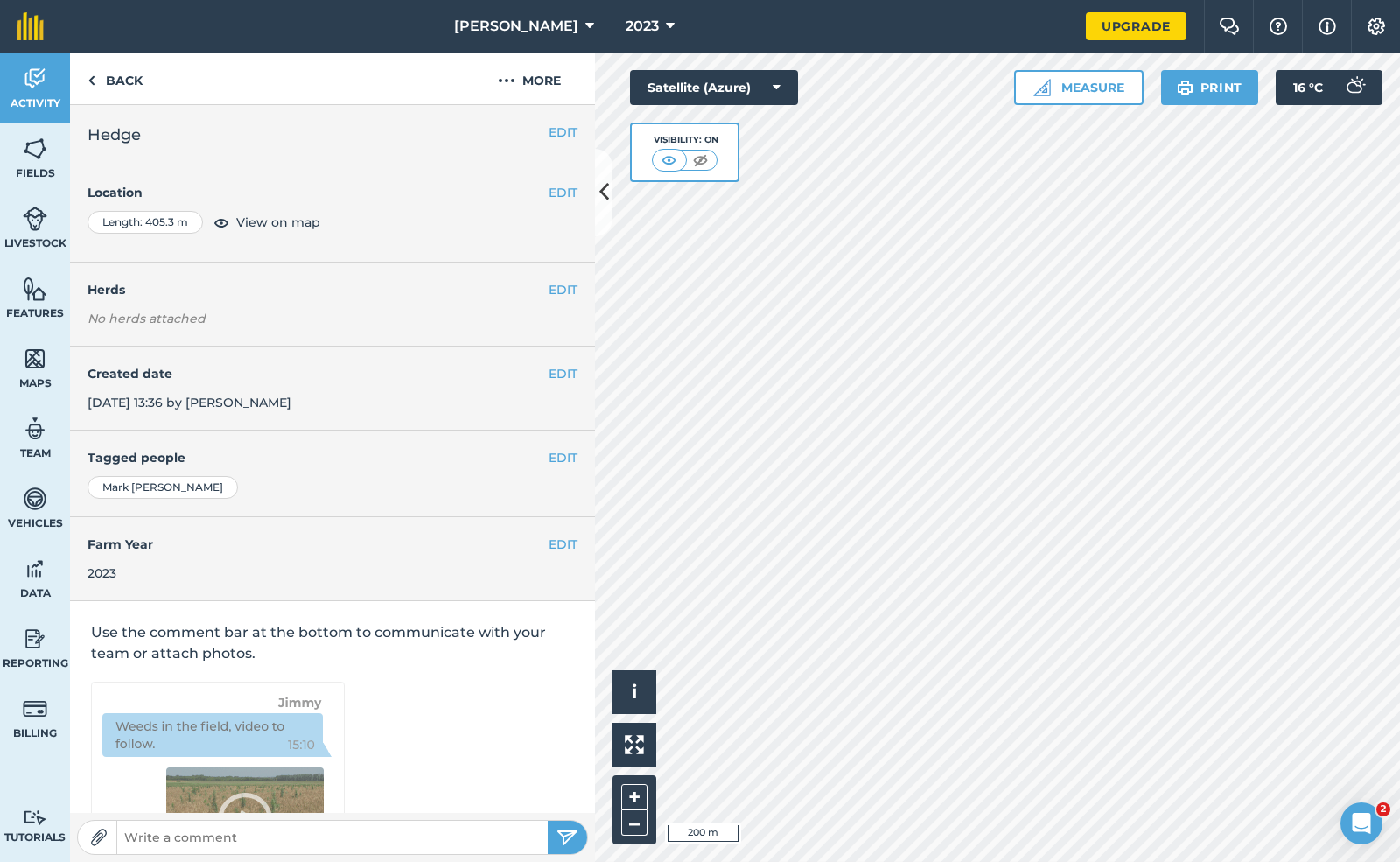
click at [175, 347] on div "EDIT Created date [DATE] 13:36 by [PERSON_NAME]" at bounding box center [332, 388] width 525 height 84
click at [255, 217] on span "View on map" at bounding box center [278, 222] width 84 height 19
click at [98, 80] on link "Back" at bounding box center [114, 78] width 91 height 51
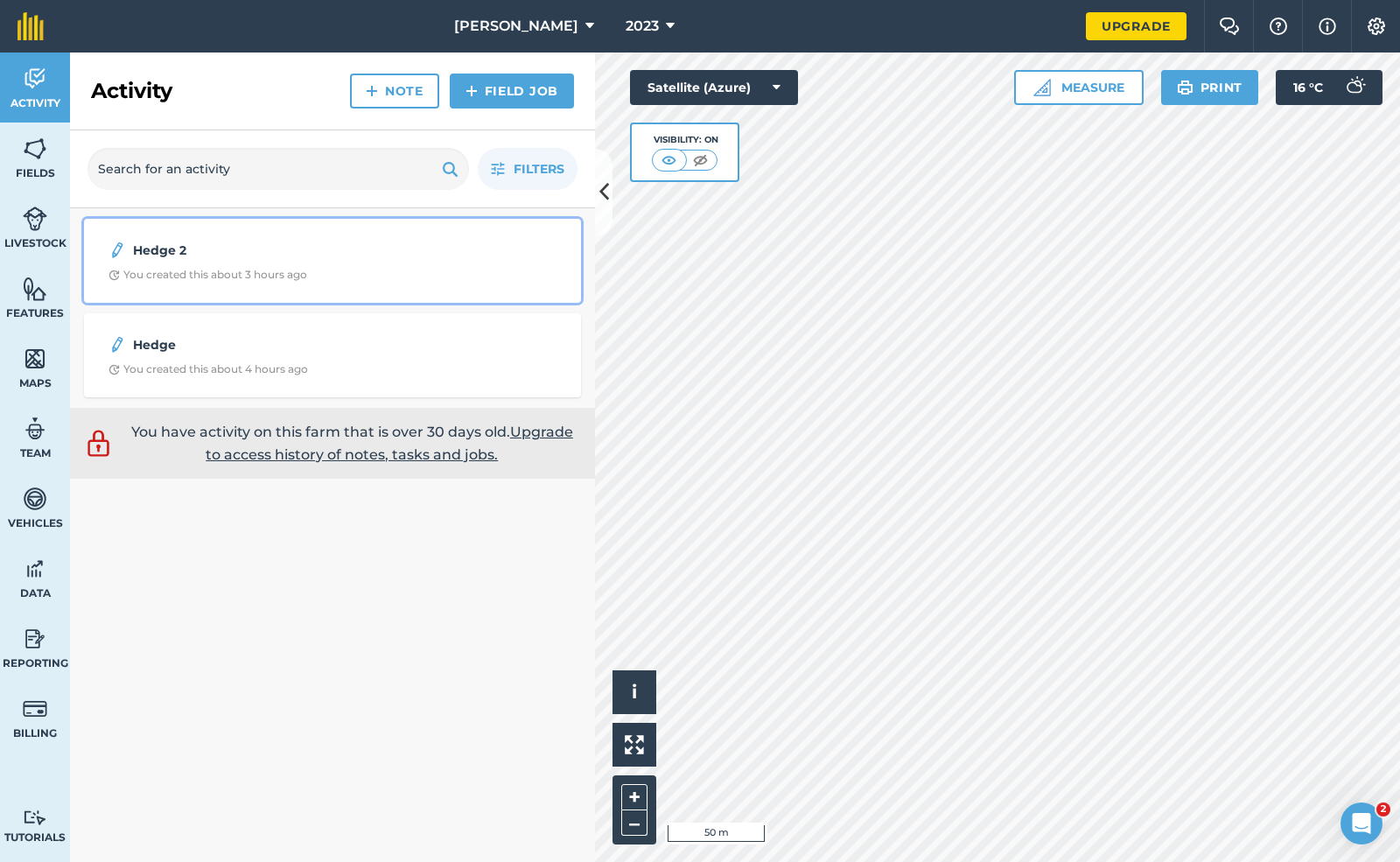
click at [186, 240] on strong "Hedge 2" at bounding box center [272, 250] width 277 height 19
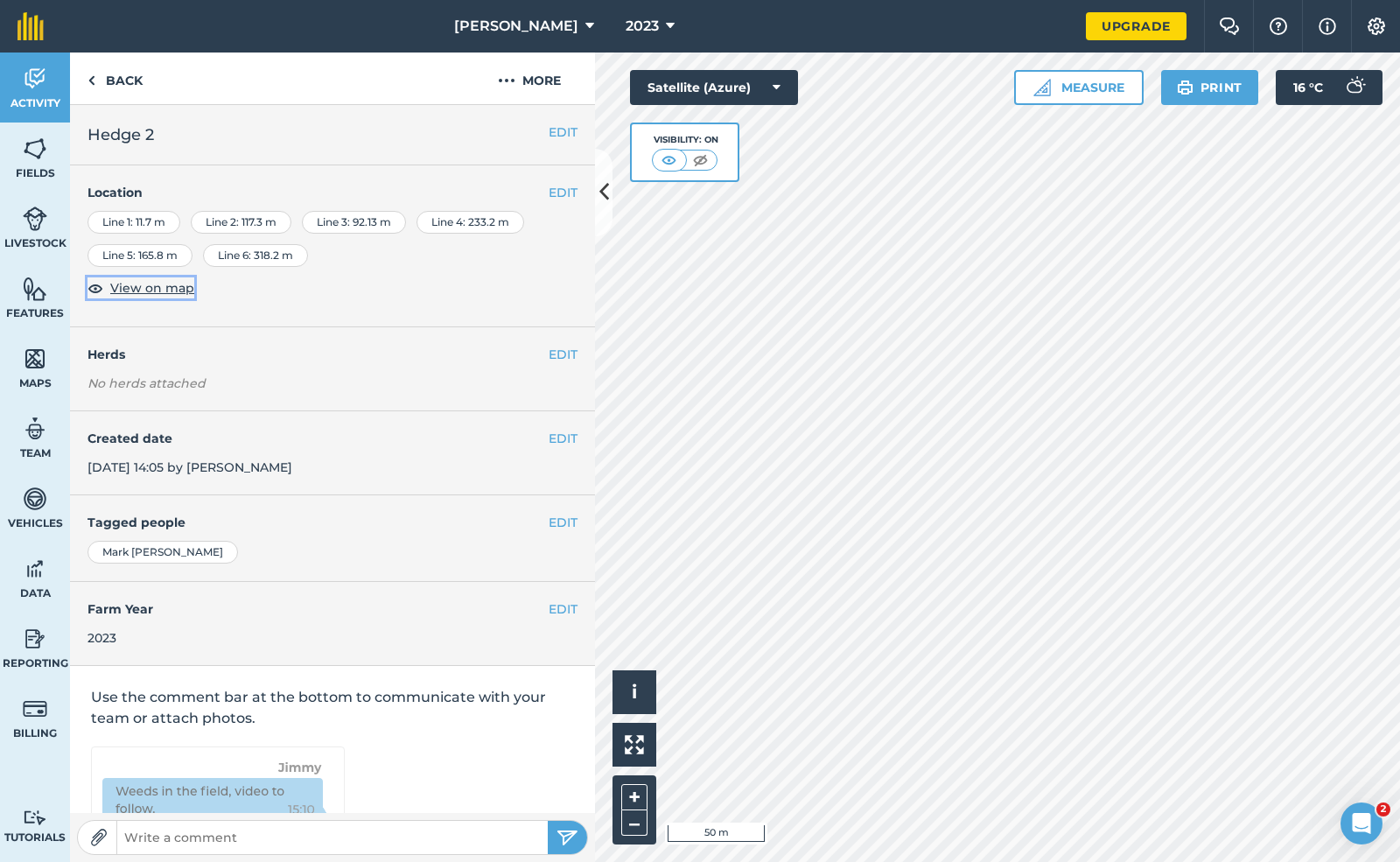
click at [149, 285] on span "View on map" at bounding box center [152, 288] width 84 height 19
click at [122, 74] on link "Back" at bounding box center [114, 78] width 91 height 51
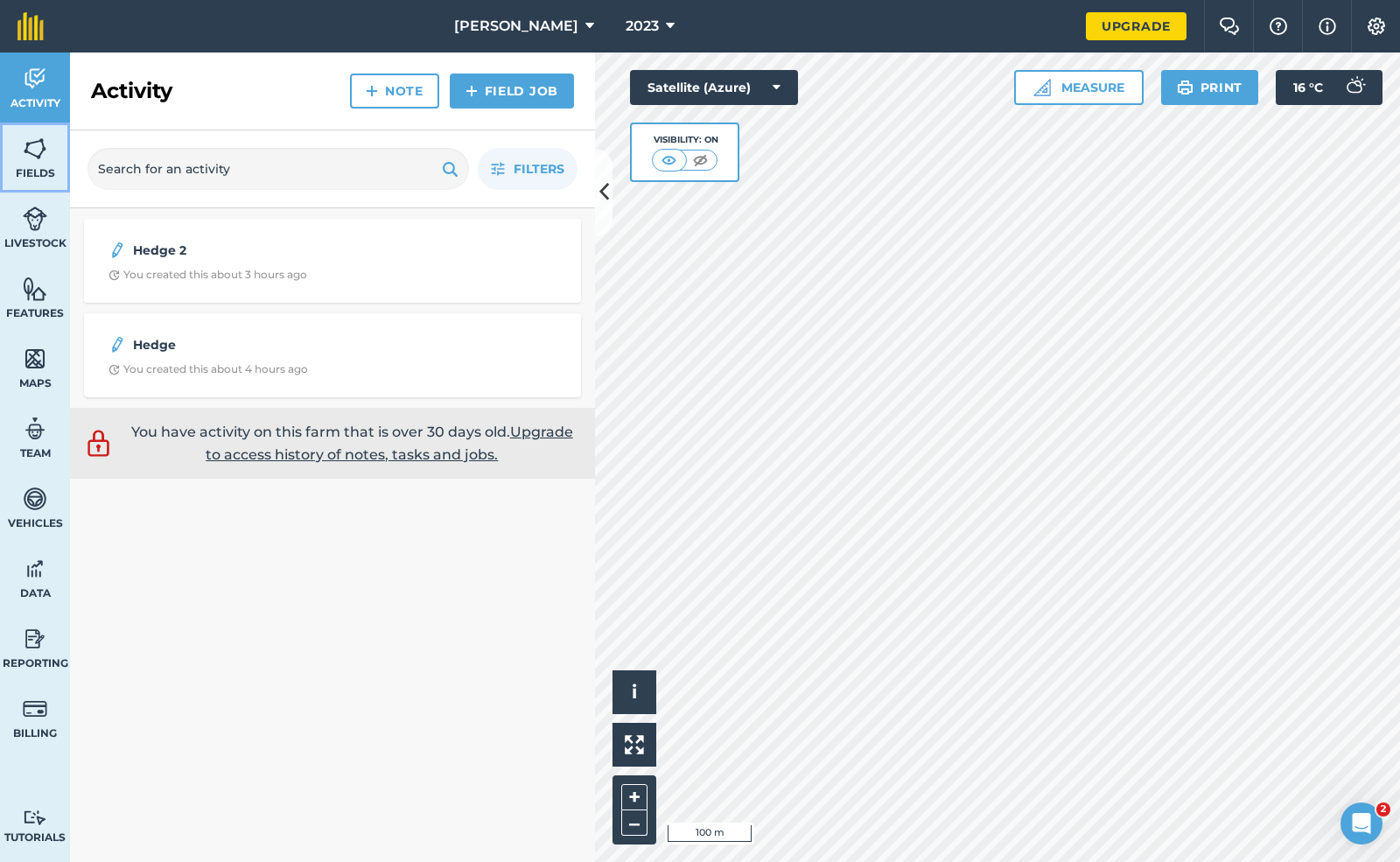
click at [49, 166] on span "Fields" at bounding box center [34, 173] width 70 height 14
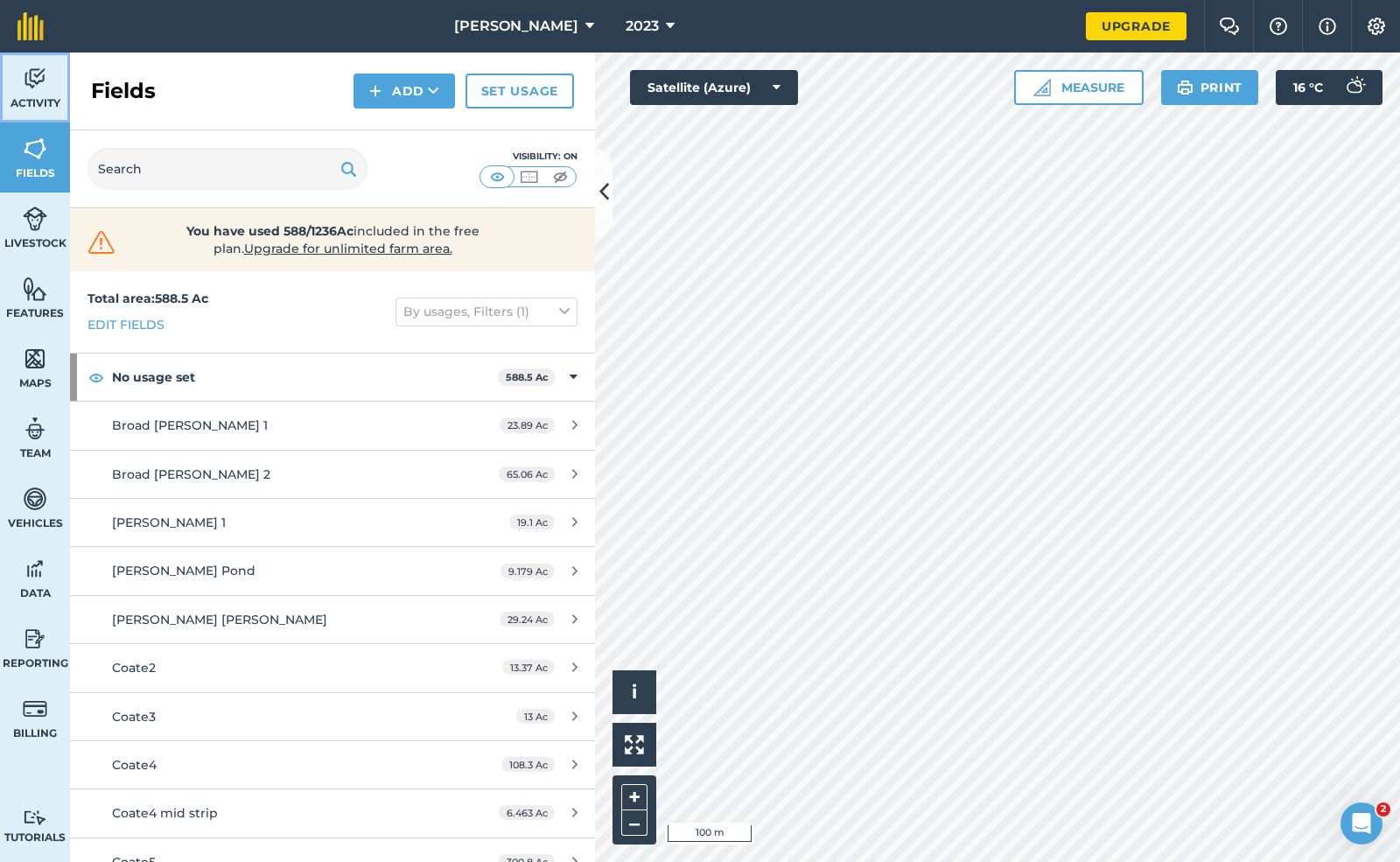
click at [44, 106] on span "Activity" at bounding box center [34, 103] width 70 height 14
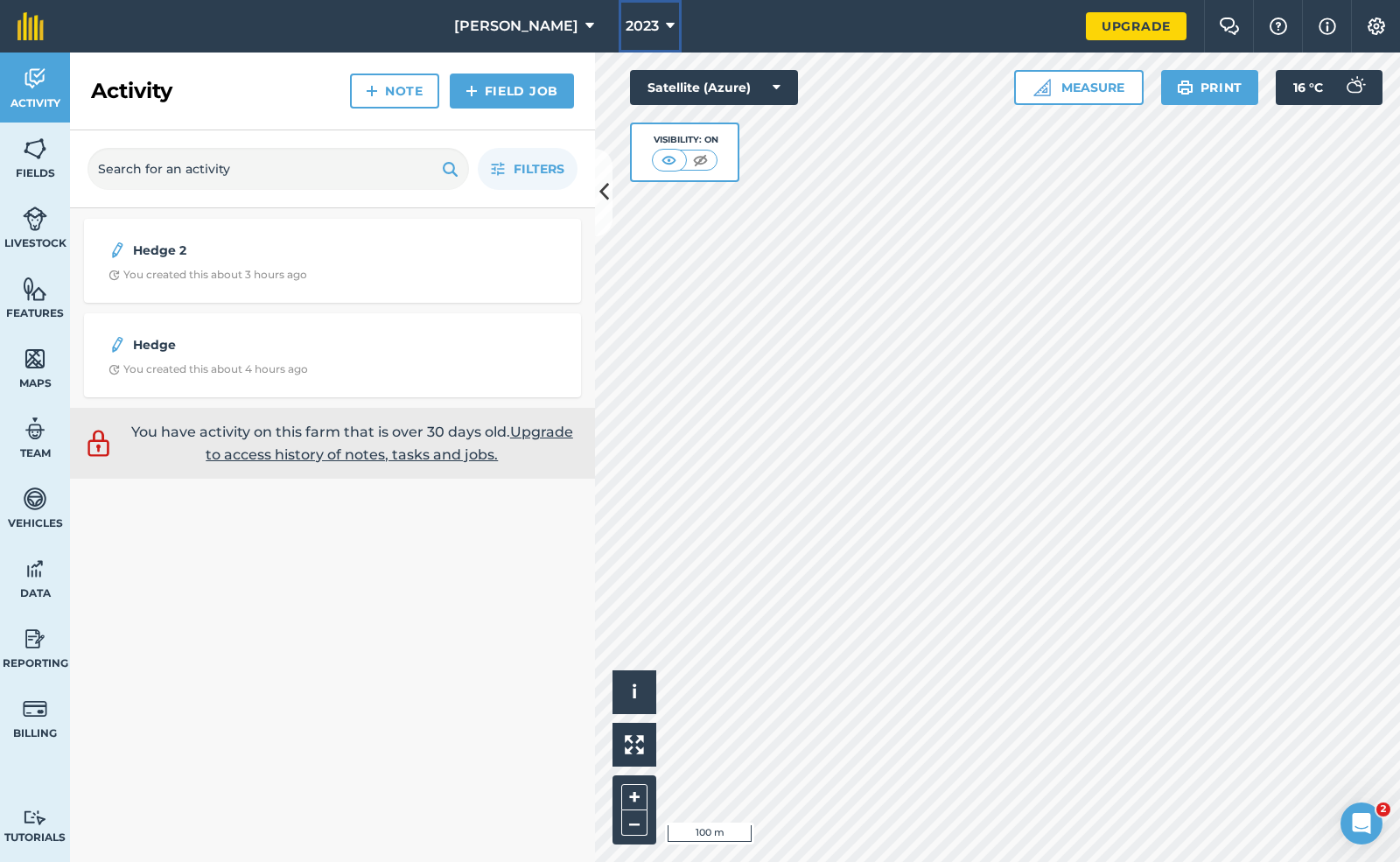
click at [625, 21] on span "2023" at bounding box center [641, 27] width 33 height 21
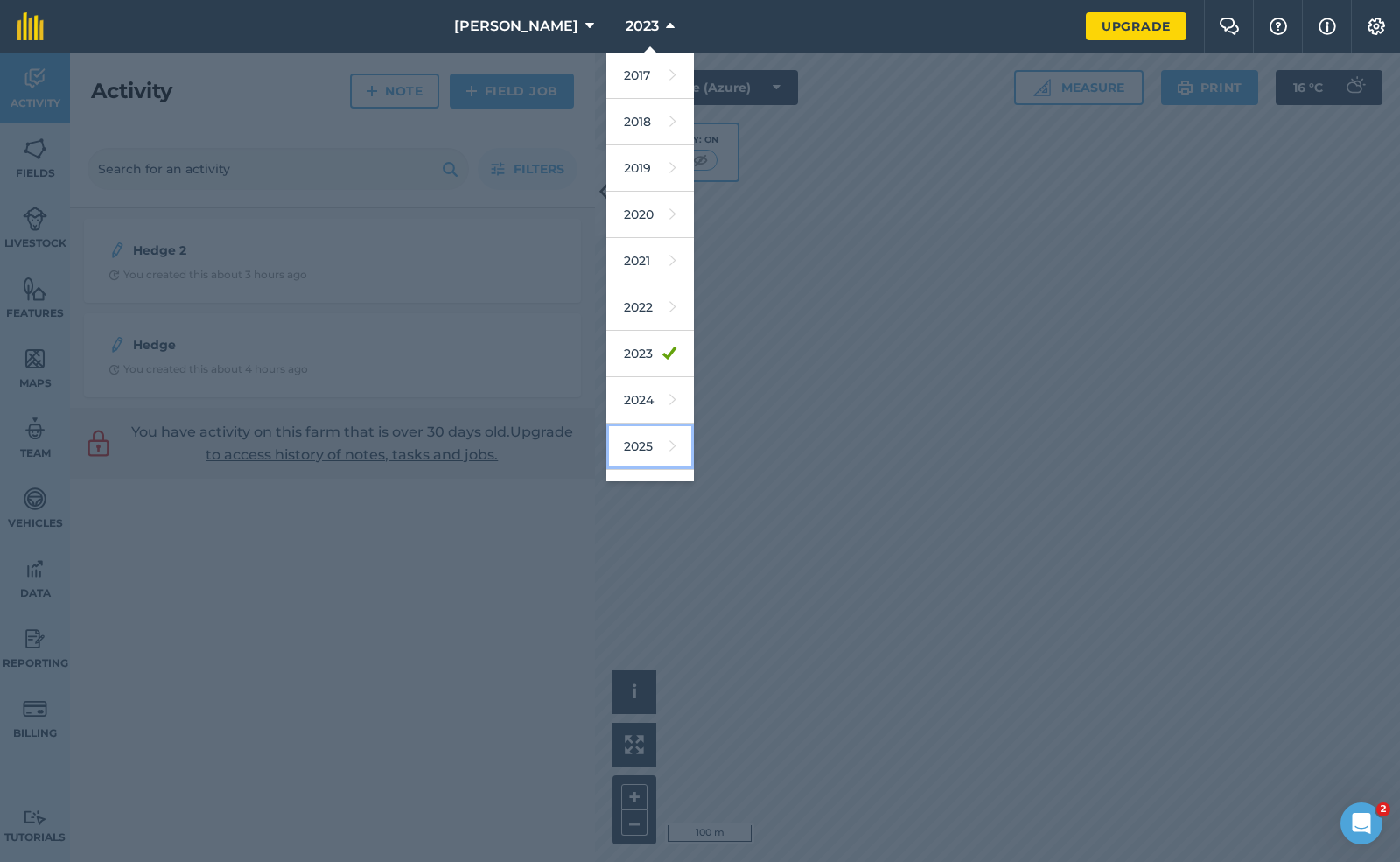
click at [606, 444] on link "2025" at bounding box center [650, 446] width 88 height 47
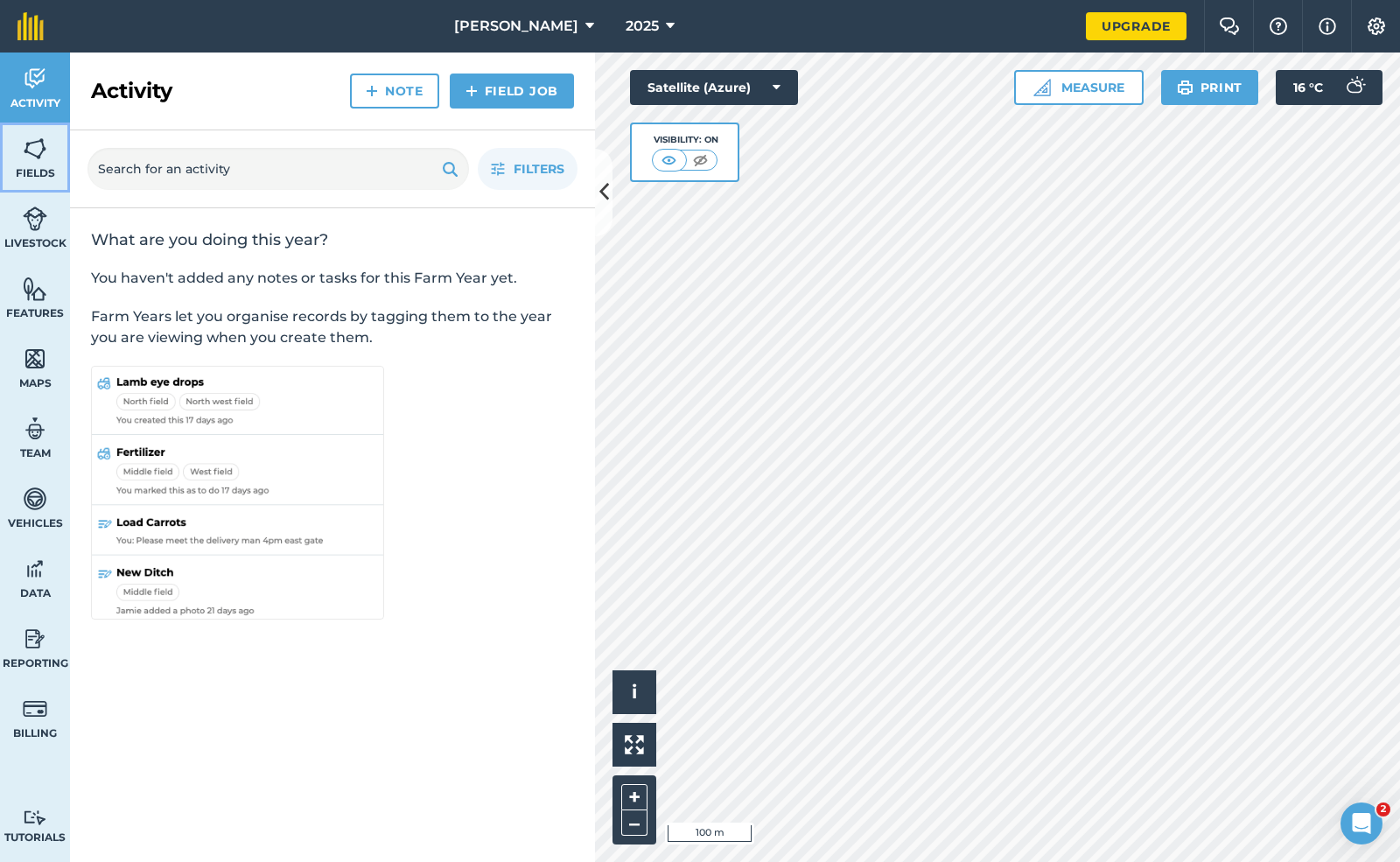
click at [26, 159] on img at bounding box center [35, 149] width 25 height 27
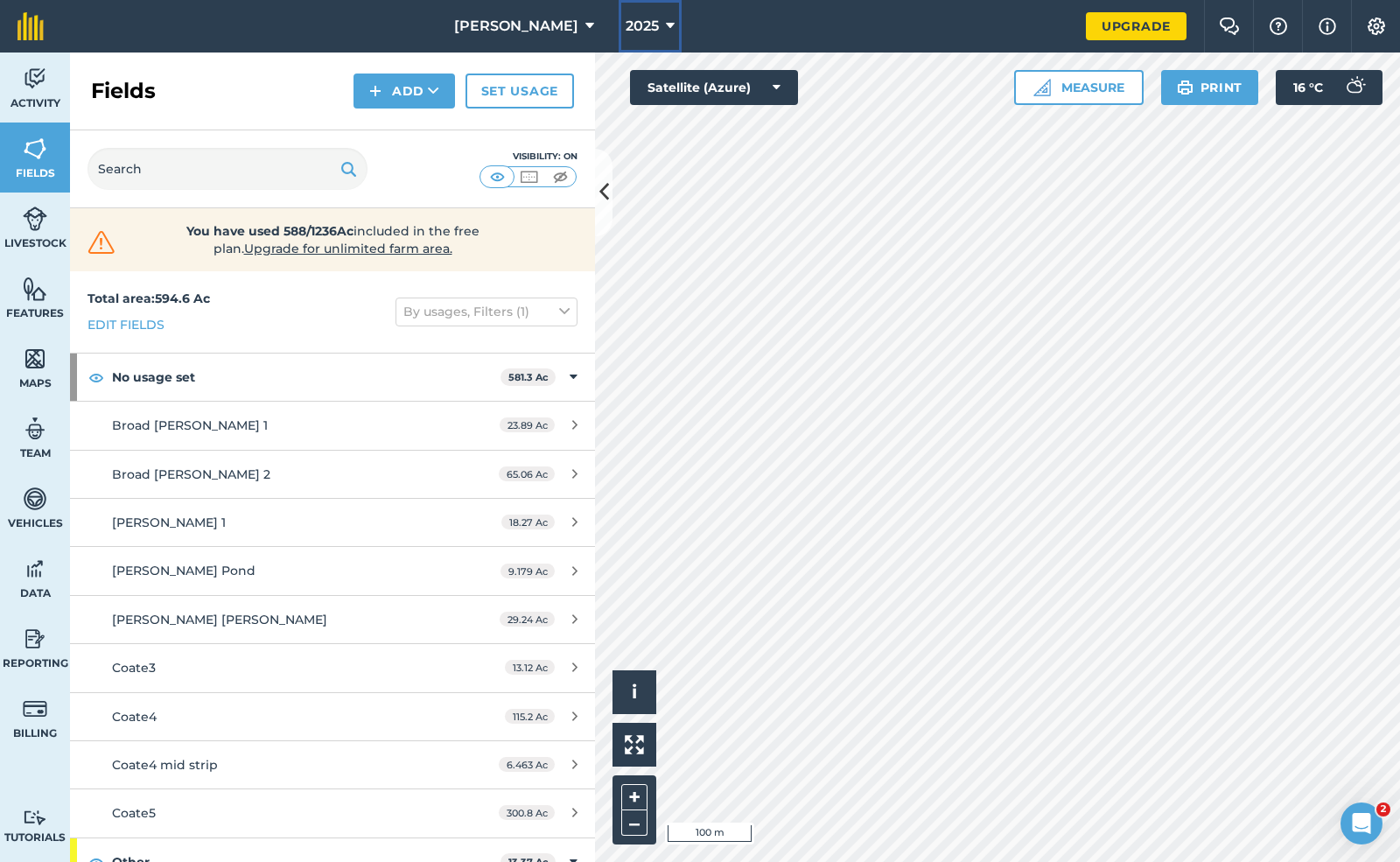
click at [666, 31] on icon at bounding box center [670, 27] width 9 height 21
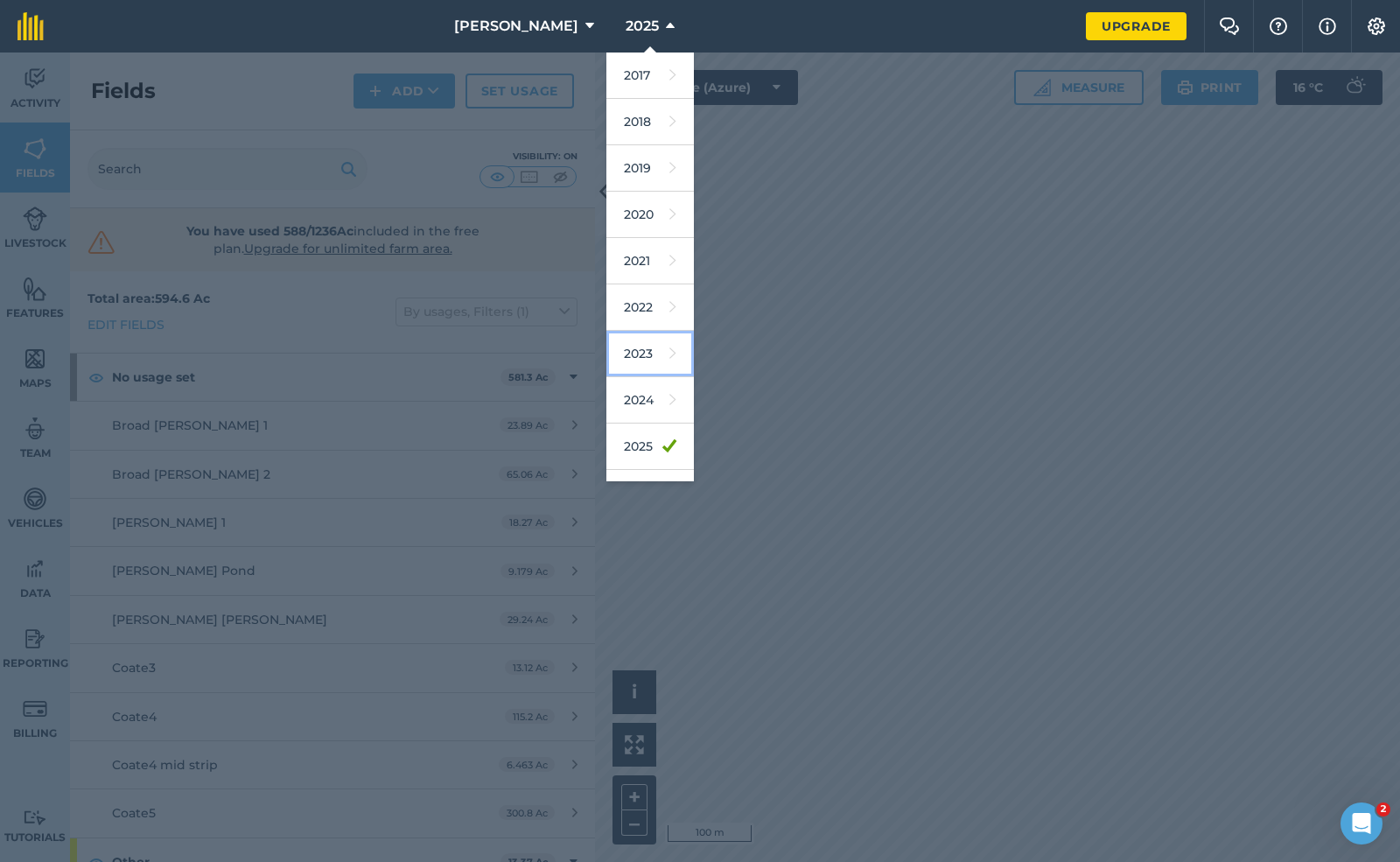
click at [613, 362] on link "2023" at bounding box center [650, 354] width 88 height 47
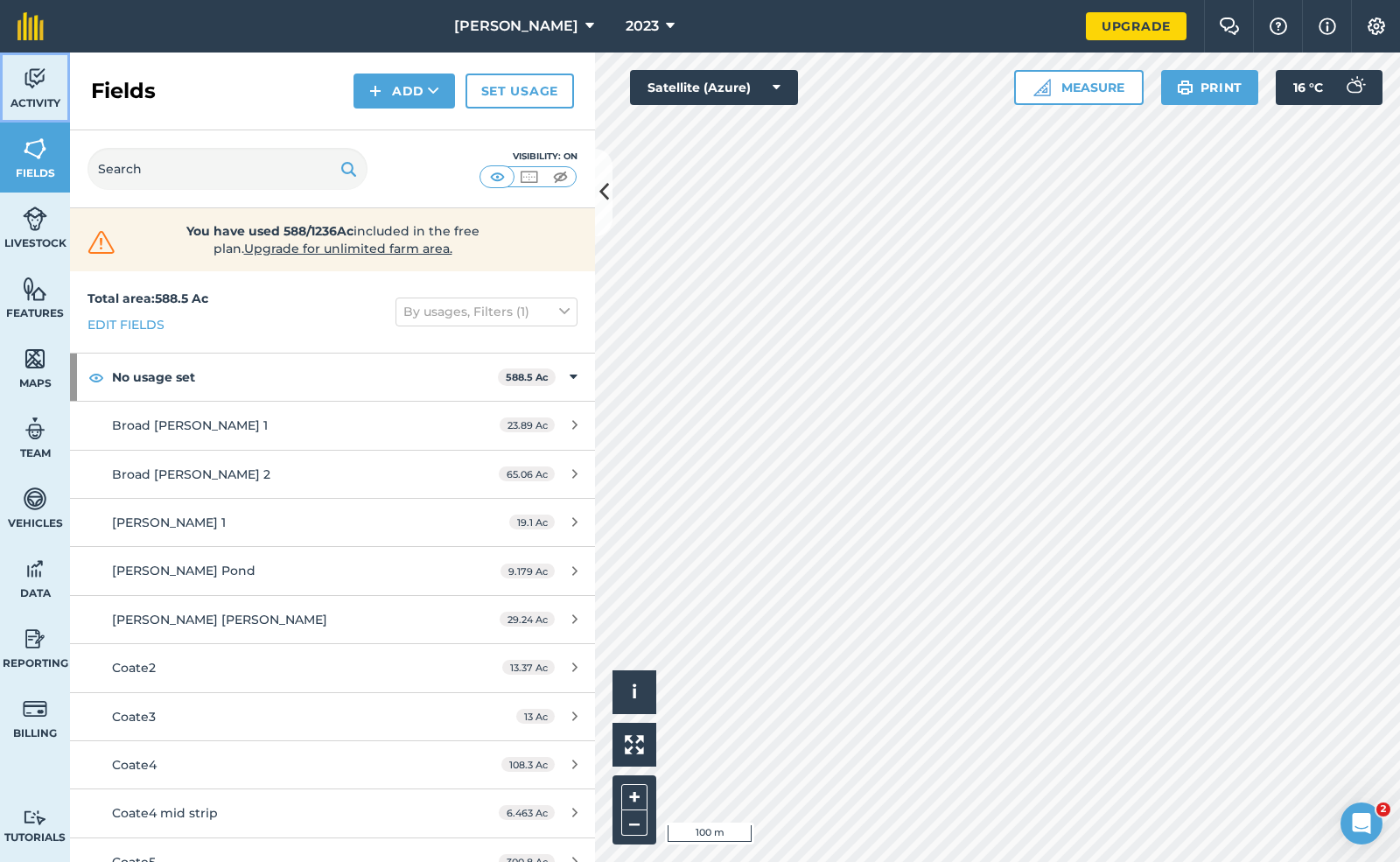
click at [39, 92] on link "Activity" at bounding box center [34, 87] width 70 height 70
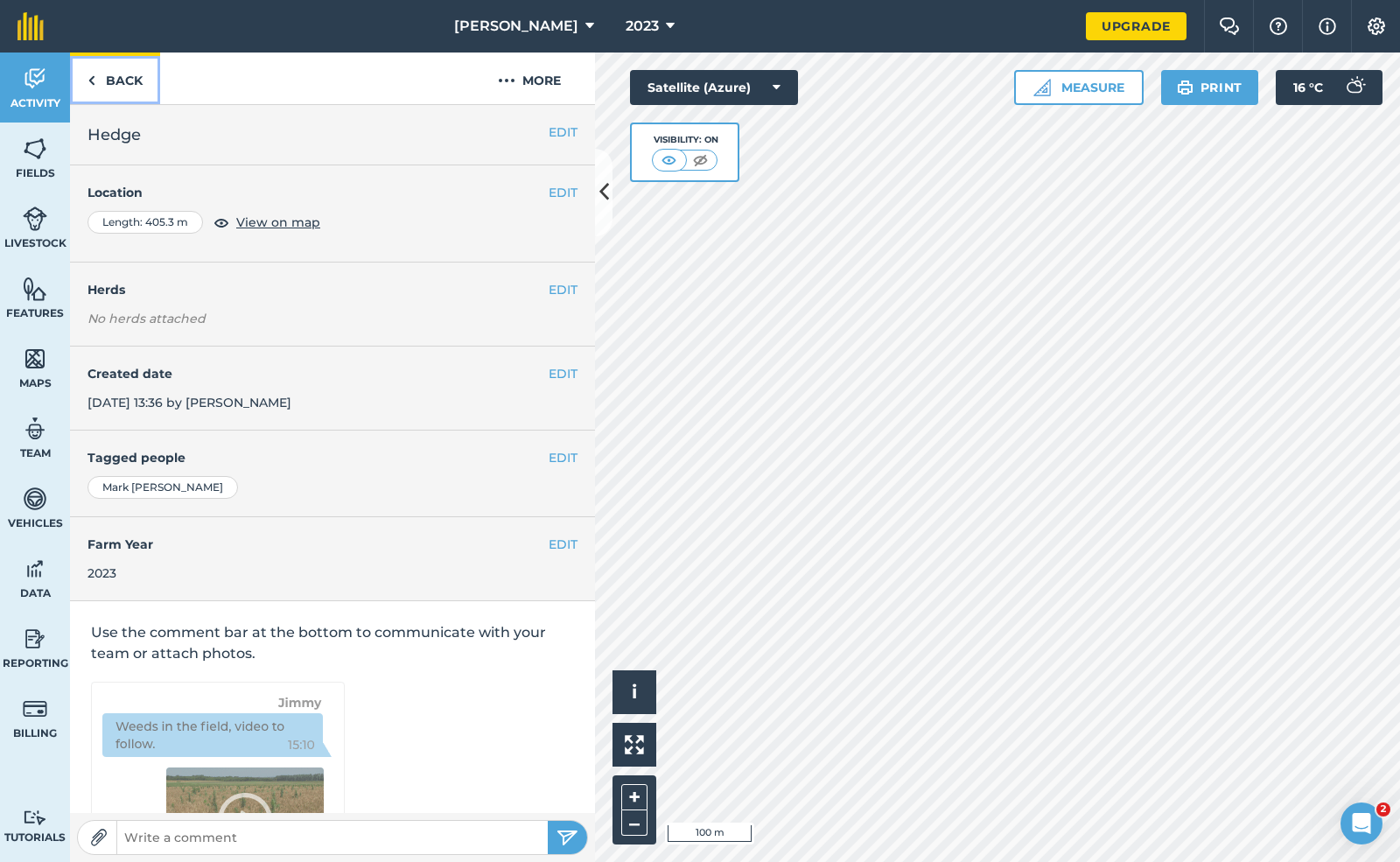
click at [121, 78] on link "Back" at bounding box center [114, 78] width 91 height 51
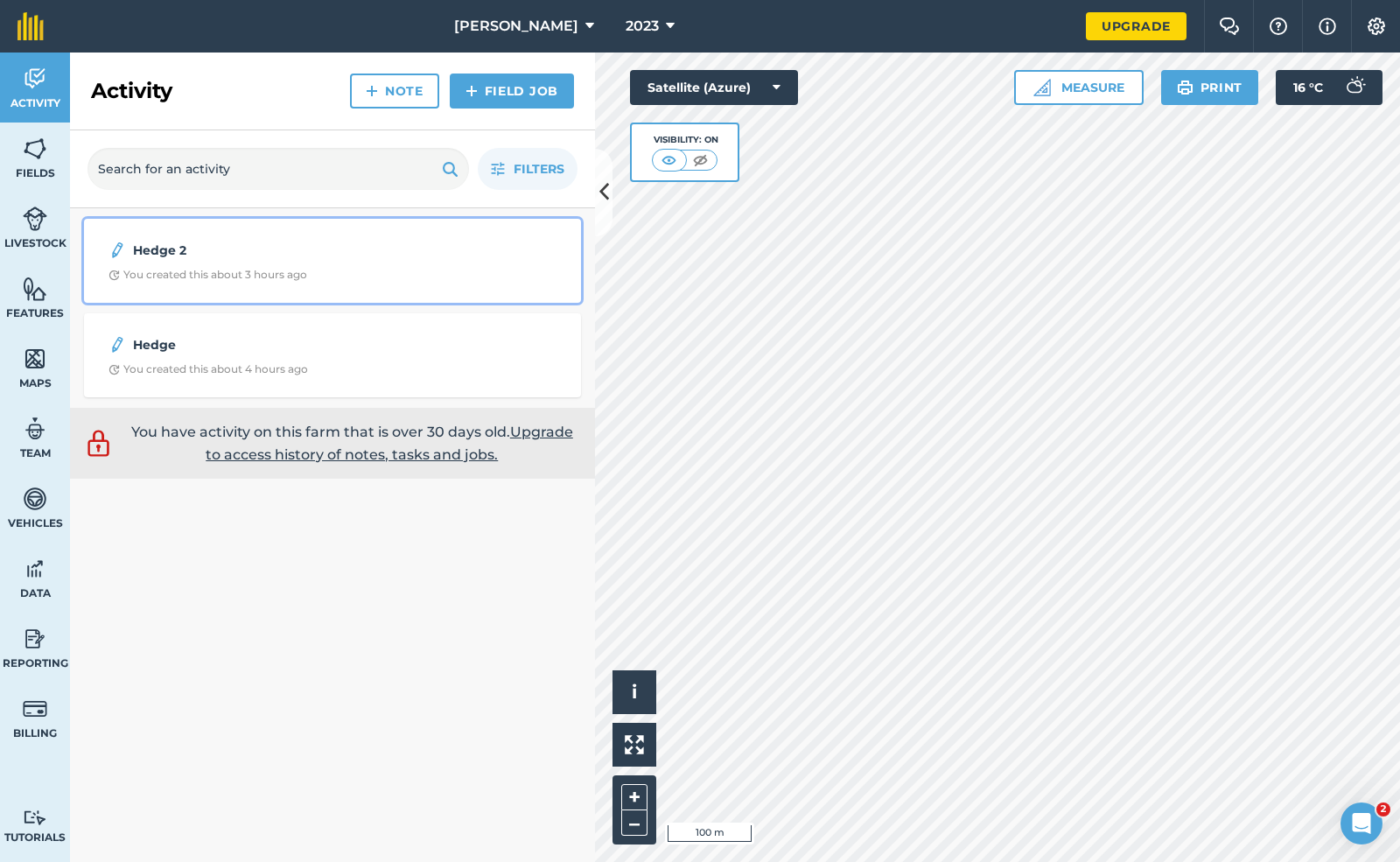
click at [220, 261] on div "Hedge 2 You created this about 3 hours ago" at bounding box center [332, 260] width 476 height 63
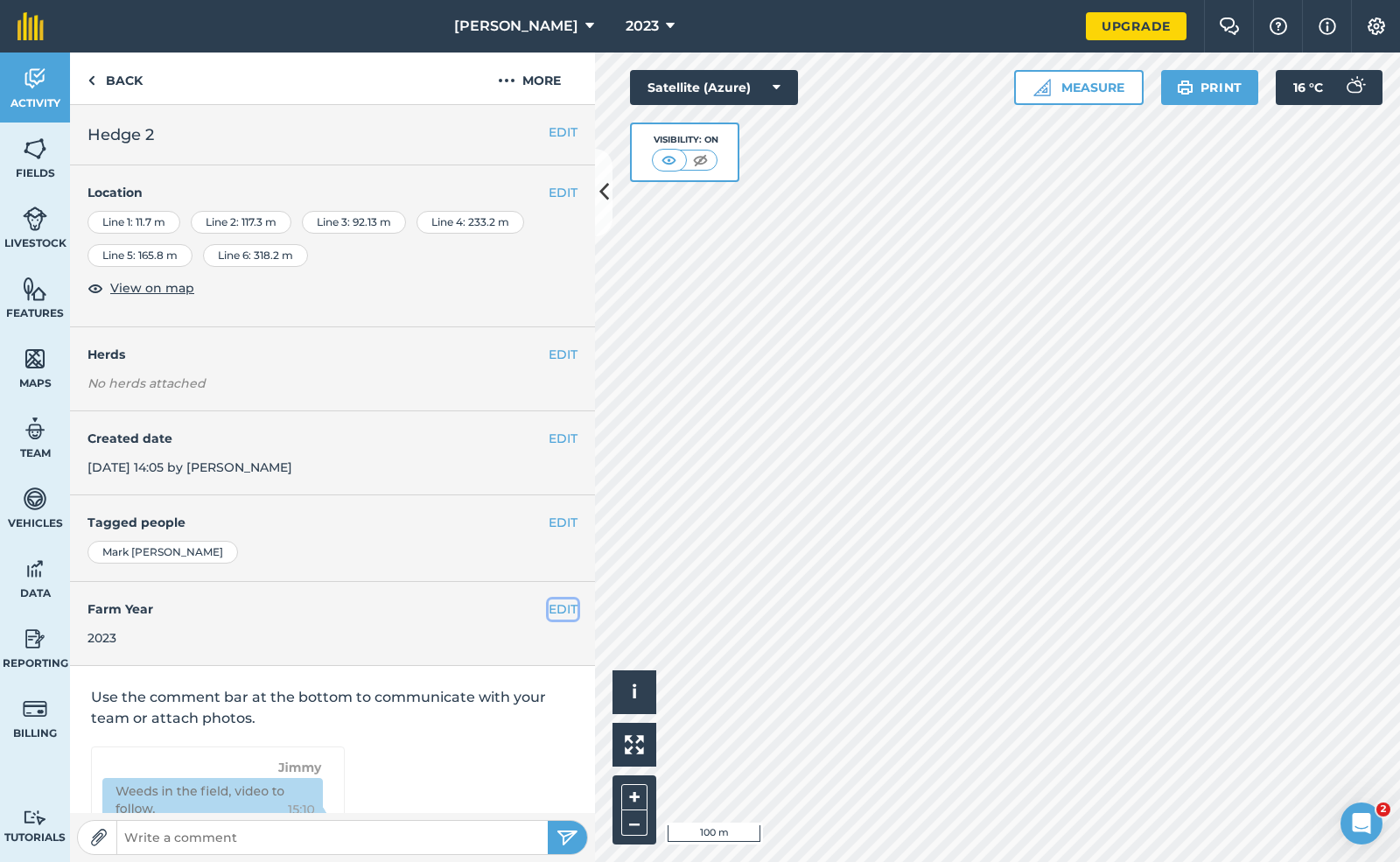
click at [556, 600] on button "EDIT" at bounding box center [563, 609] width 29 height 19
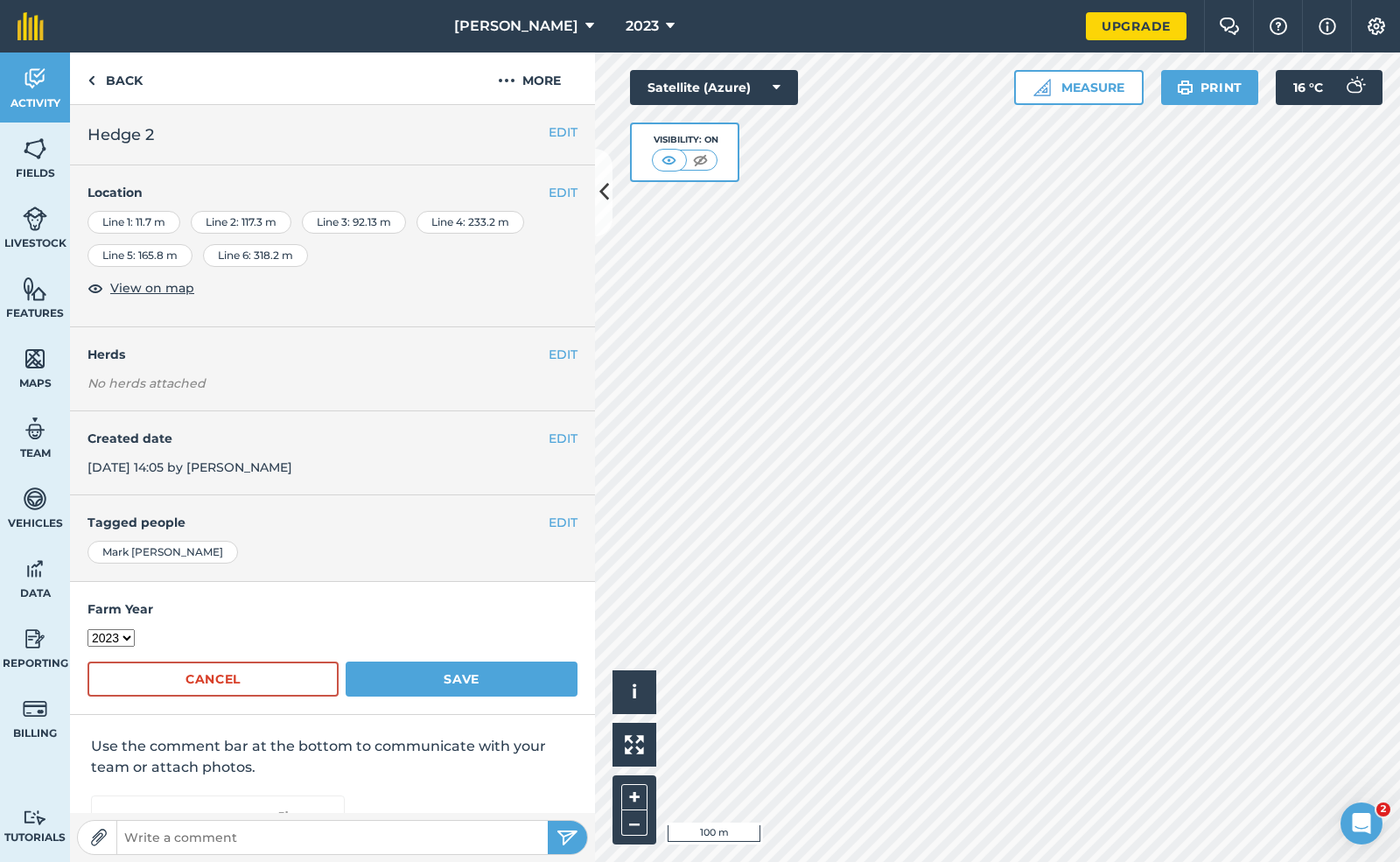
click at [122, 632] on select "2017 2018 2019 2020 2021 2022 2023 2024 2025 2026 2027" at bounding box center [112, 638] width 48 height 17
select select "2025"
click at [88, 629] on select "2017 2018 2019 2020 2021 2022 2023 2024 2025 2026 2027" at bounding box center [112, 638] width 48 height 17
click at [434, 667] on button "Save" at bounding box center [461, 679] width 232 height 35
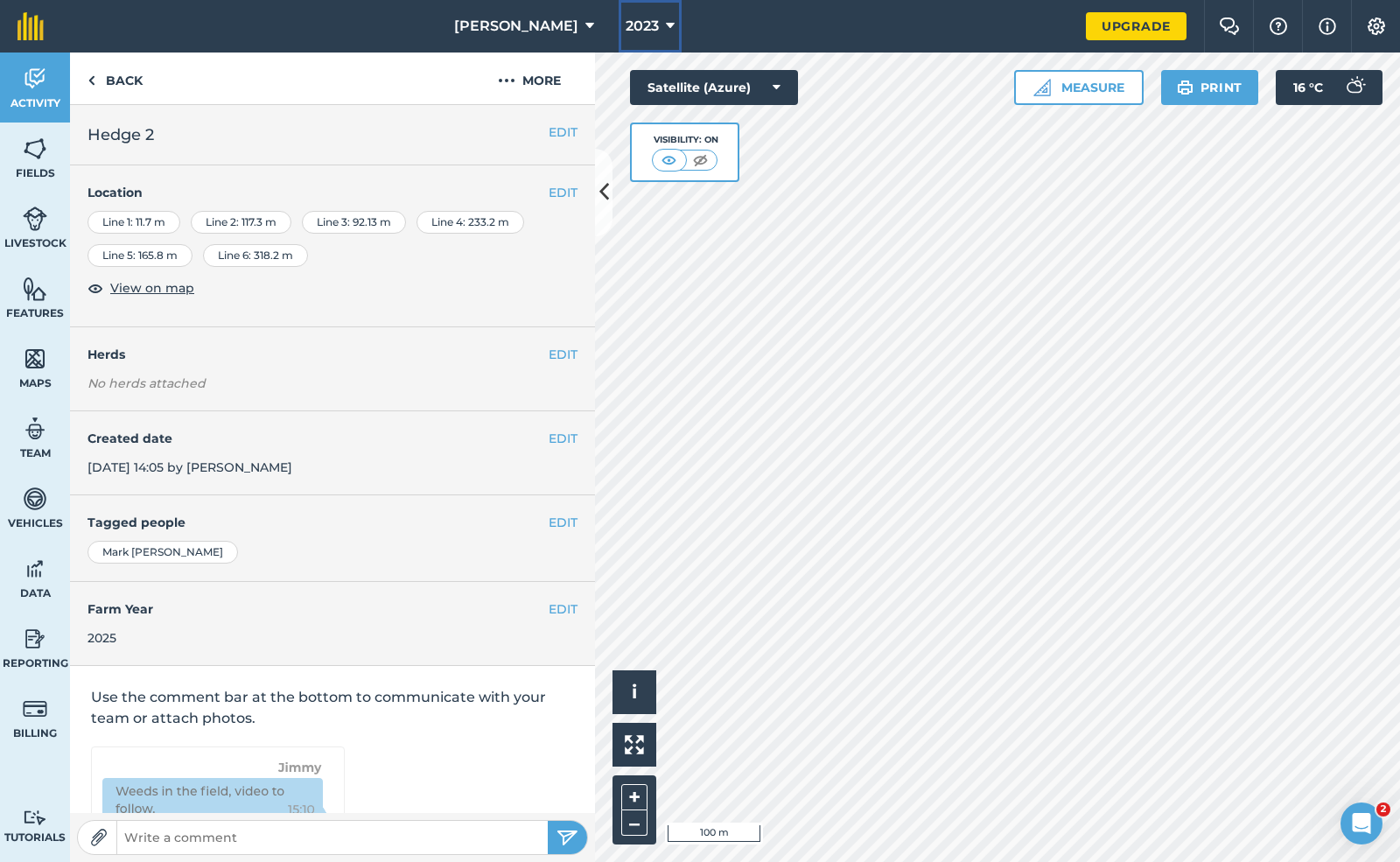
click at [625, 20] on span "2023" at bounding box center [641, 27] width 33 height 21
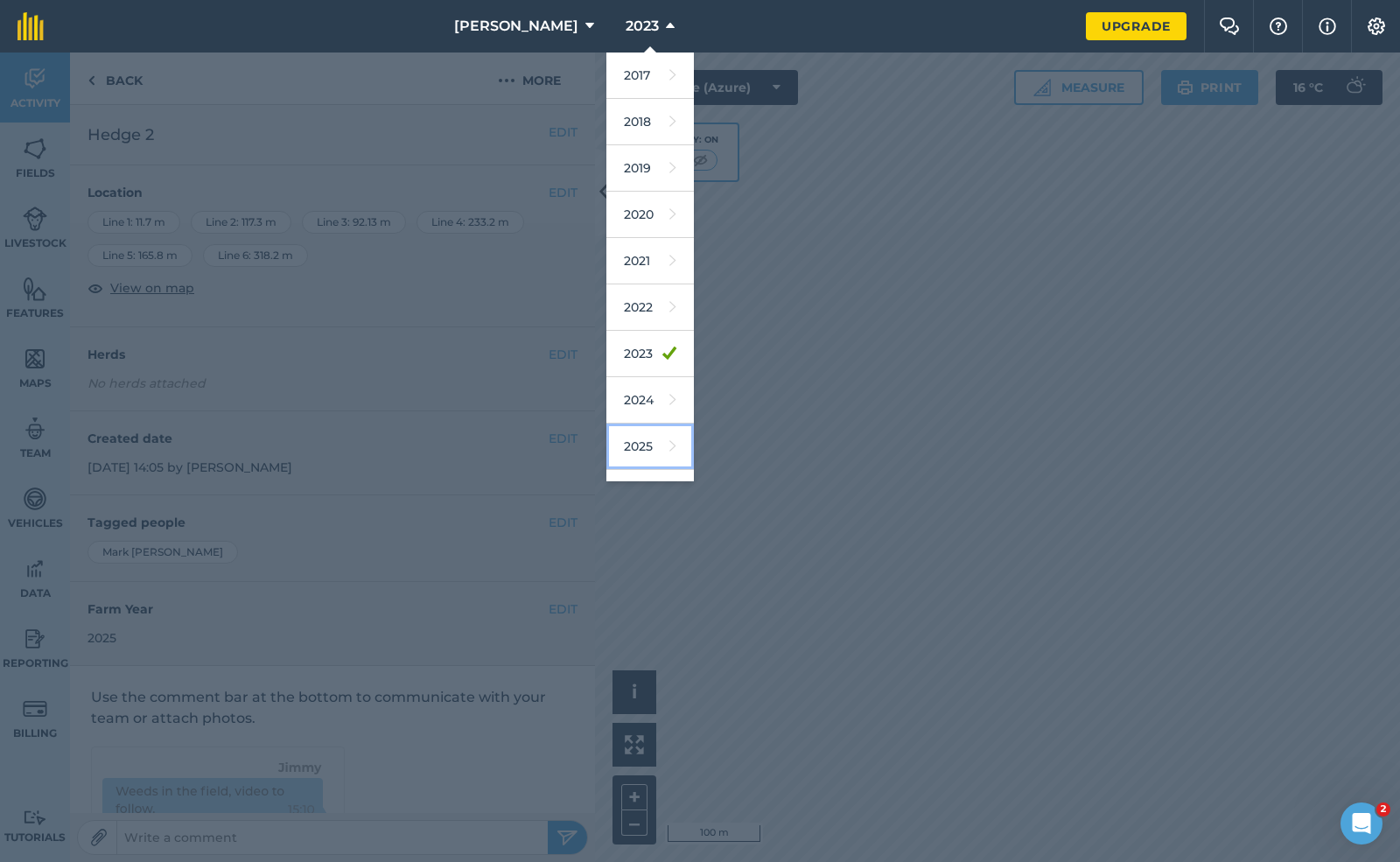
click at [669, 446] on icon at bounding box center [672, 446] width 7 height 25
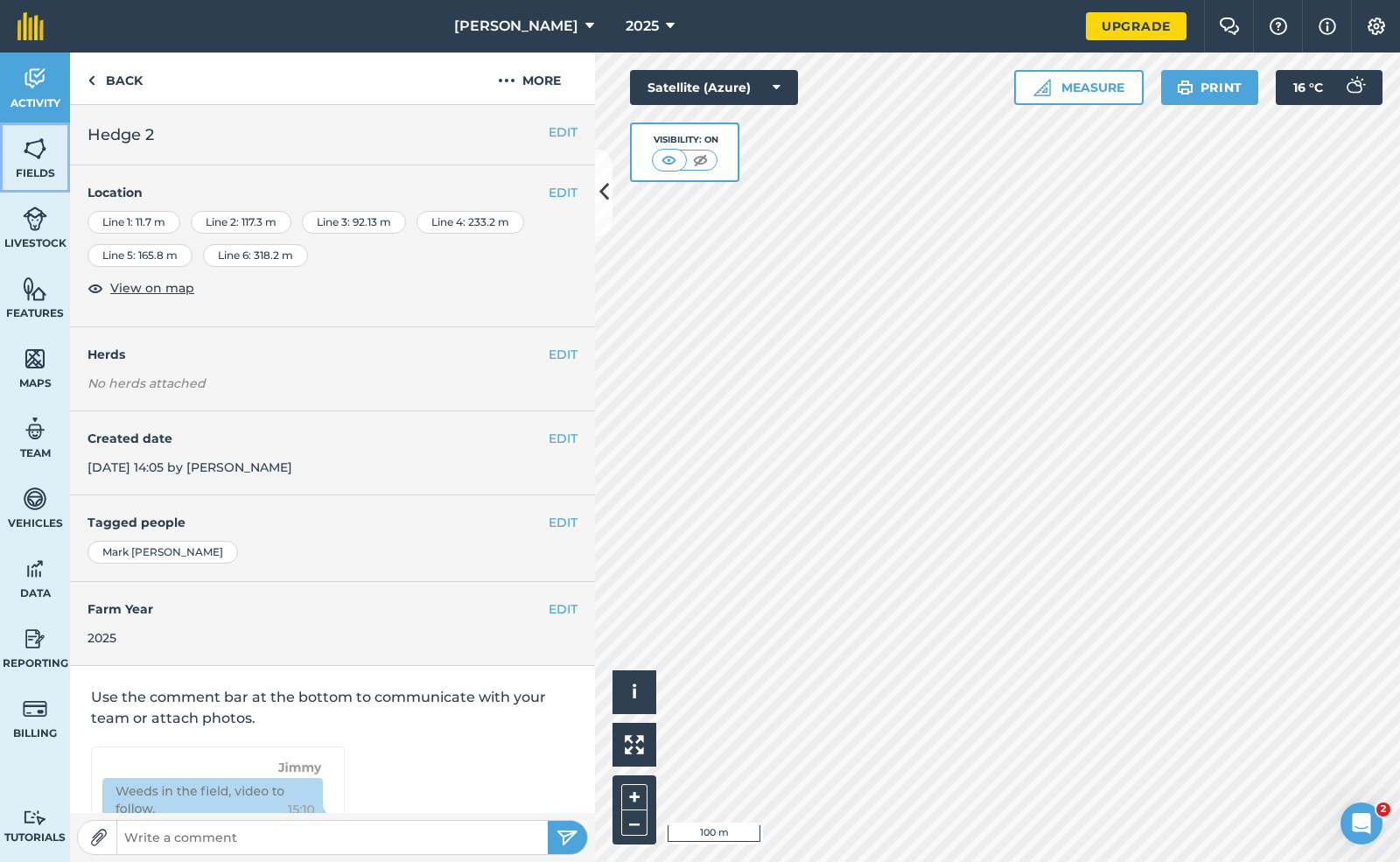
click at [10, 148] on link "Fields" at bounding box center [34, 157] width 70 height 70
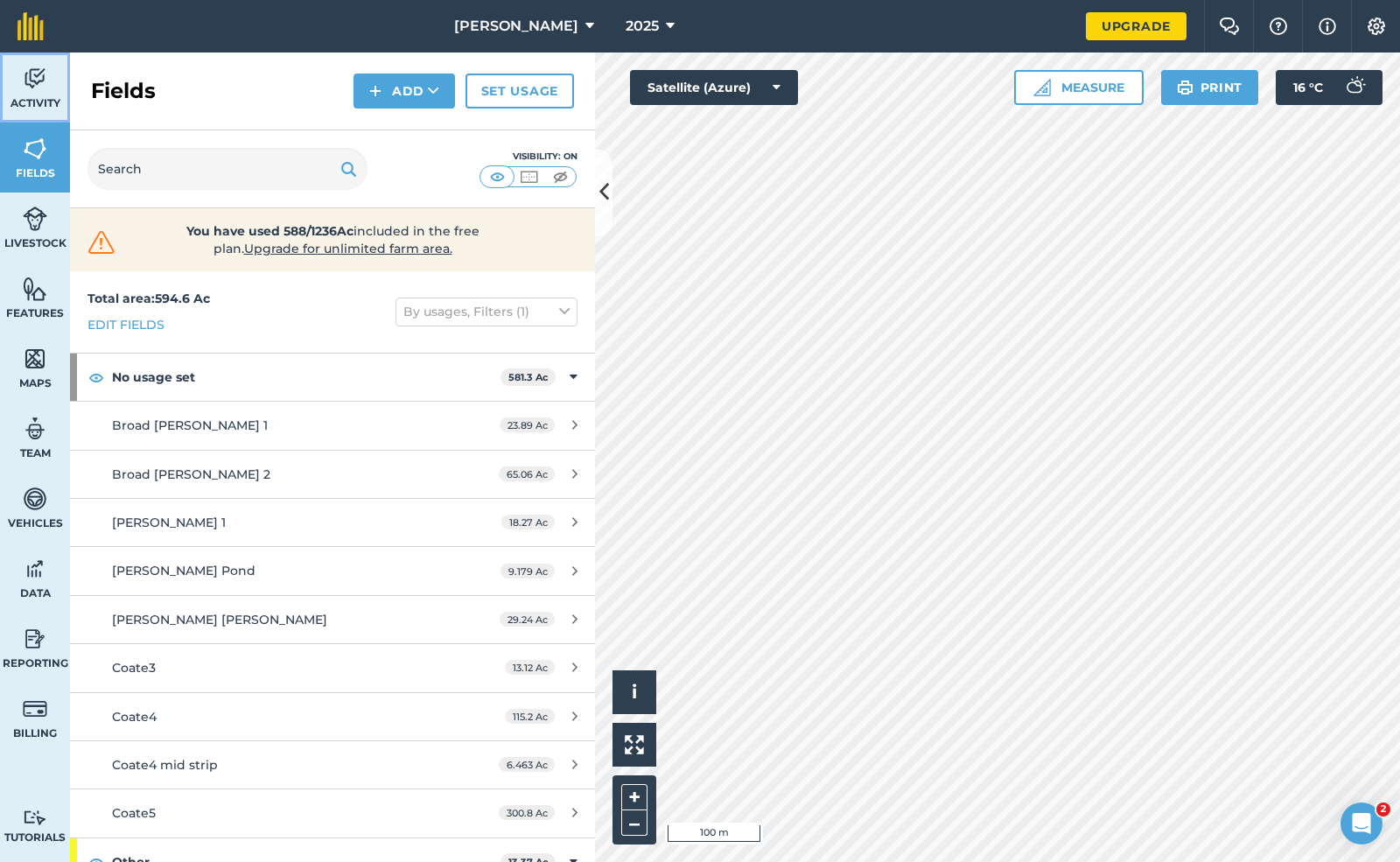
click at [33, 101] on span "Activity" at bounding box center [34, 103] width 70 height 14
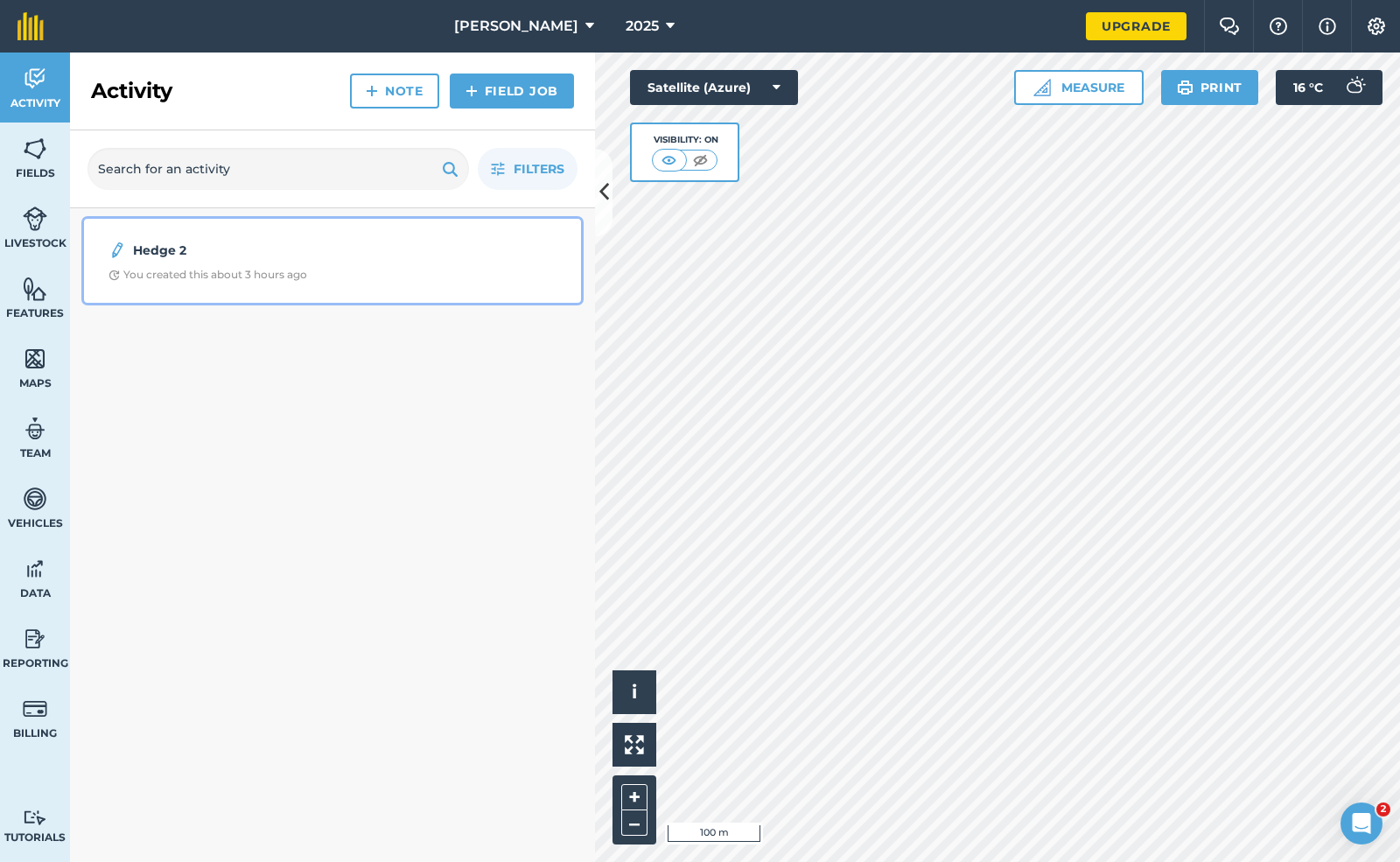
click at [284, 257] on strong "Hedge 2" at bounding box center [272, 250] width 277 height 19
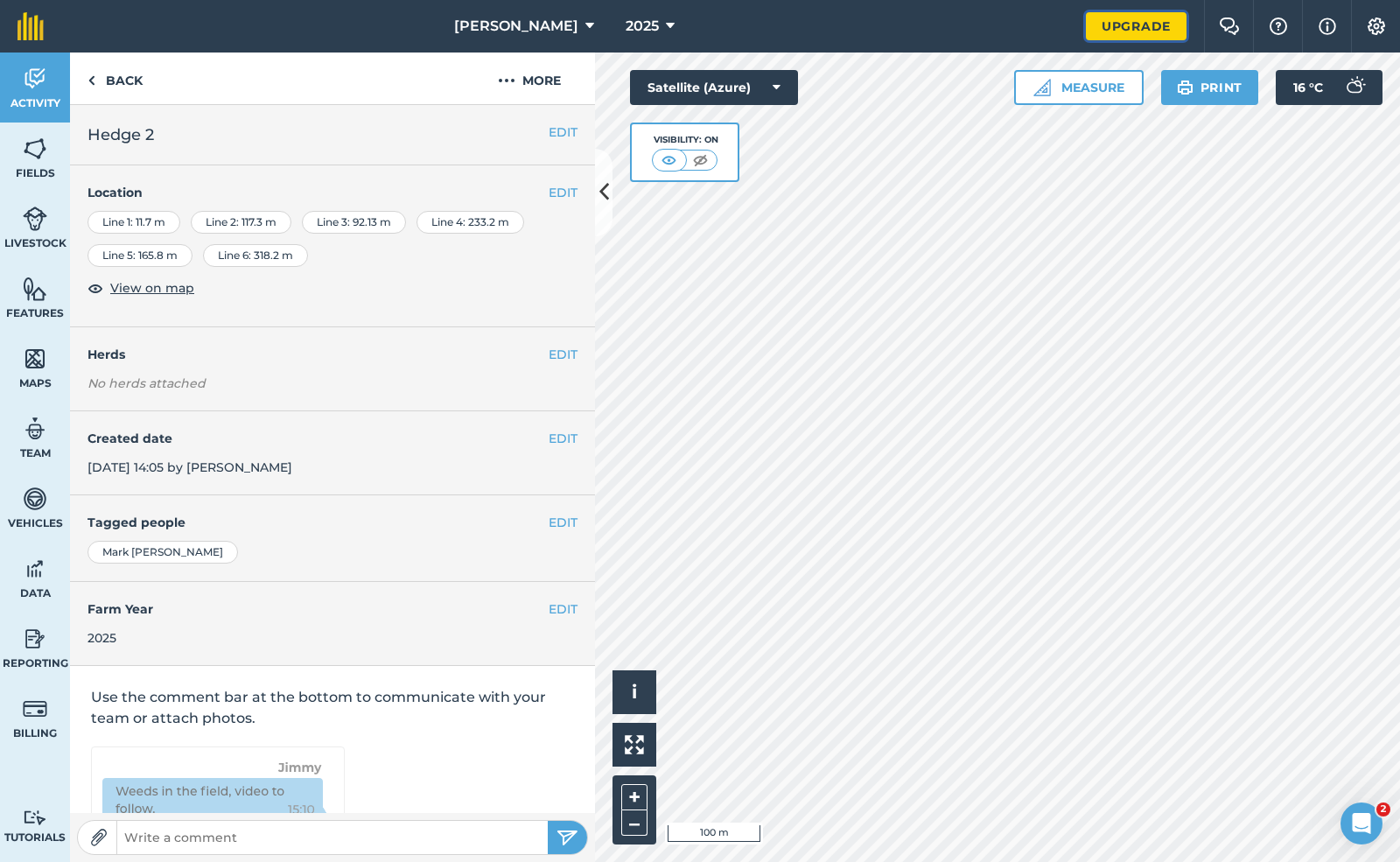
click at [905, 28] on link "Upgrade" at bounding box center [1136, 26] width 101 height 28
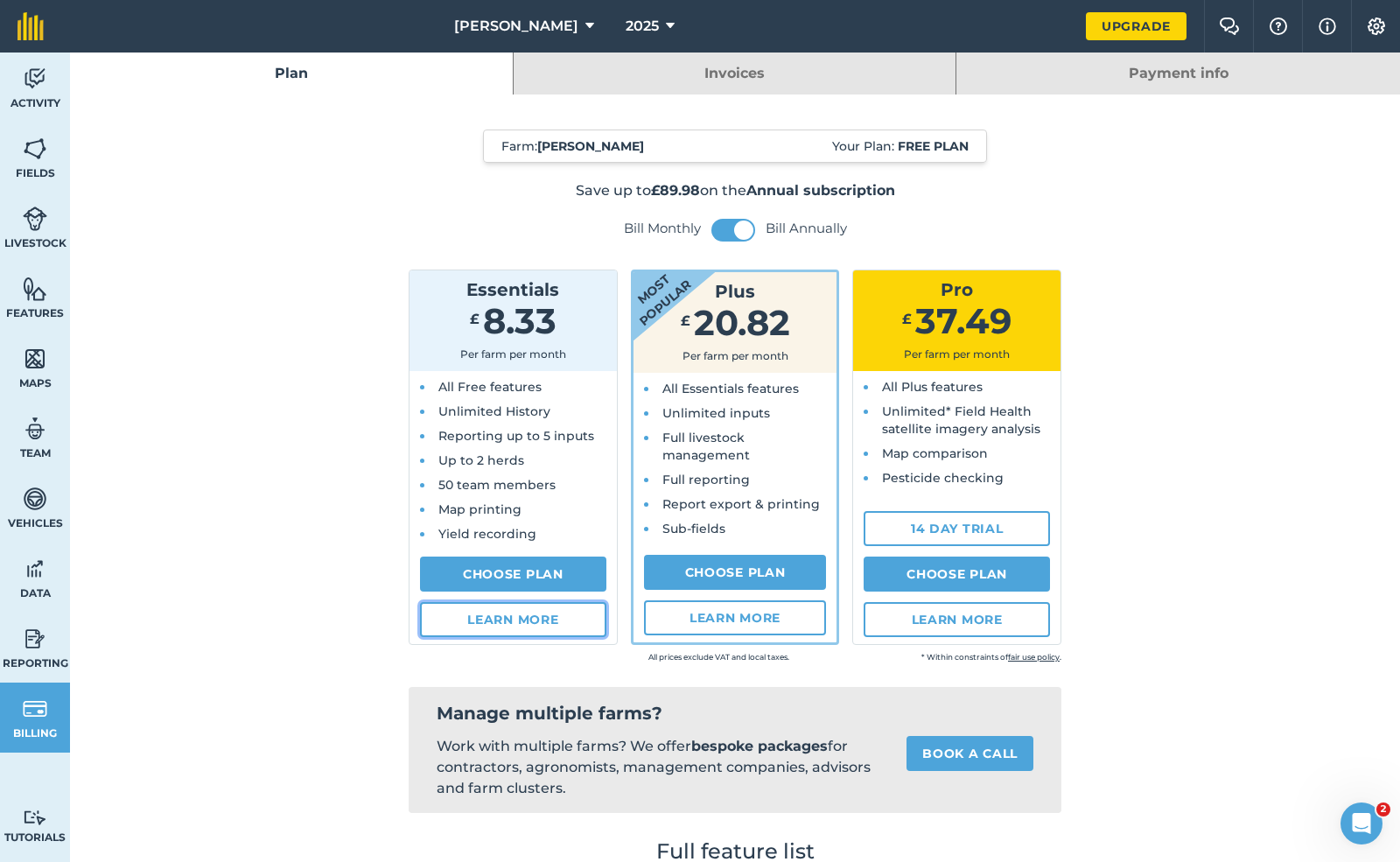
click at [508, 613] on link "Learn more" at bounding box center [514, 620] width 187 height 35
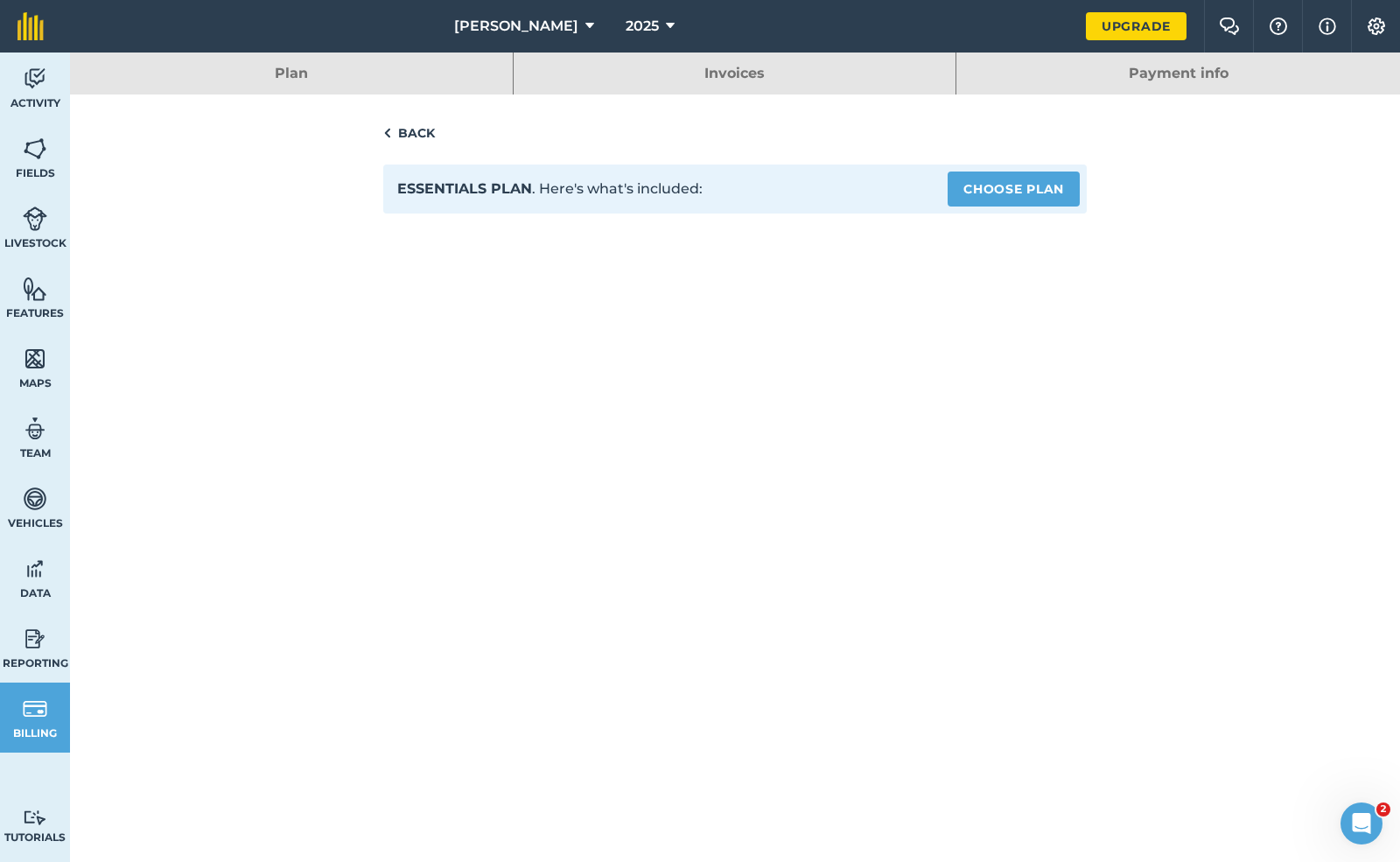
click at [402, 136] on link "Back" at bounding box center [735, 133] width 703 height 21
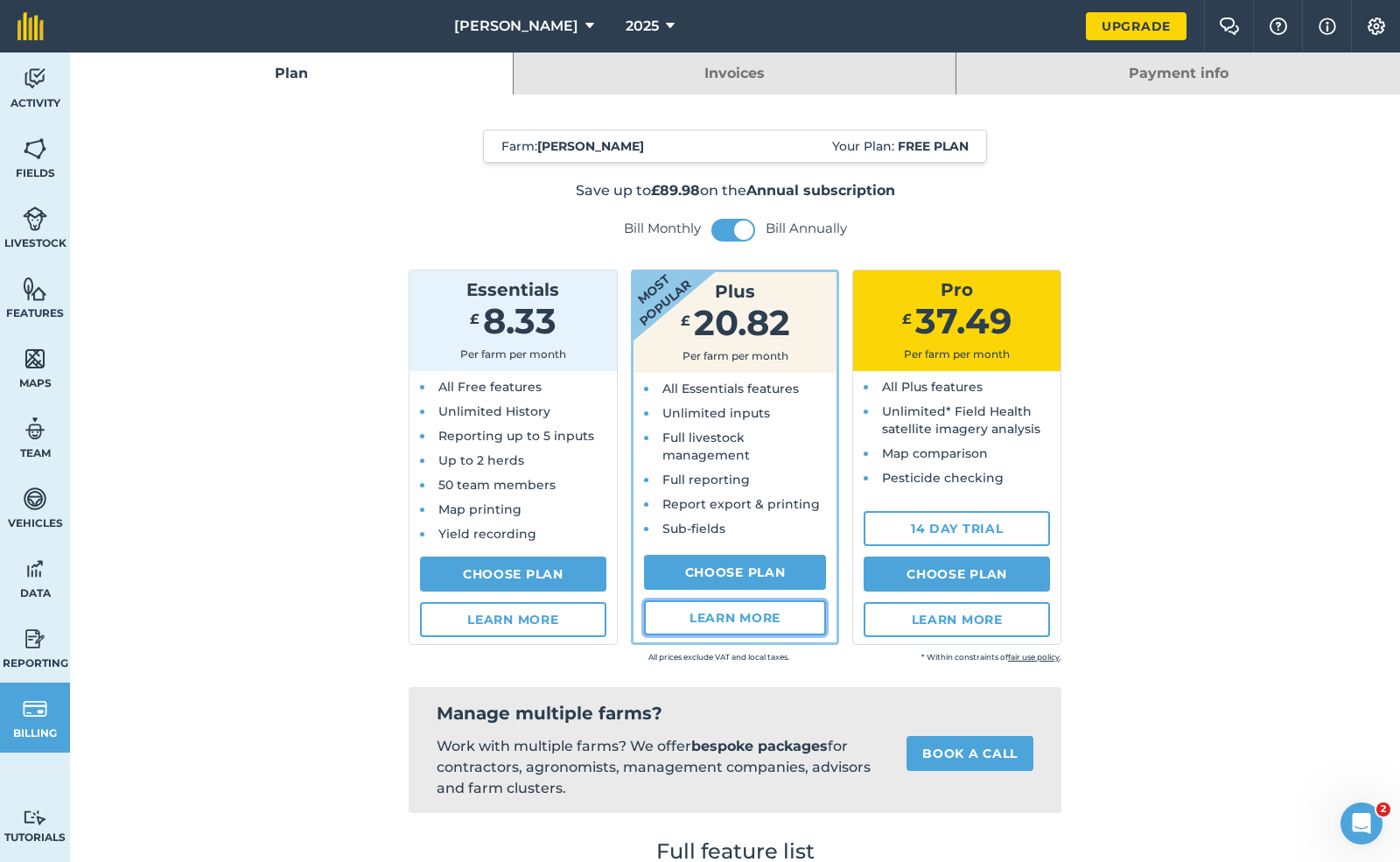
click at [760, 630] on link "Learn more" at bounding box center [736, 618] width 183 height 35
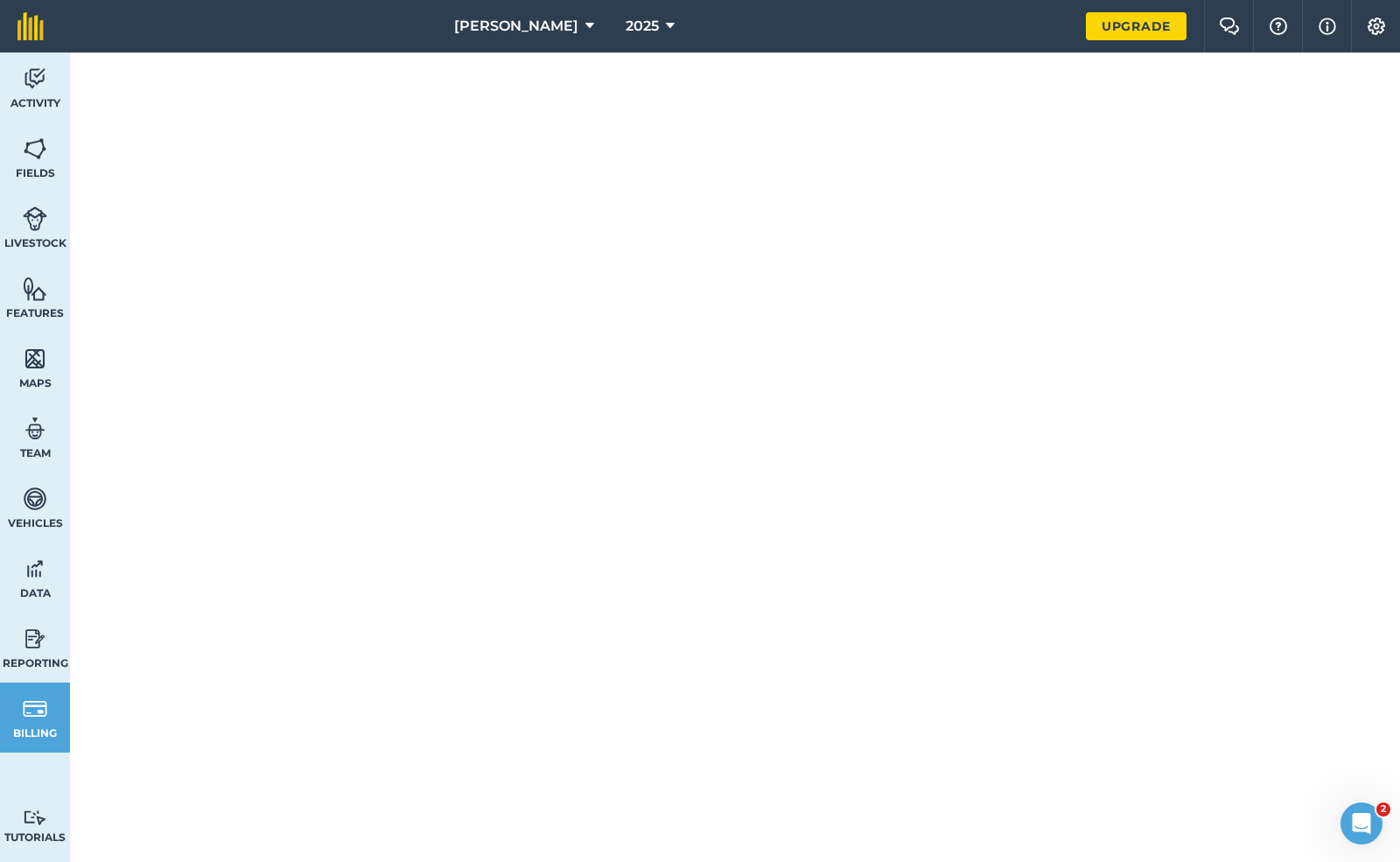
scroll to position [187, 0]
